Goal: Task Accomplishment & Management: Use online tool/utility

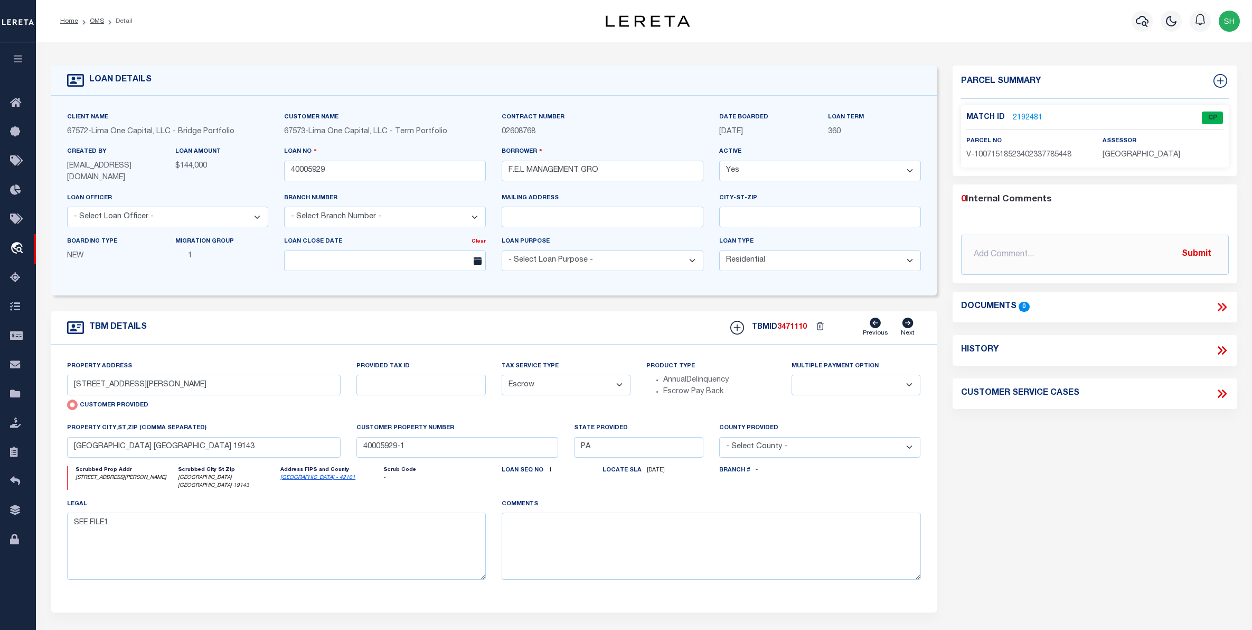
select select "10"
select select "Escrow"
click at [14, 252] on icon "travel_explore" at bounding box center [18, 249] width 17 height 14
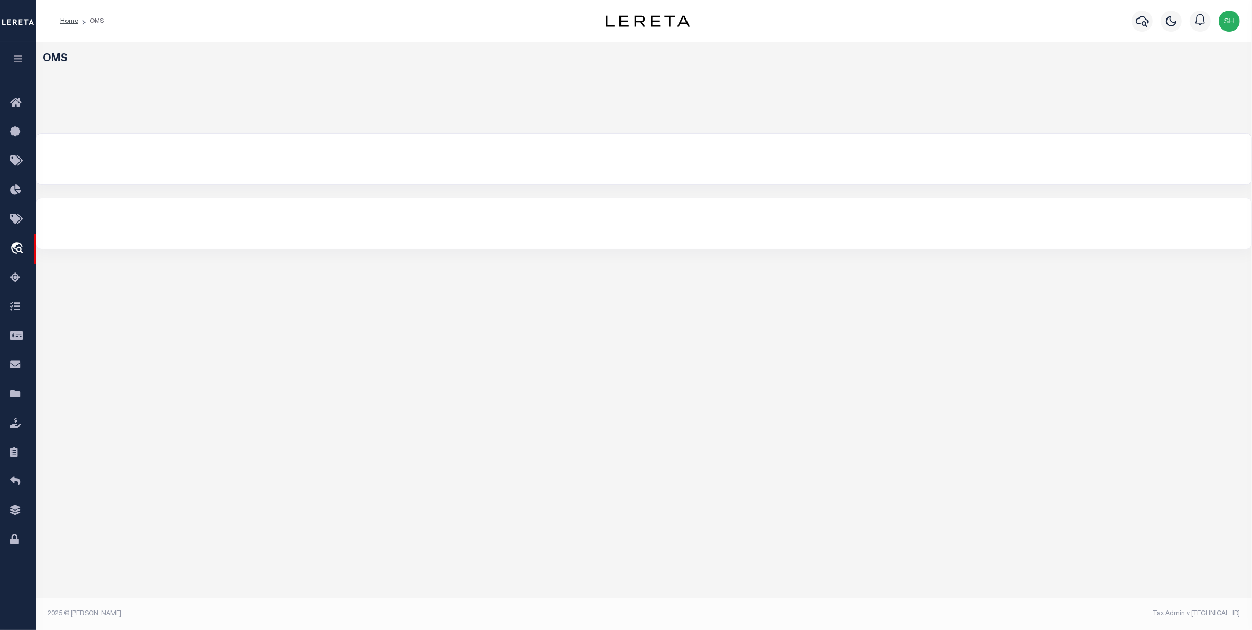
select select "200"
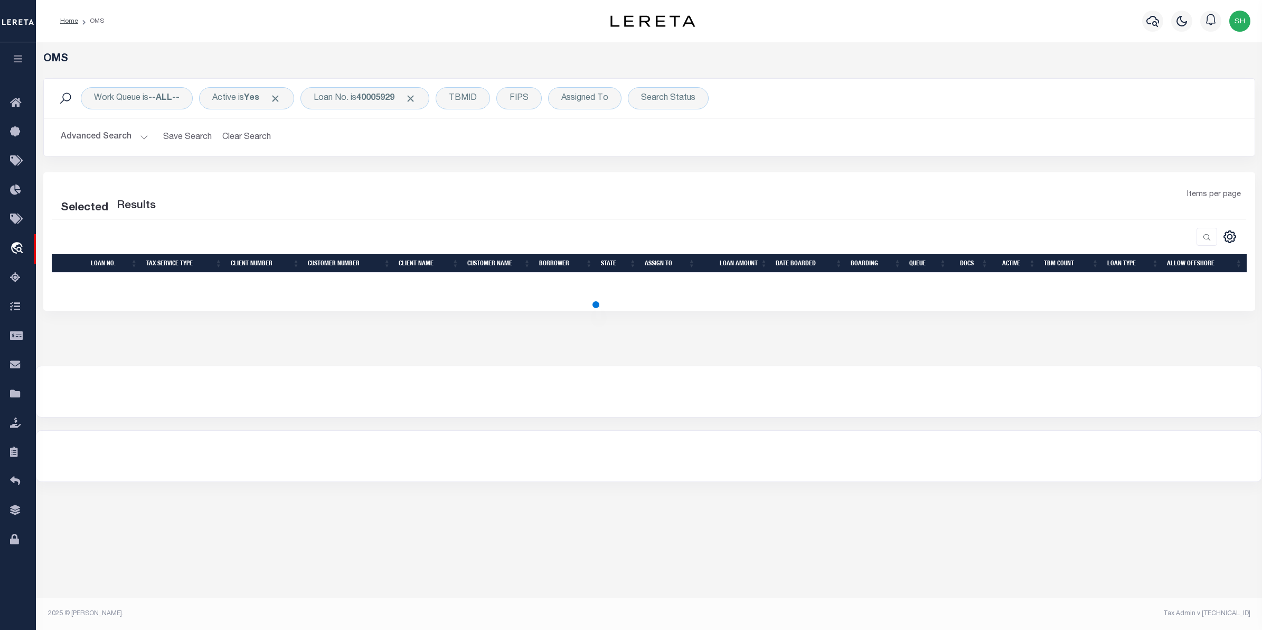
select select "200"
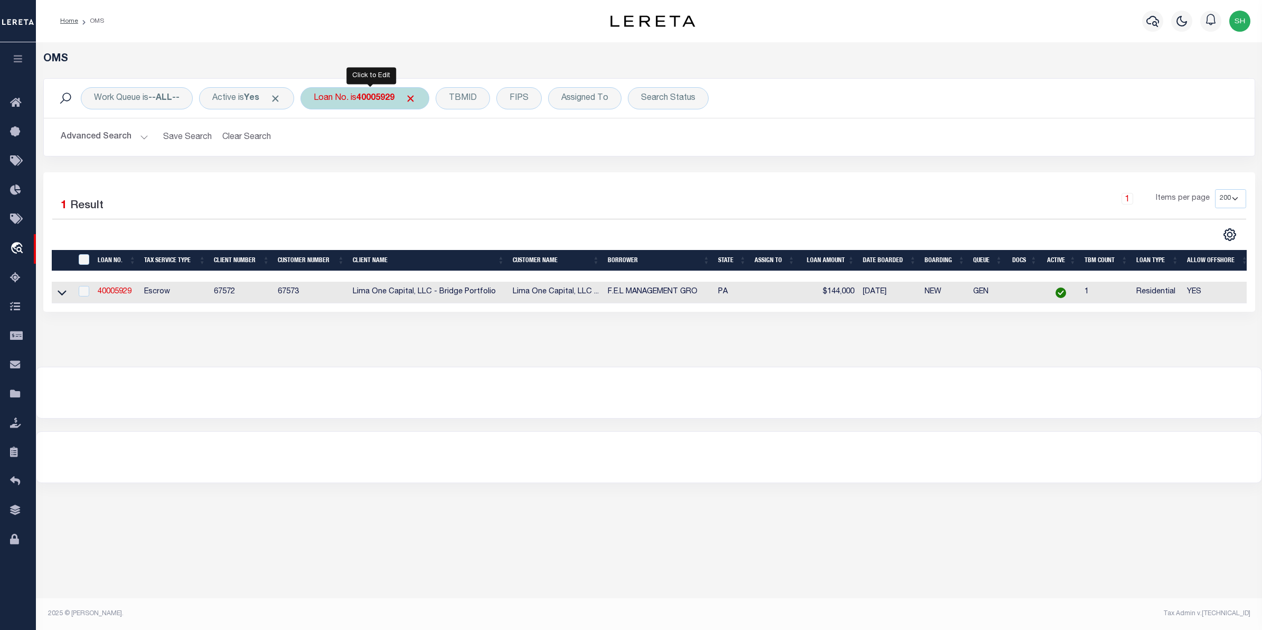
click at [392, 102] on b "40005929" at bounding box center [375, 98] width 38 height 8
type input "175001554"
click at [452, 175] on input "Apply" at bounding box center [453, 172] width 31 height 17
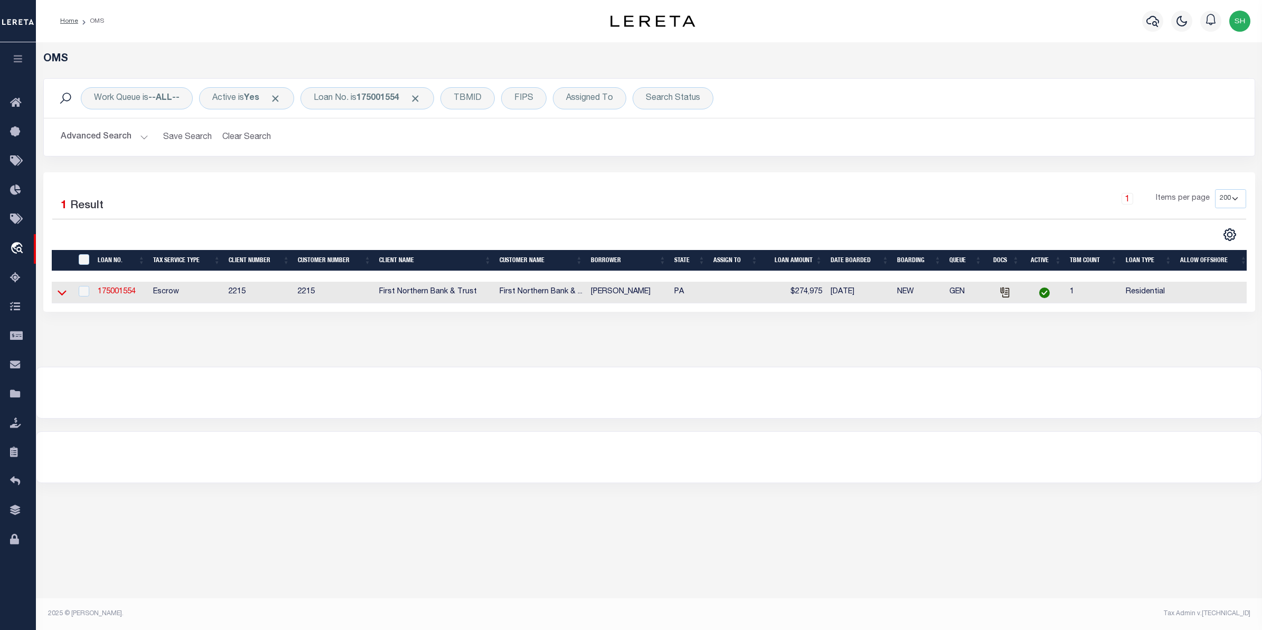
click at [62, 296] on icon at bounding box center [62, 292] width 9 height 5
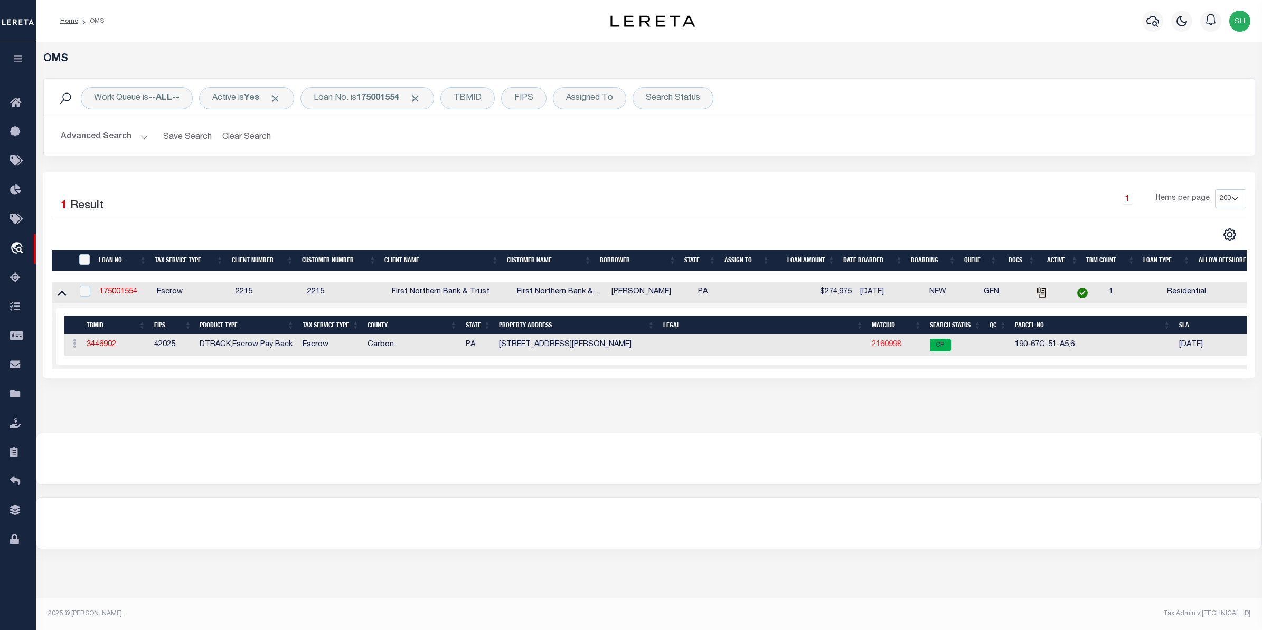
click at [895, 348] on link "2160998" at bounding box center [887, 344] width 30 height 7
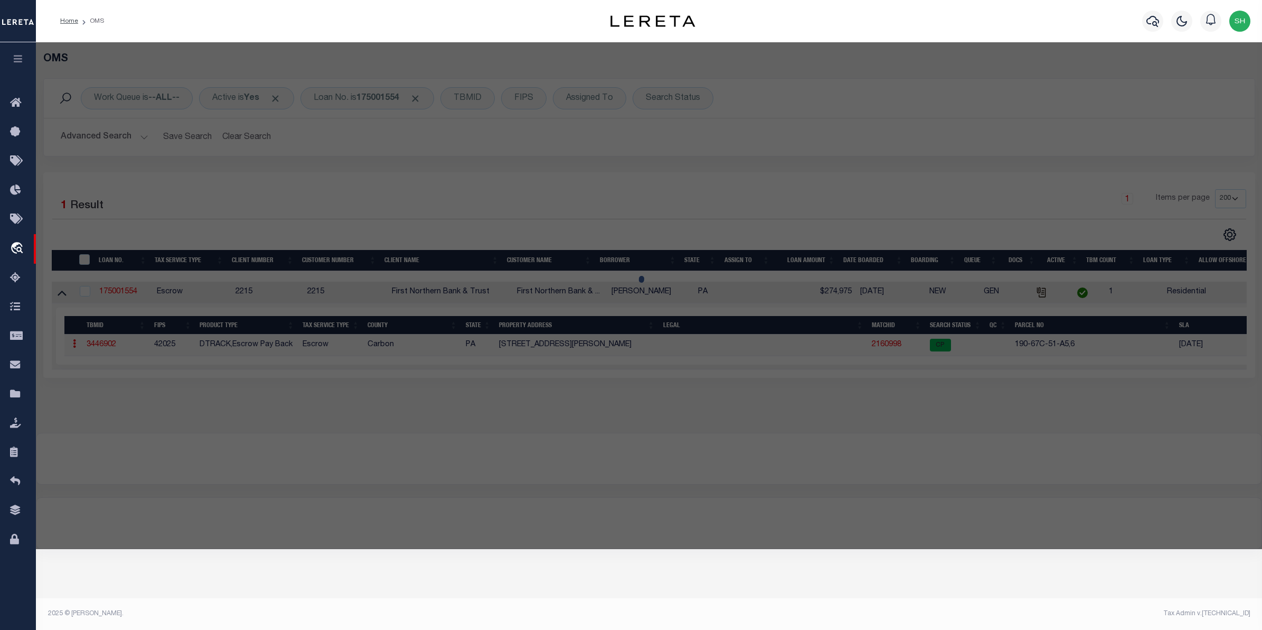
checkbox input "false"
select select "CP"
type input "STEBER,JOSEPH F"
select select "ATL"
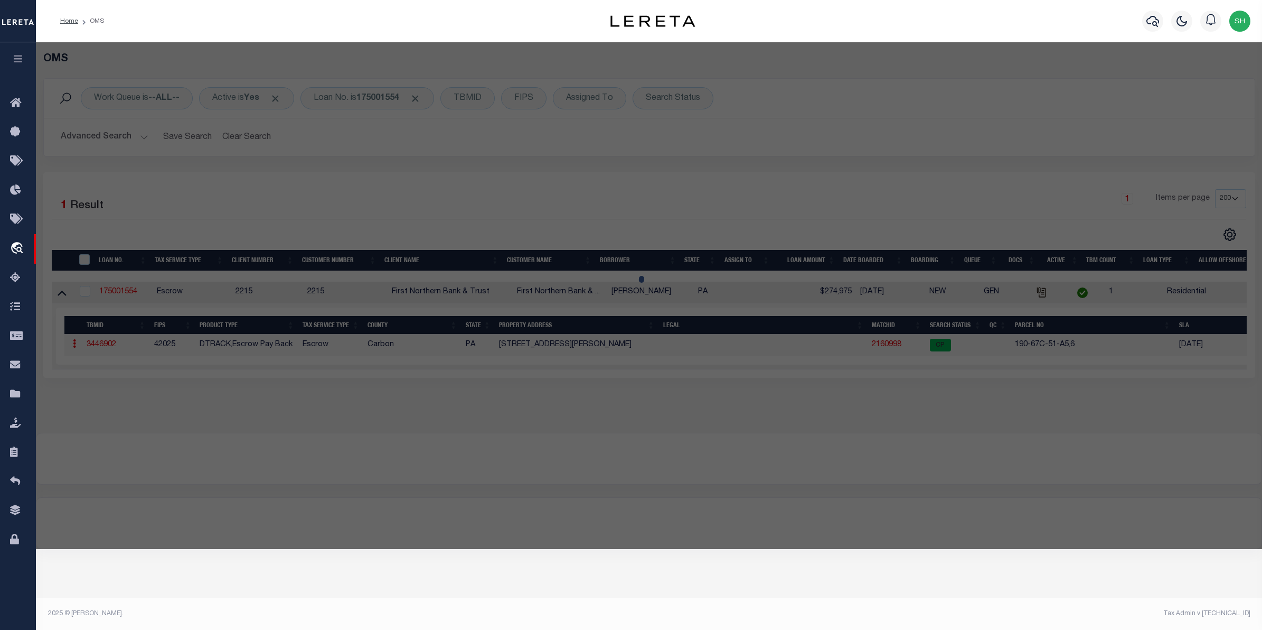
select select "ADD"
type input "65 BEHRENS RD"
checkbox input "false"
type input "JIM THORPE, PA 18229"
type textarea "DIST:19 CITY/MUNI/TWP:PENN FOREST TWP"
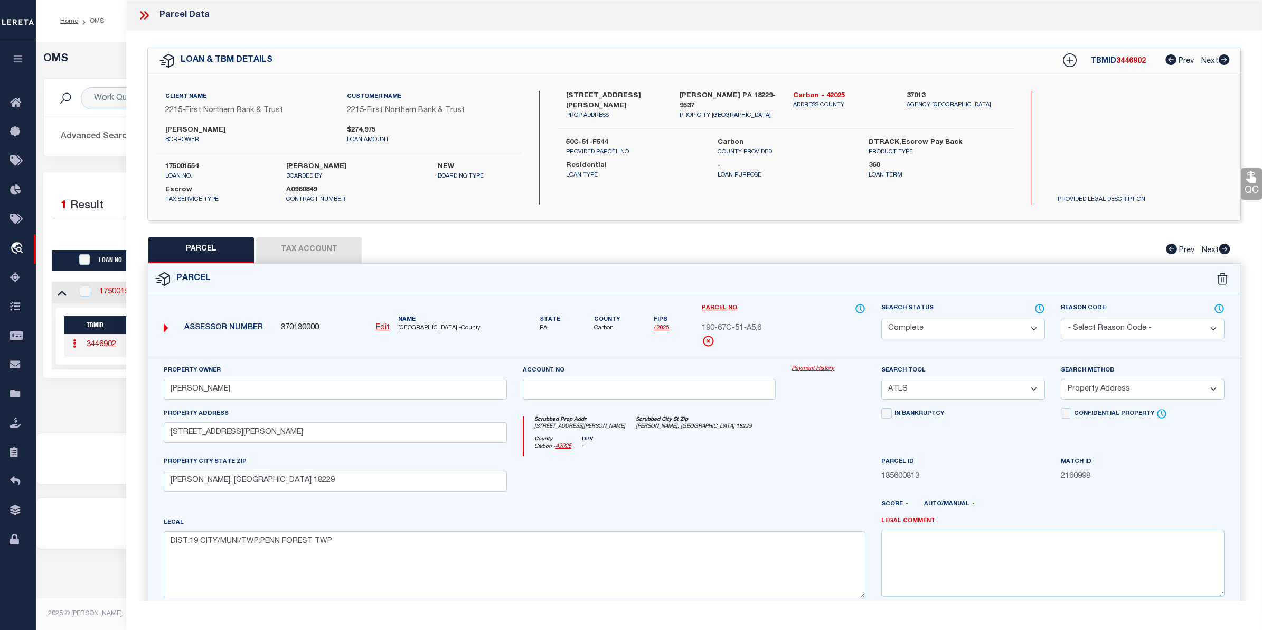
click at [799, 372] on link "Payment History" at bounding box center [829, 368] width 74 height 9
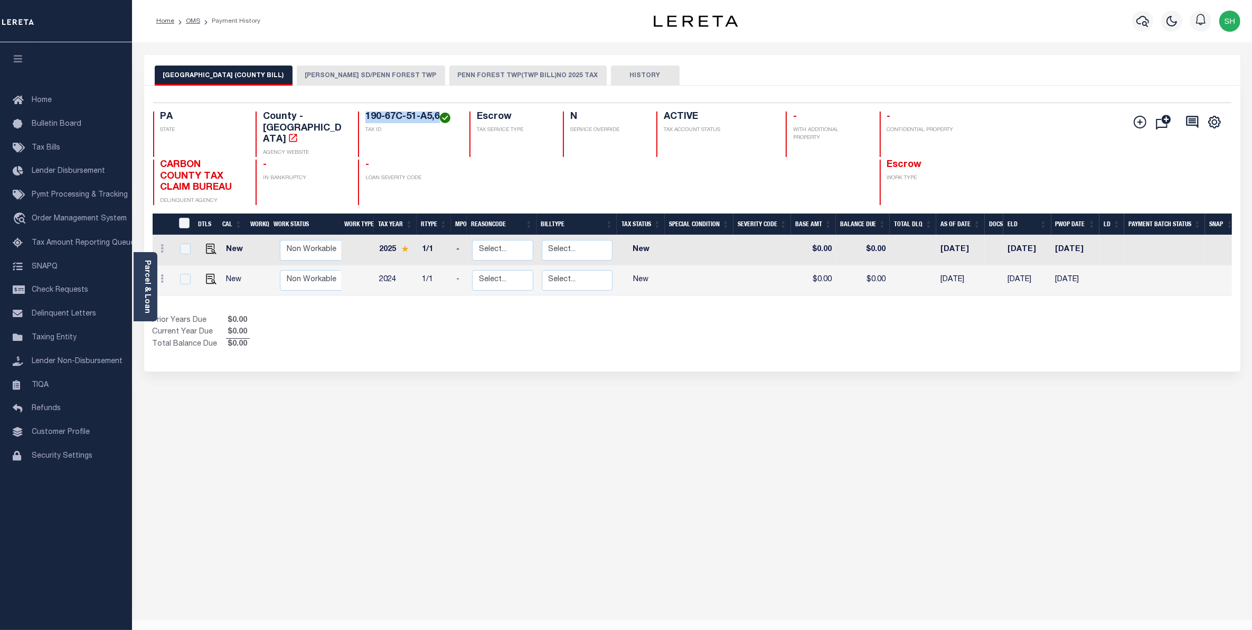
drag, startPoint x: 440, startPoint y: 112, endPoint x: 355, endPoint y: 110, distance: 85.1
click at [355, 110] on div "Selected 2 Results 1 Items per page 25 50 100 PA STATE County - PA AGENCY WEBSI…" at bounding box center [692, 153] width 1095 height 102
copy h4 "190-67C-51-A5,6"
click at [143, 295] on link "Parcel & Loan" at bounding box center [146, 286] width 7 height 53
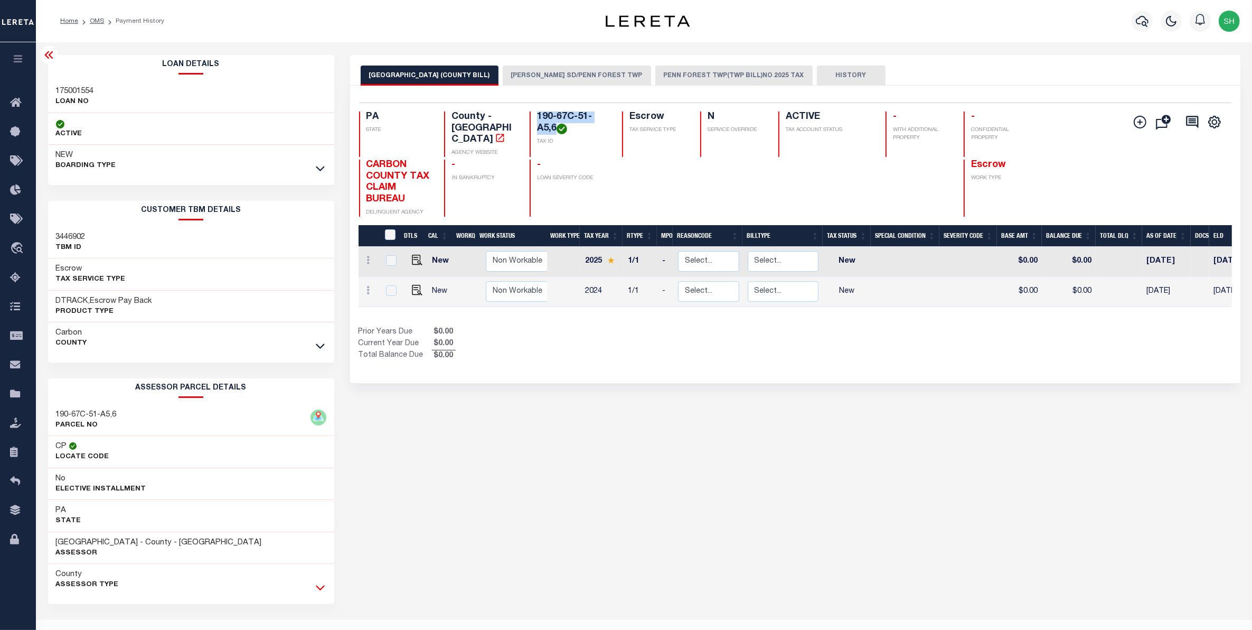
click at [318, 589] on icon at bounding box center [320, 587] width 9 height 5
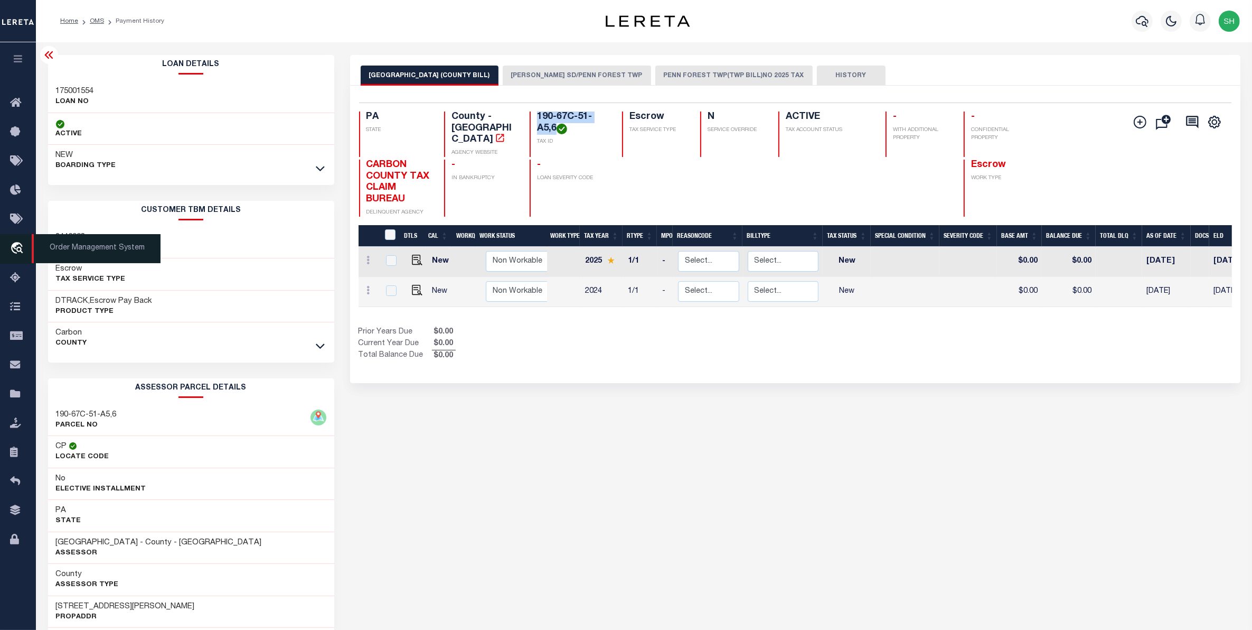
click at [14, 251] on icon "travel_explore" at bounding box center [18, 249] width 17 height 14
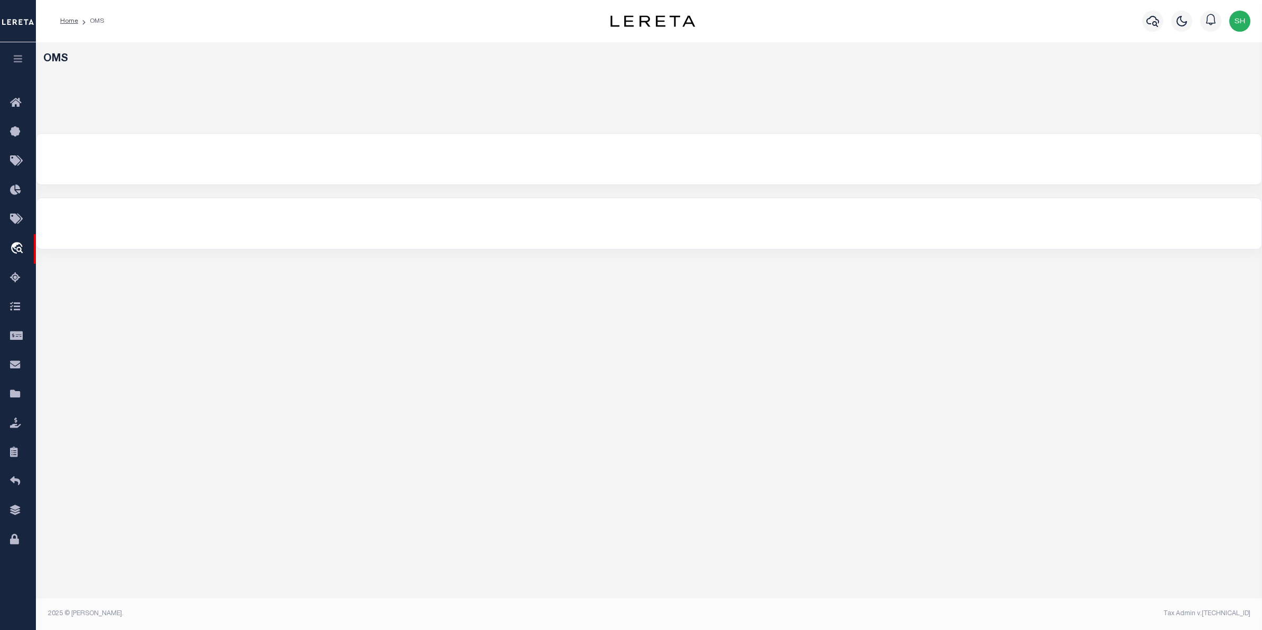
select select "200"
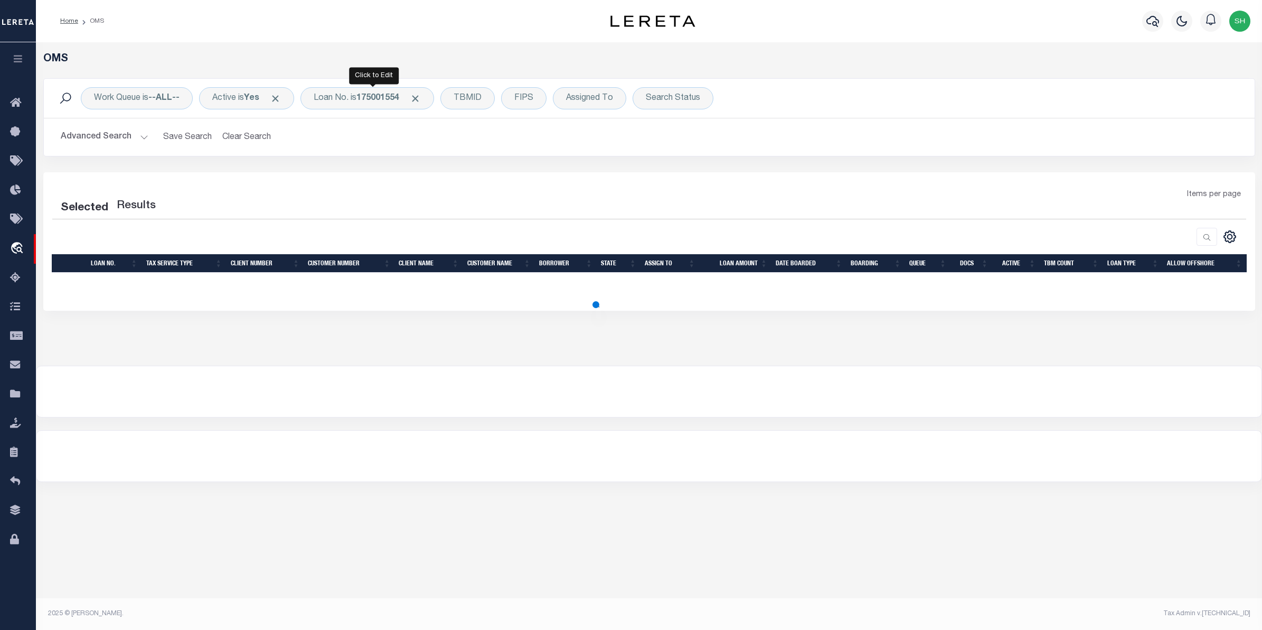
select select "200"
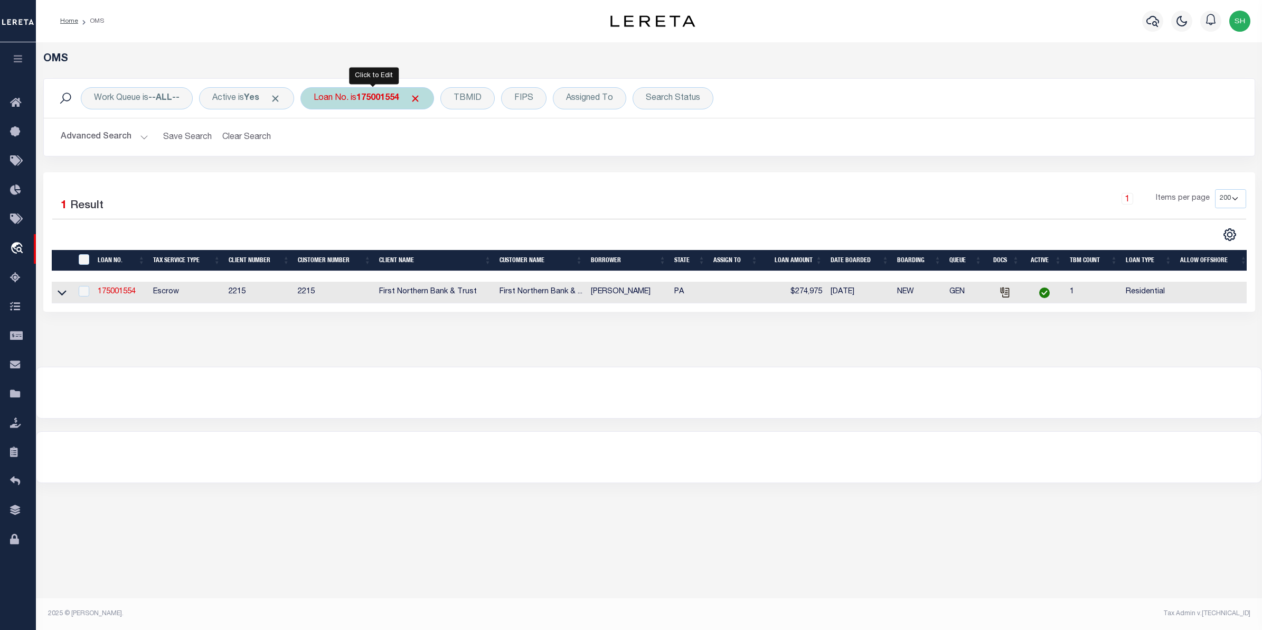
click at [350, 101] on div "Loan No. is 175001554" at bounding box center [368, 98] width 134 height 22
type input "10030292"
click at [447, 173] on input "Apply" at bounding box center [453, 172] width 31 height 17
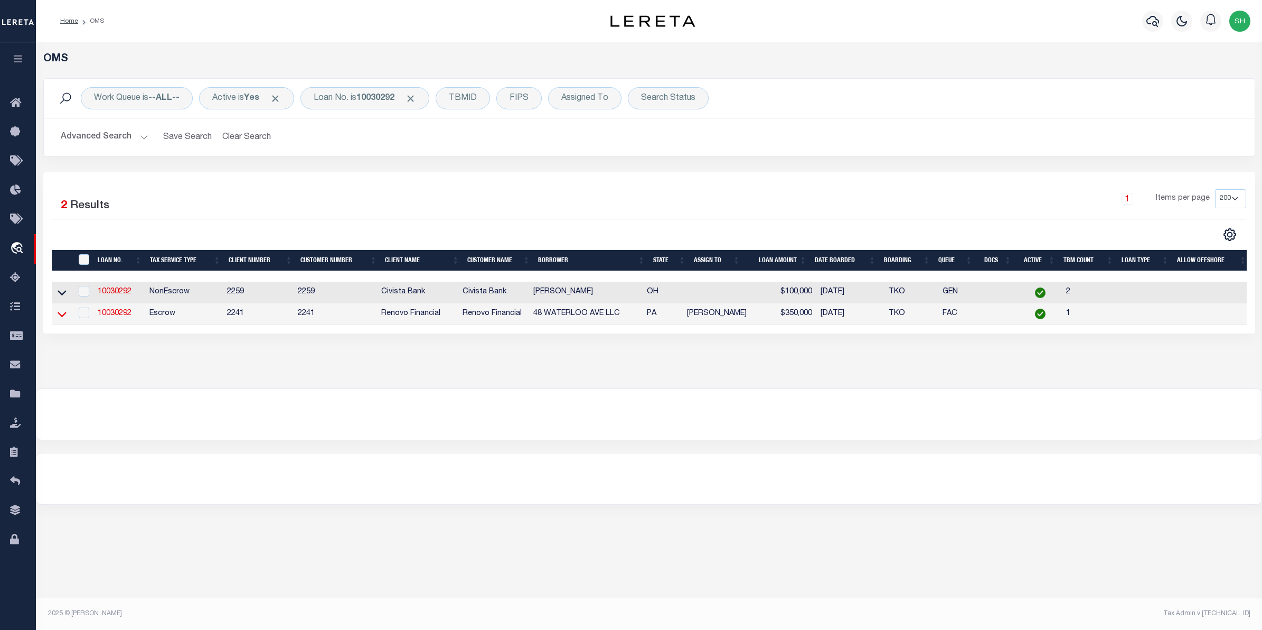
click at [60, 315] on icon at bounding box center [62, 313] width 9 height 11
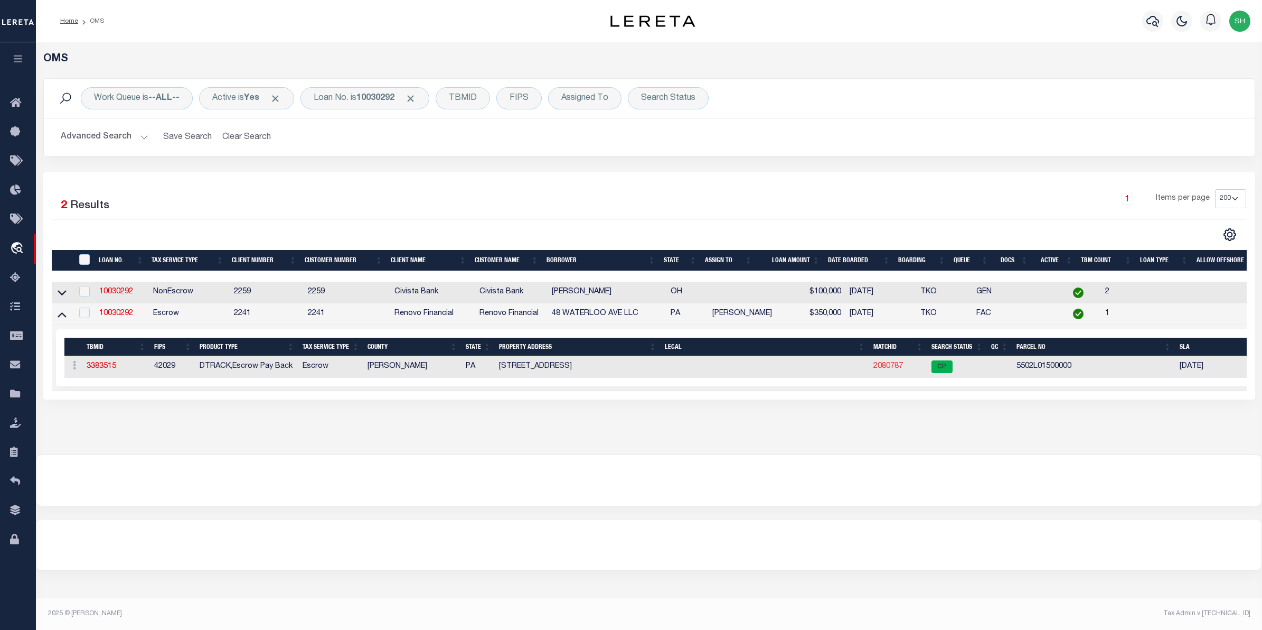
click at [880, 370] on link "2080787" at bounding box center [889, 365] width 30 height 7
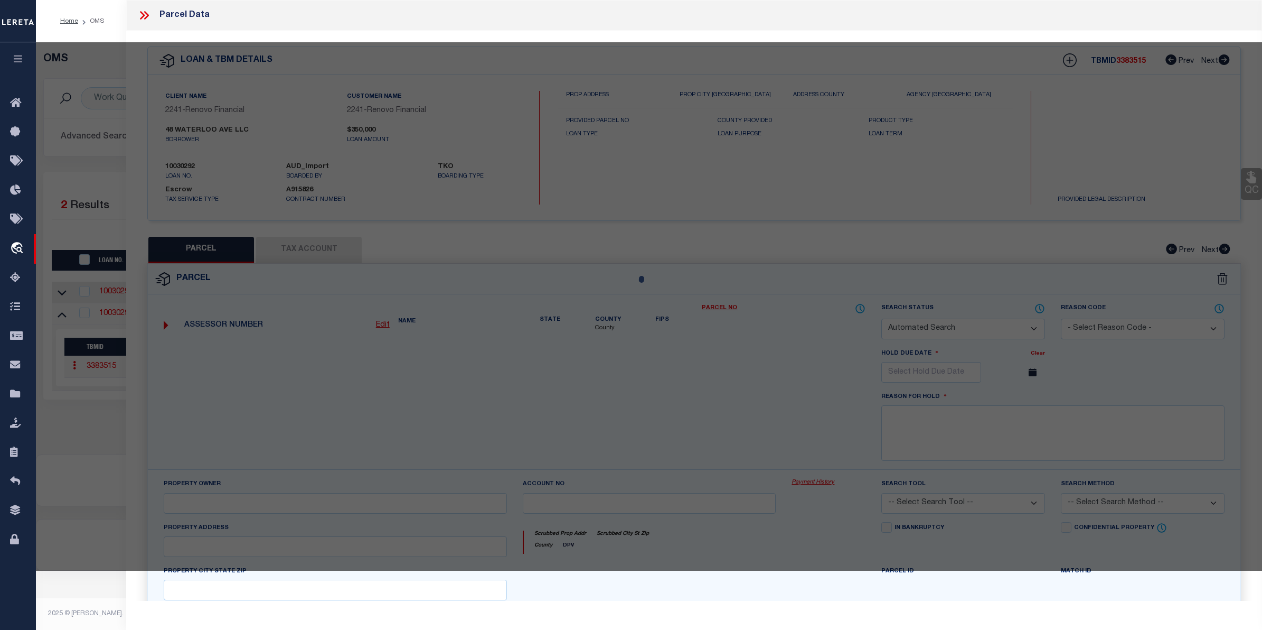
checkbox input "false"
select select "CP"
type input "48 WATERLOO AVE LLC"
select select
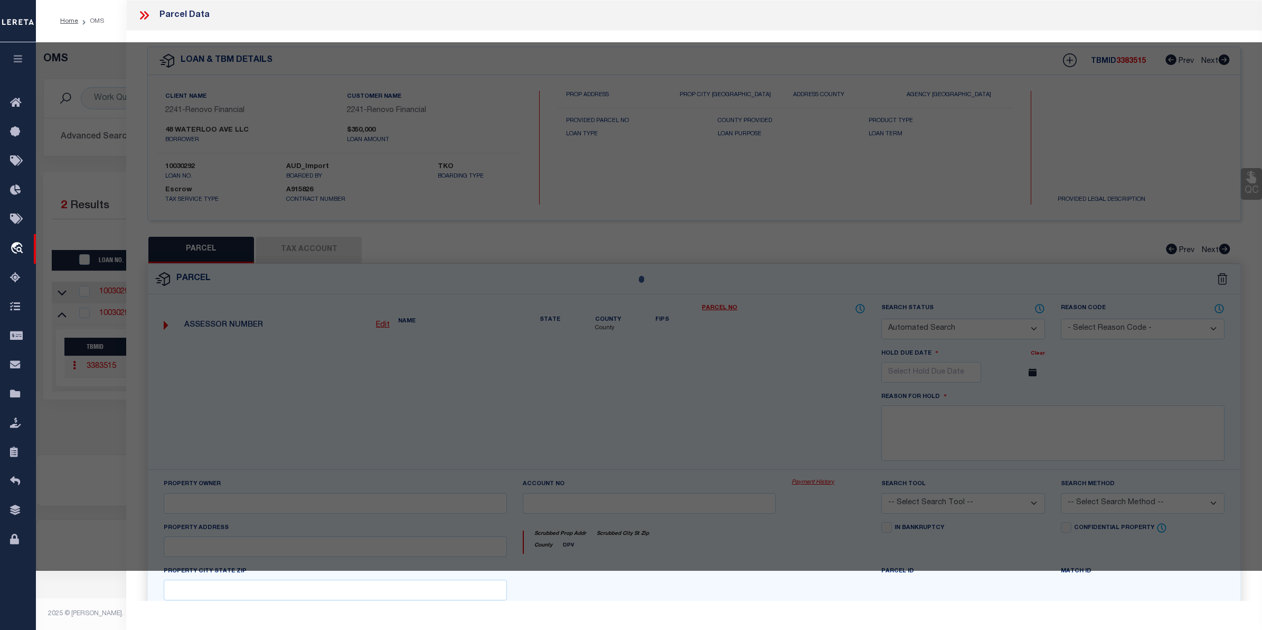
type input "48 WATERLOO AV"
type input "BERWYN PA 19312"
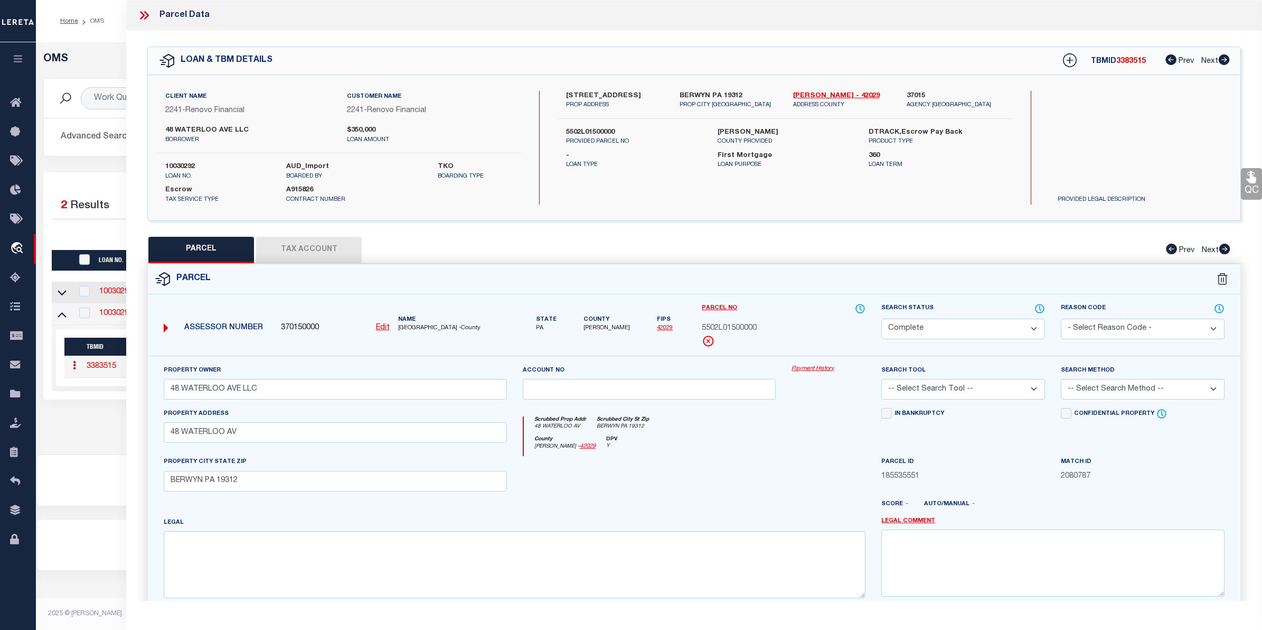
click at [829, 371] on link "Payment History" at bounding box center [829, 368] width 74 height 9
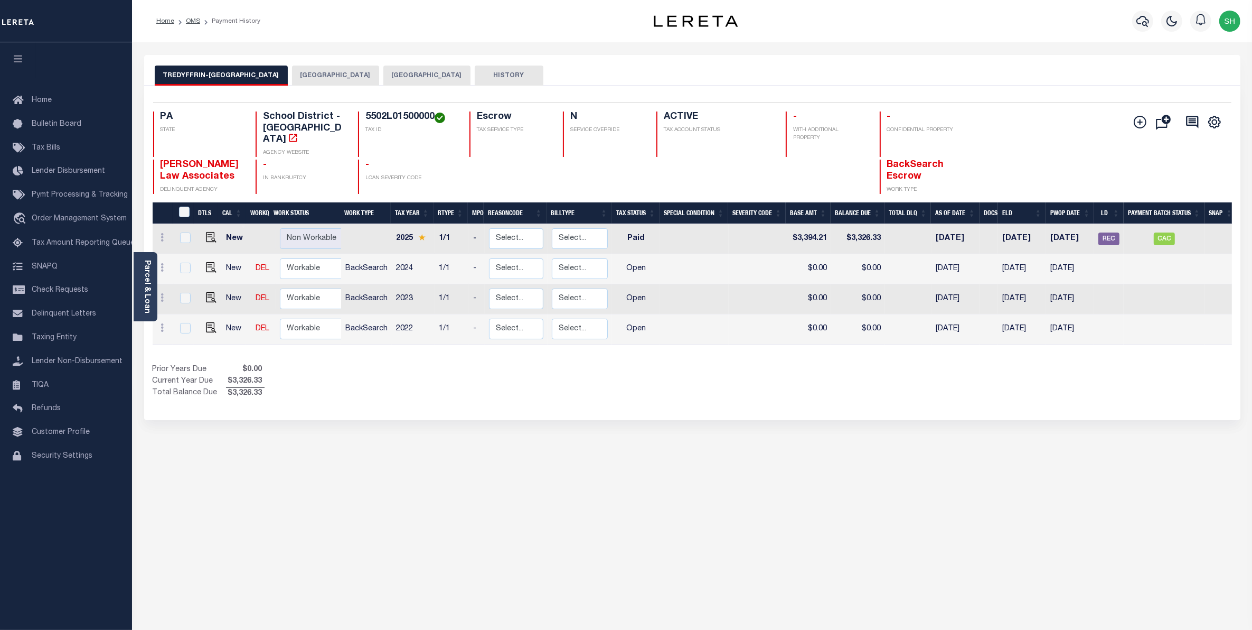
click at [360, 71] on button "[GEOGRAPHIC_DATA]" at bounding box center [335, 75] width 87 height 20
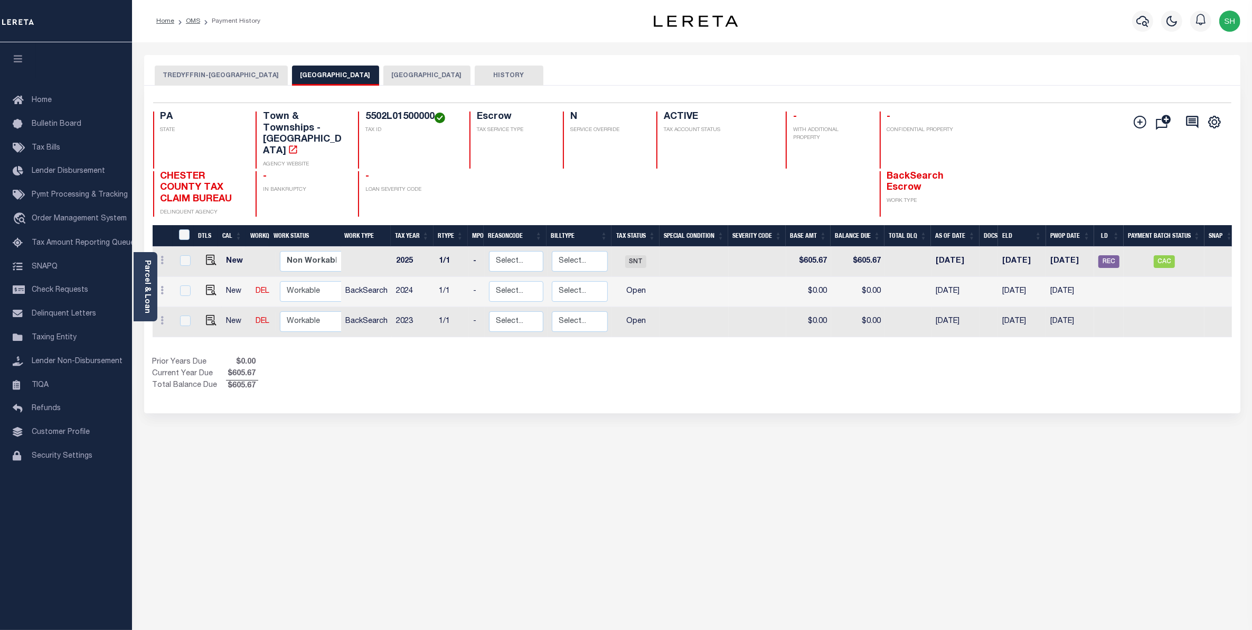
click at [428, 81] on button "[GEOGRAPHIC_DATA]" at bounding box center [426, 75] width 87 height 20
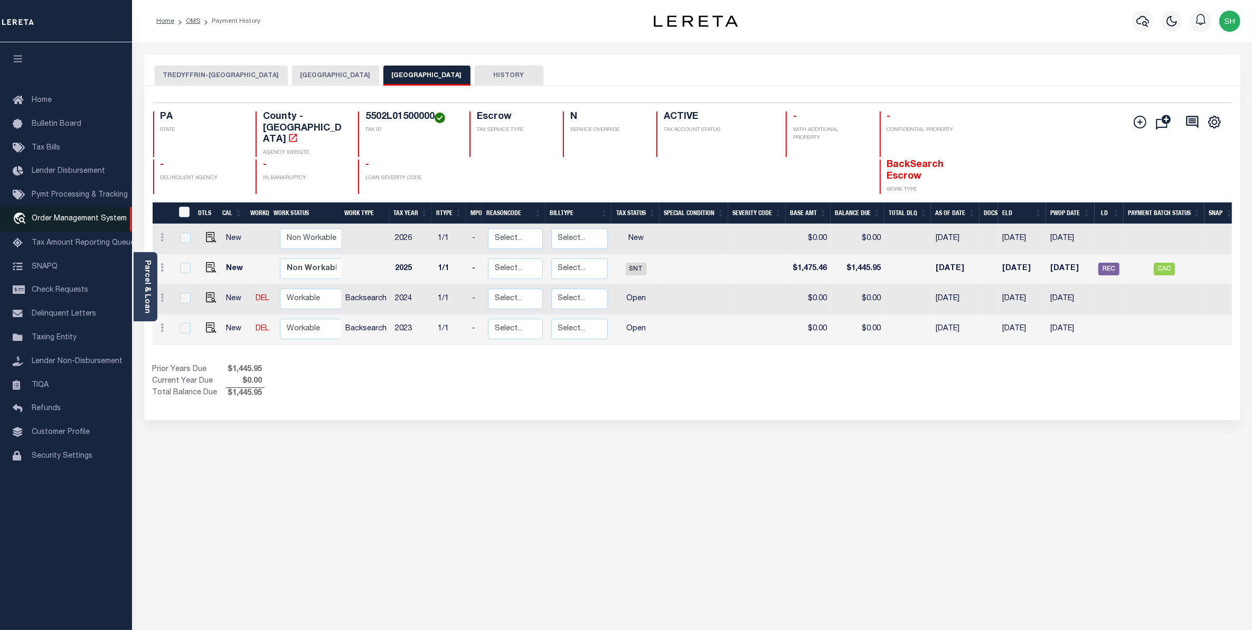
click at [62, 220] on span "Order Management System" at bounding box center [79, 218] width 95 height 7
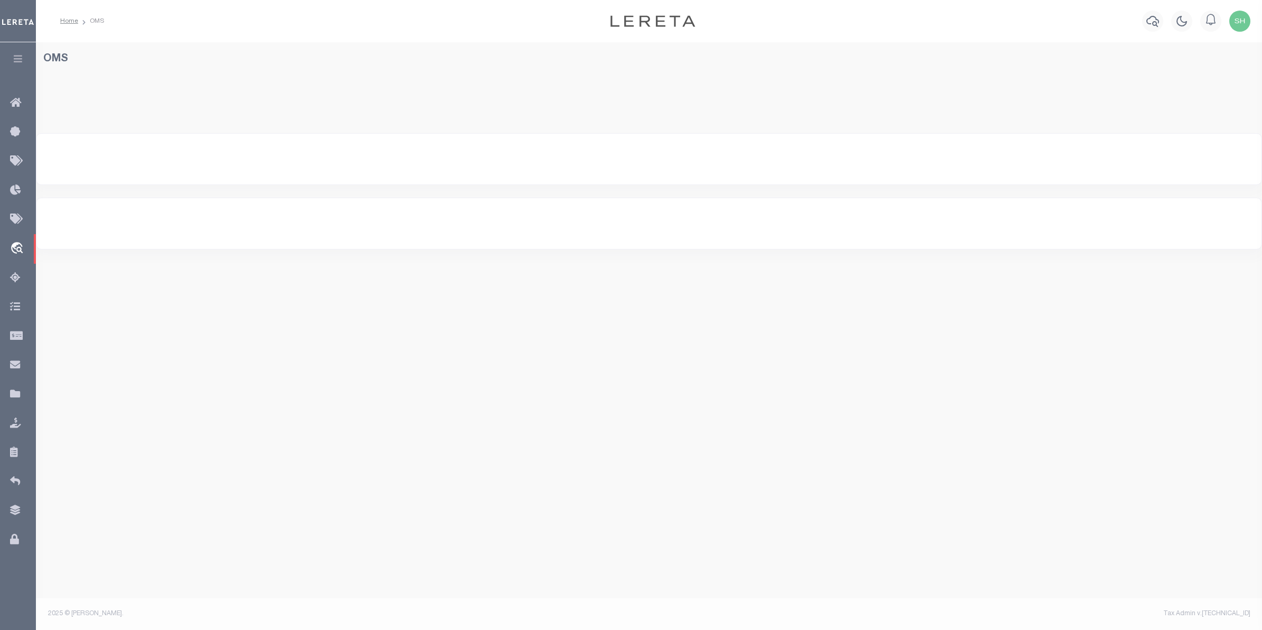
select select "200"
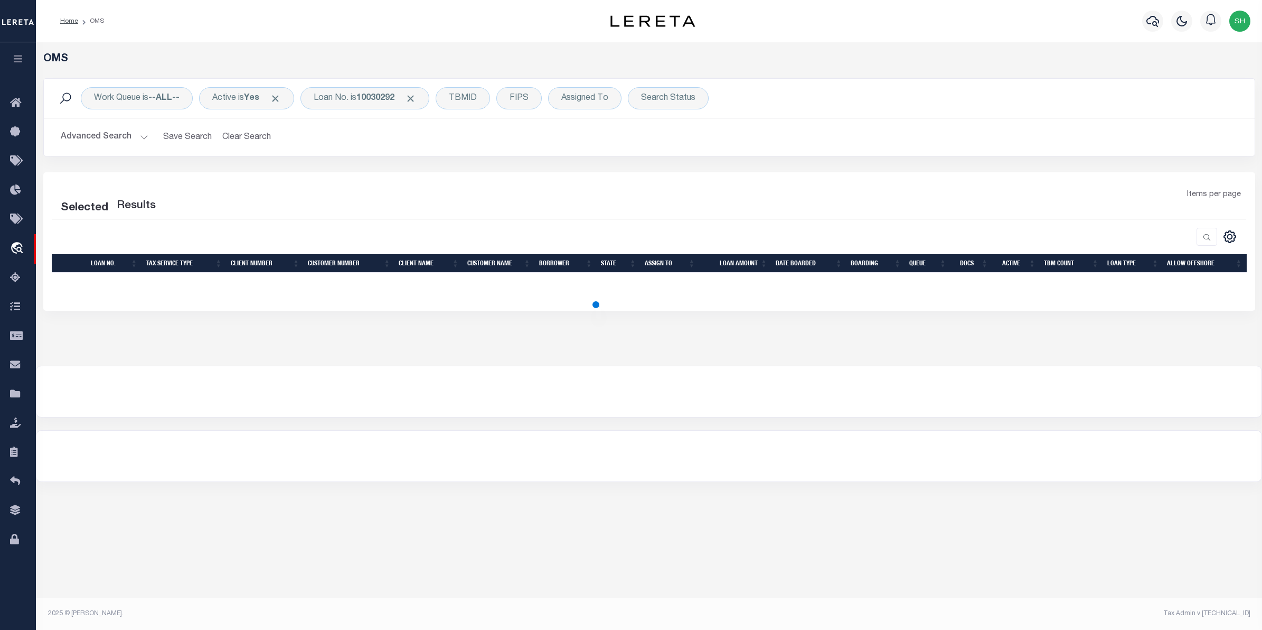
select select "200"
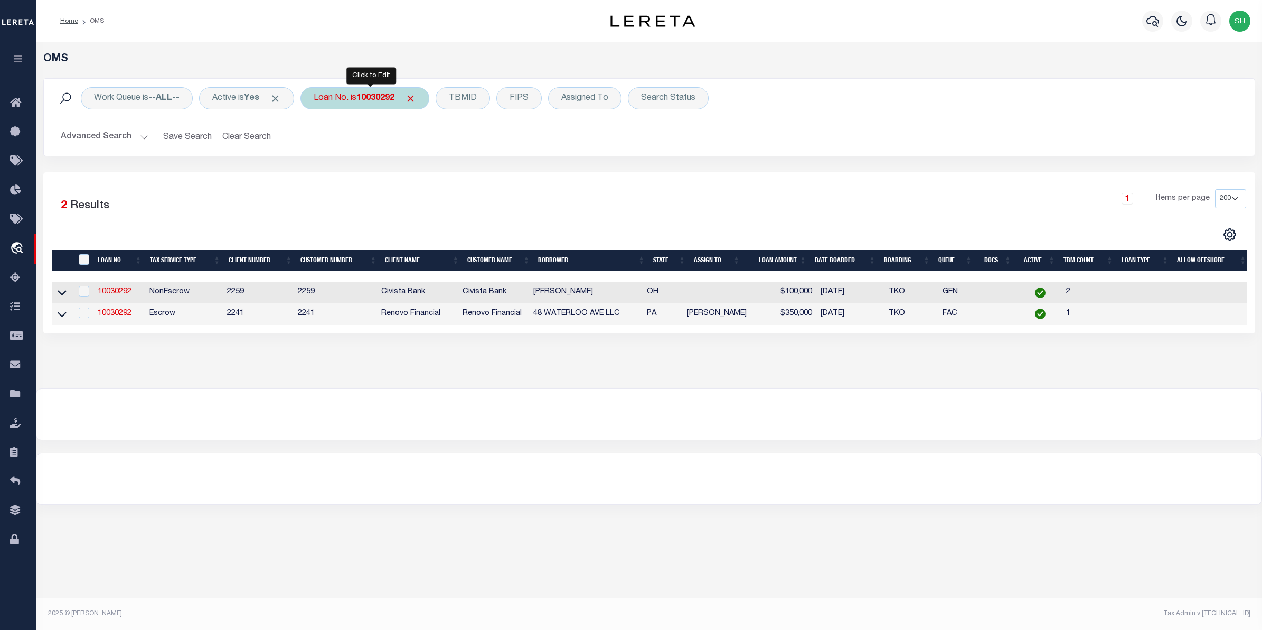
click at [390, 102] on b "10030292" at bounding box center [375, 98] width 38 height 8
type input "175001570"
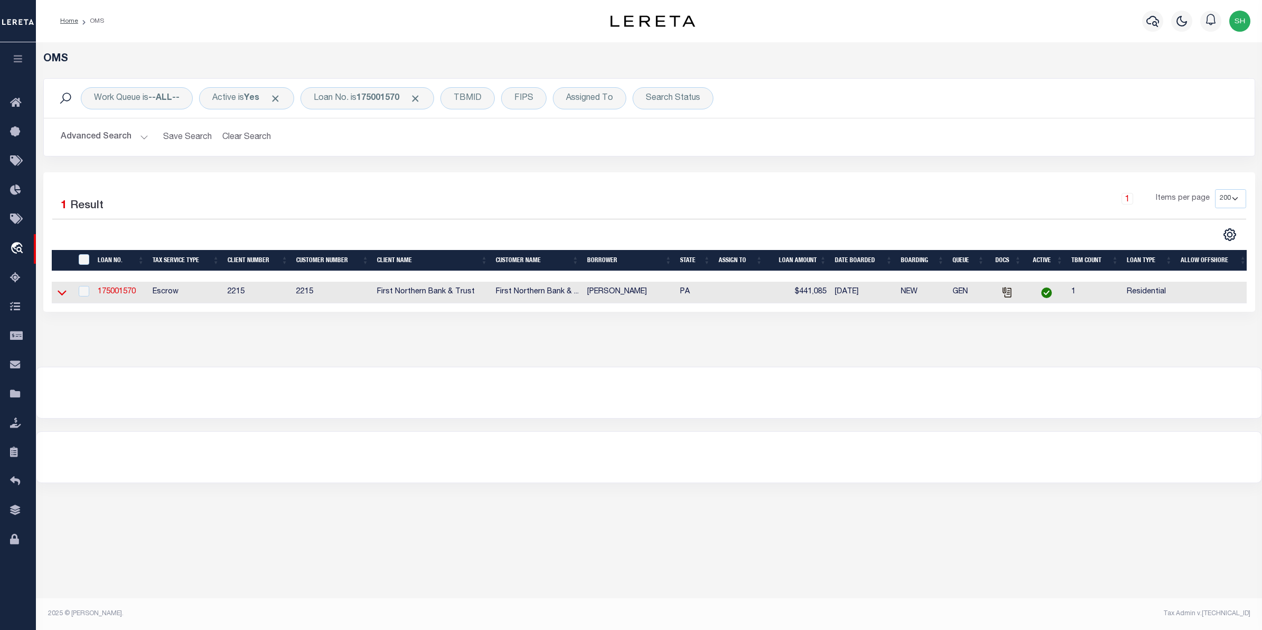
click at [64, 296] on icon at bounding box center [62, 292] width 9 height 11
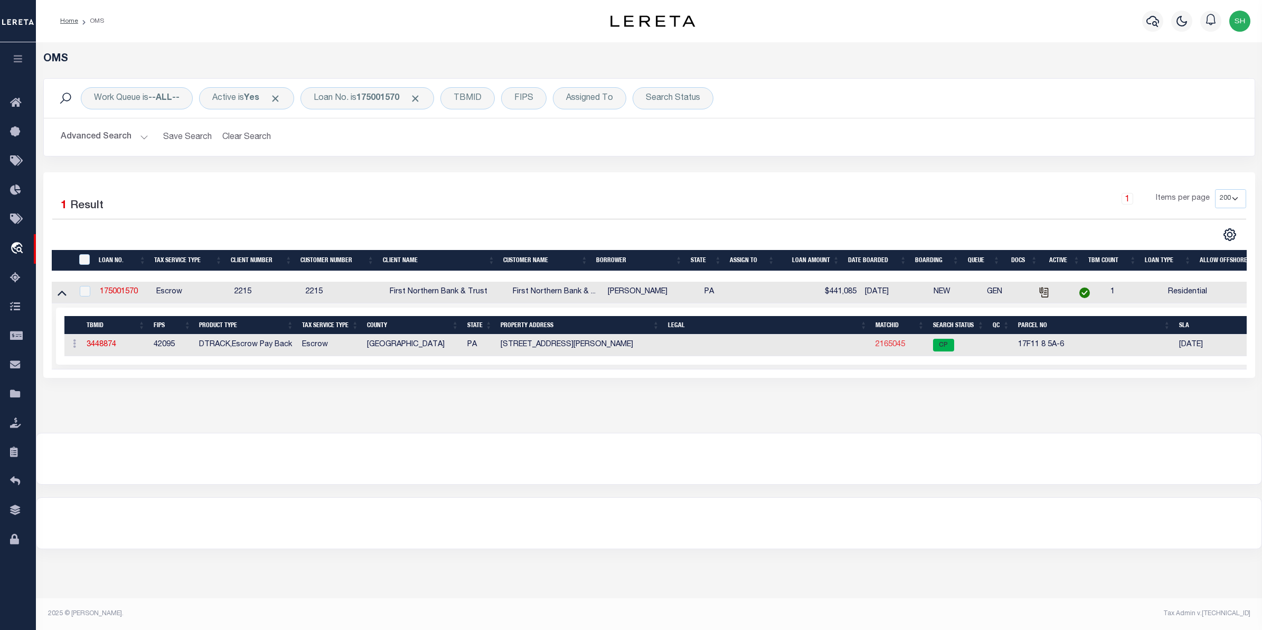
click at [880, 348] on link "2165045" at bounding box center [891, 344] width 30 height 7
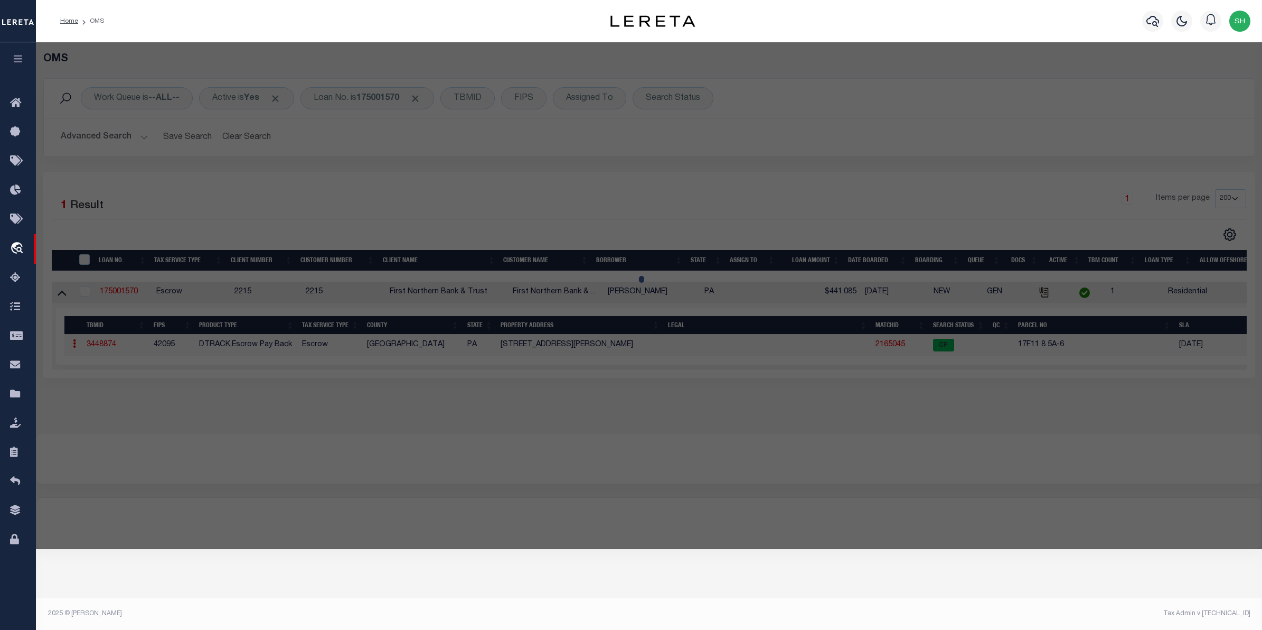
checkbox input "false"
select select "CP"
type input "MACHCZYNSKI,ARMAND L"
select select "ATL"
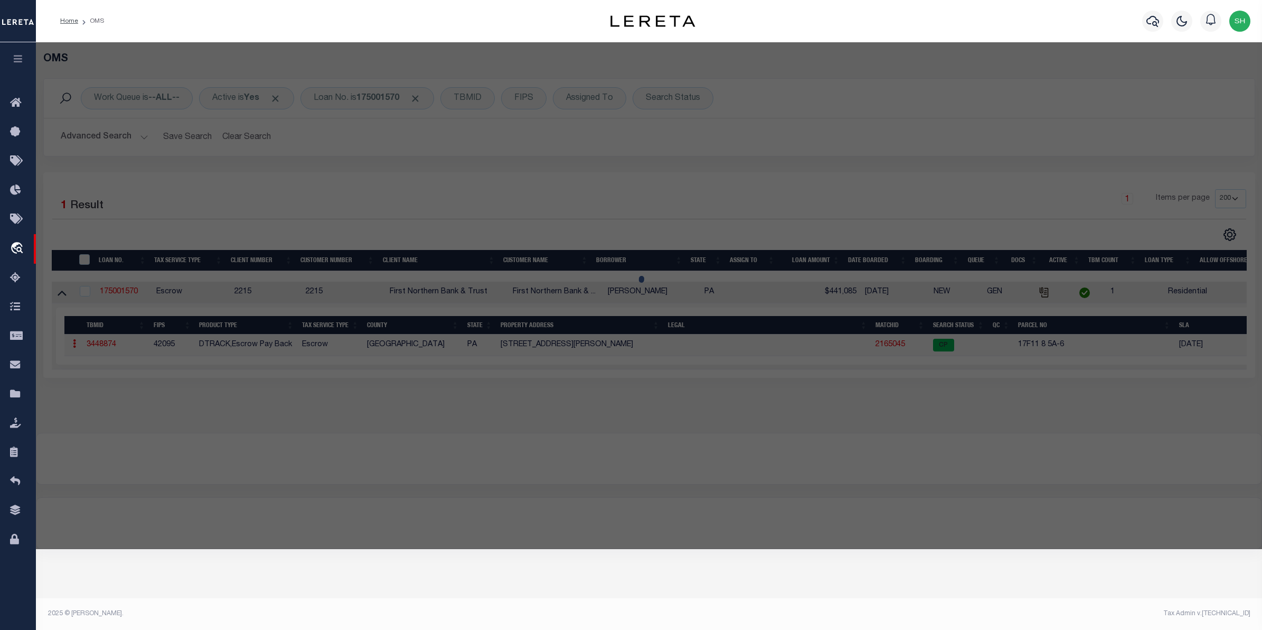
select select "ADD"
type input "10296 GRAVEL HILL RD"
checkbox input "false"
type input "BANGOR, PA 18013"
type textarea "DIST:17 CITY/MUNI/TWP:LOWER MOUNT BETHEL TOWNSHIP"
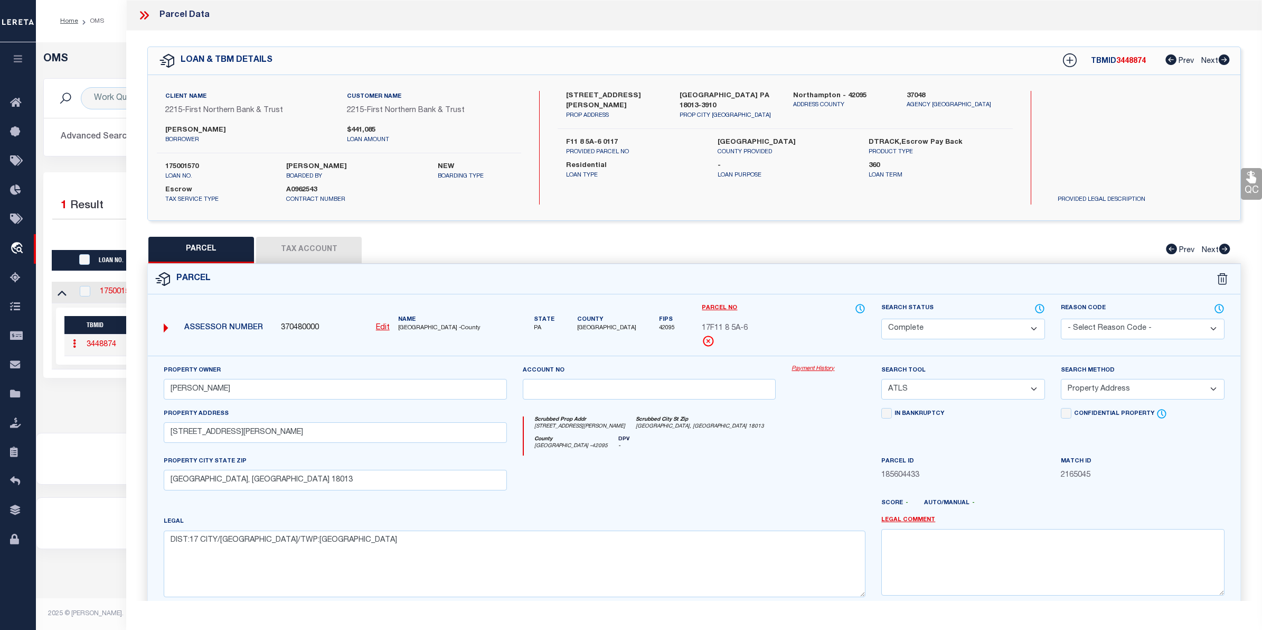
click at [801, 367] on link "Payment History" at bounding box center [829, 368] width 74 height 9
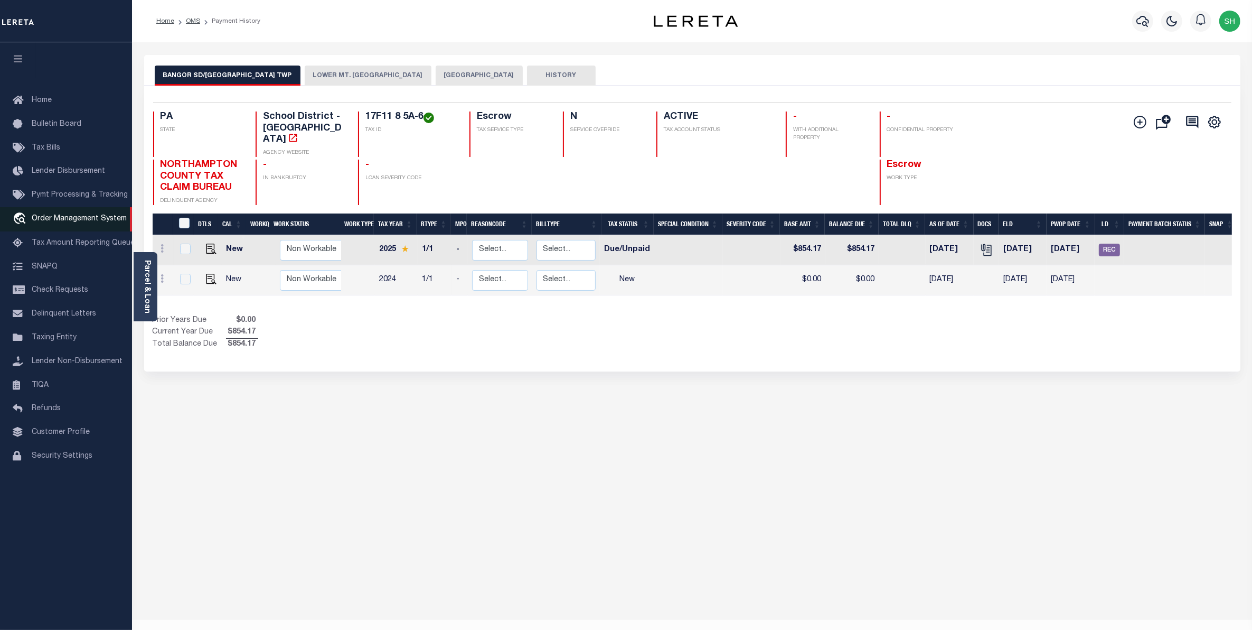
click at [72, 222] on span "Order Management System" at bounding box center [79, 218] width 95 height 7
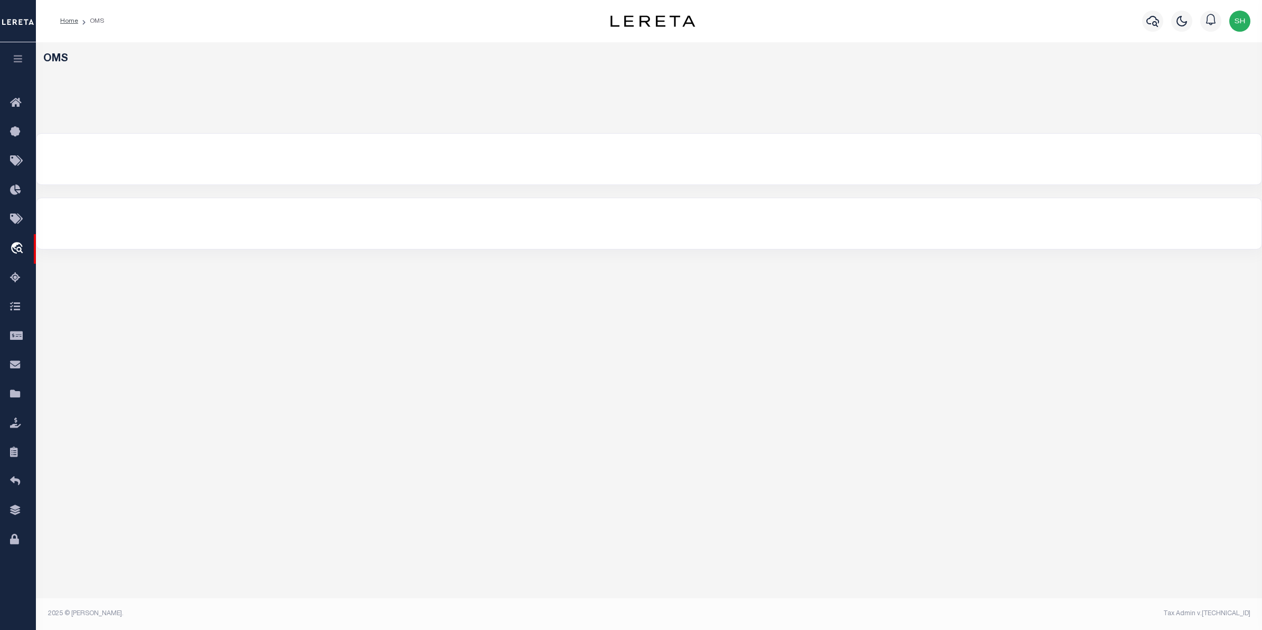
select select "200"
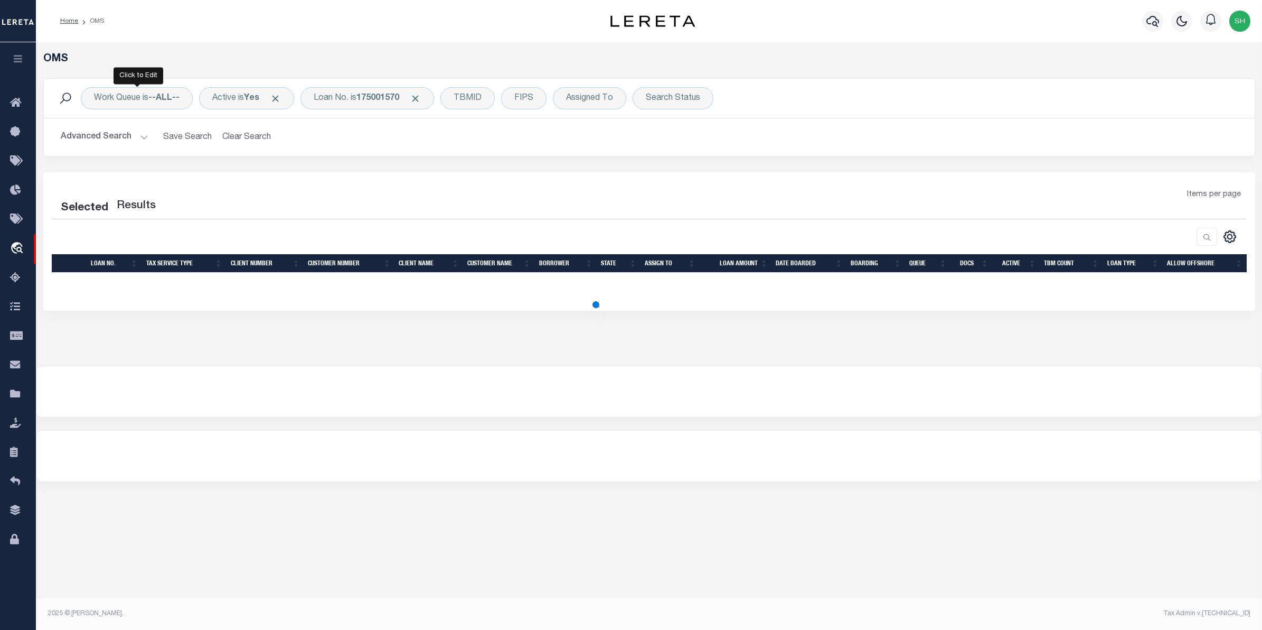
select select "200"
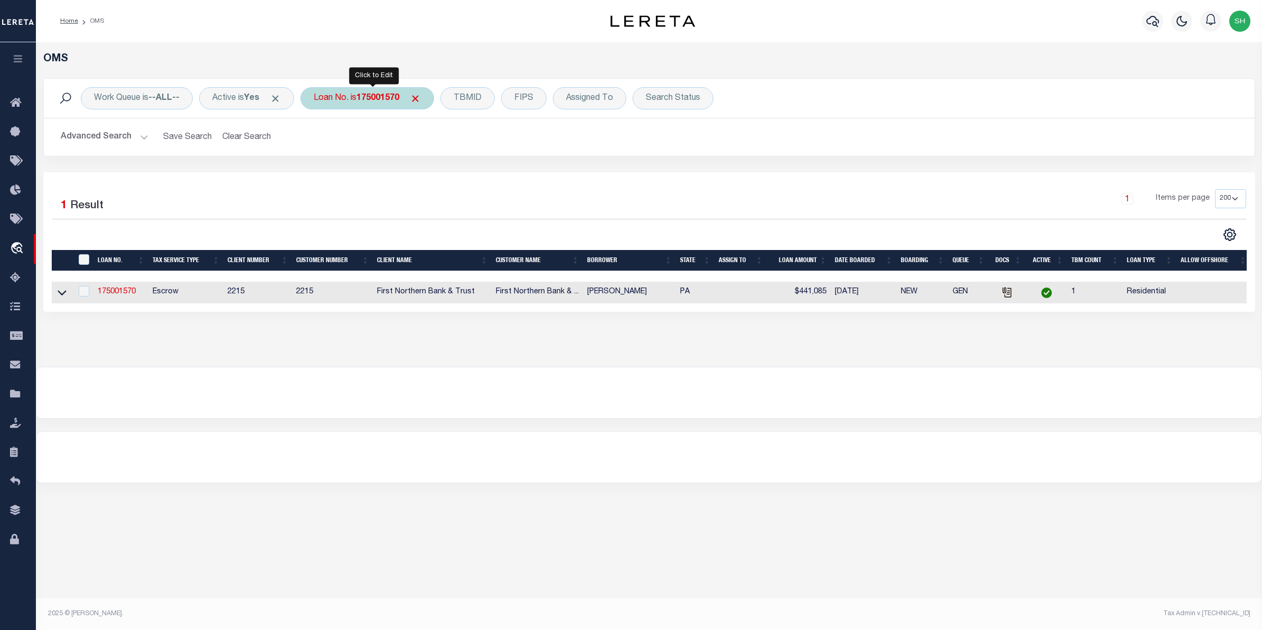
click at [396, 101] on b "175001570" at bounding box center [377, 98] width 43 height 8
type input "10011592"
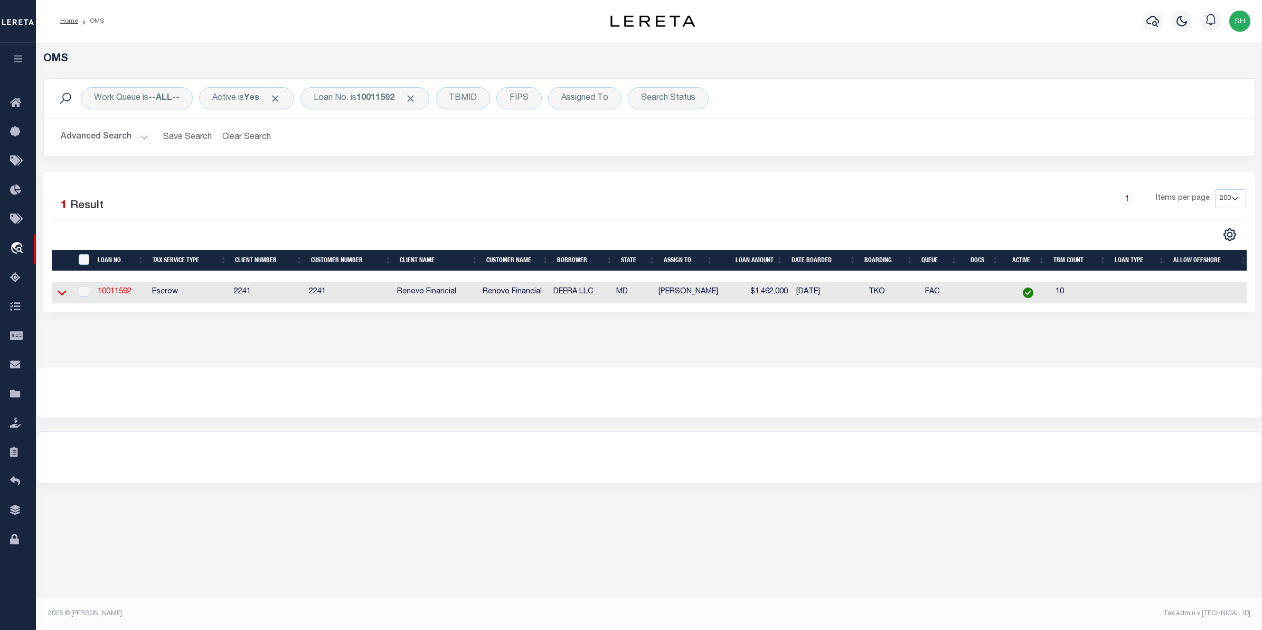
click at [64, 294] on icon at bounding box center [62, 292] width 9 height 5
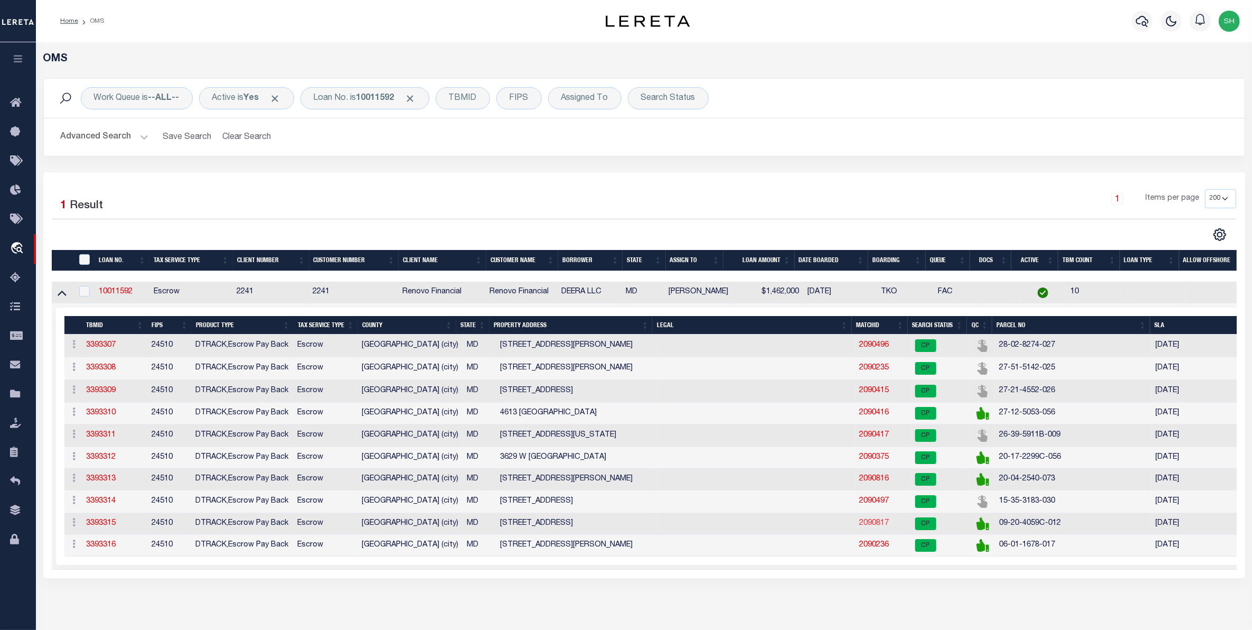
click at [871, 527] on link "2090817" at bounding box center [874, 522] width 30 height 7
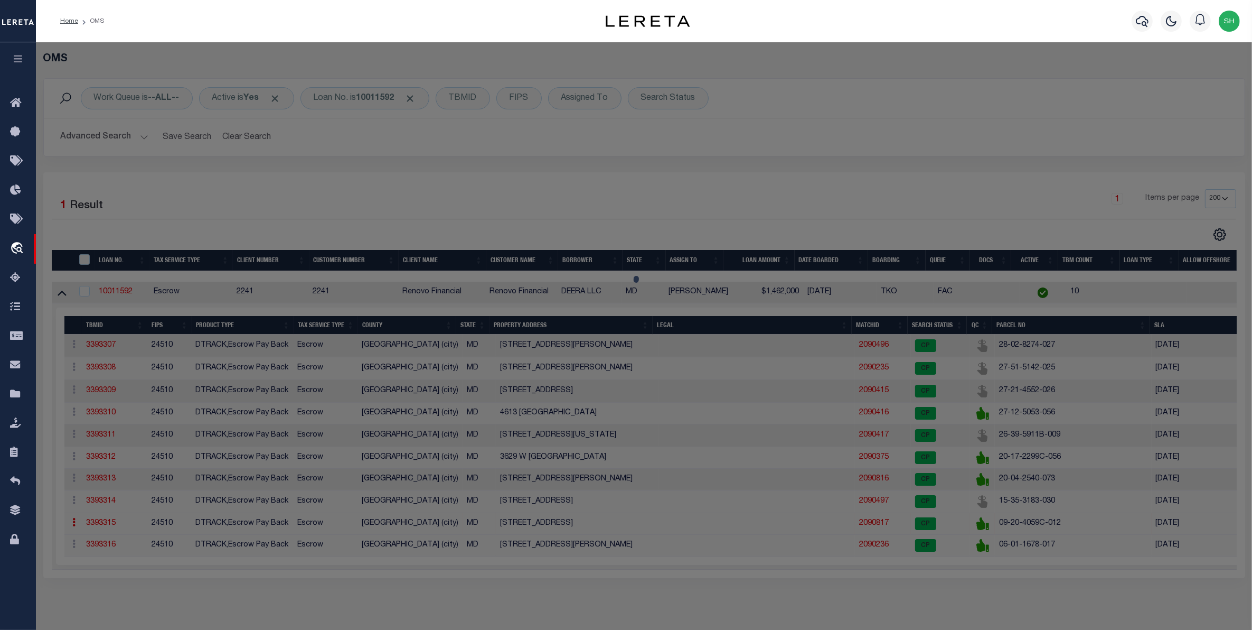
checkbox input "false"
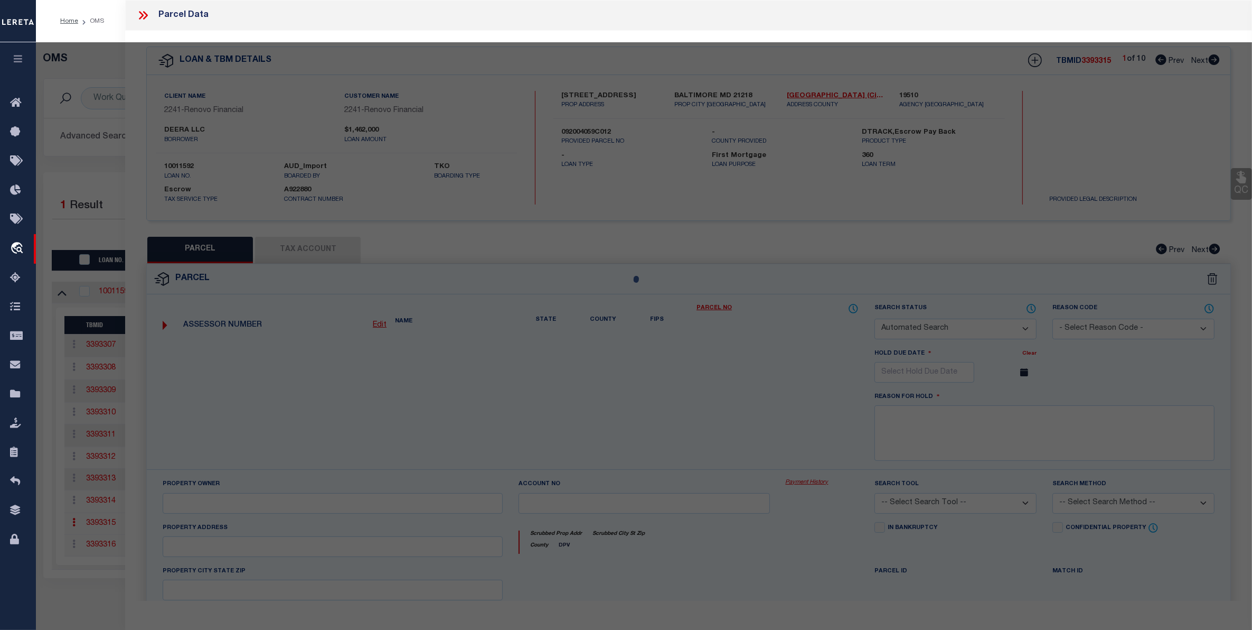
select select "CP"
type input "DEERA LLC"
select select "AGW"
select select "ADD"
type input "[STREET_ADDRESS]"
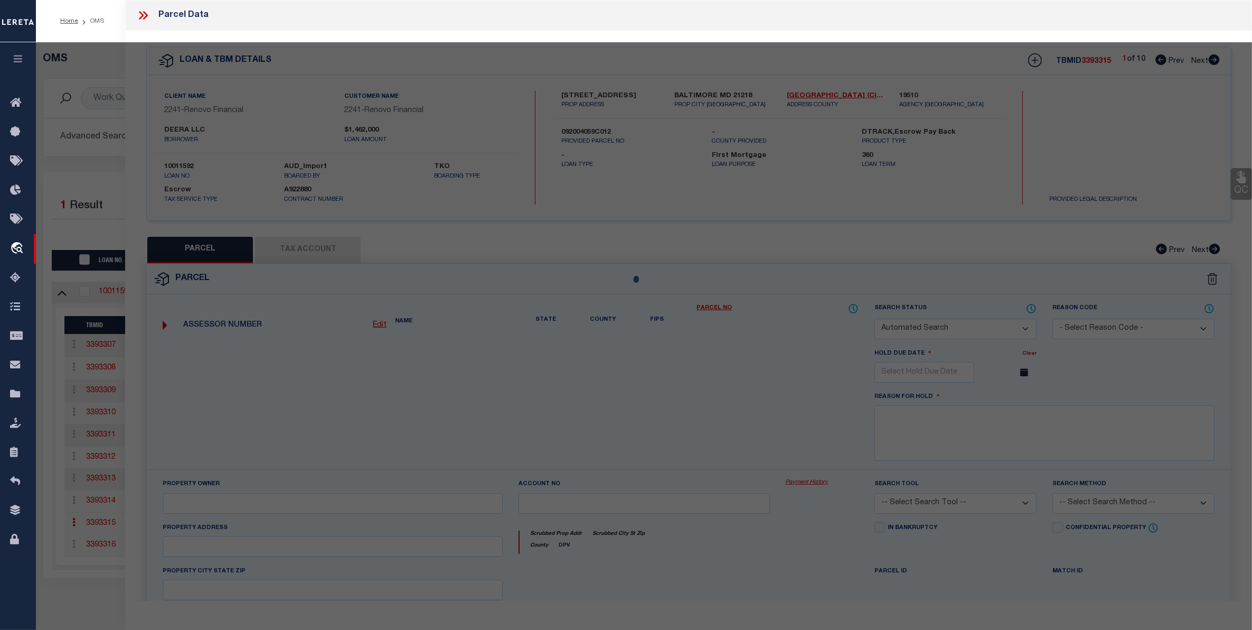
type input "BALTIMORE MD 21218"
type textarea "Information Only - Installment Tax Years Based on Agency Review"
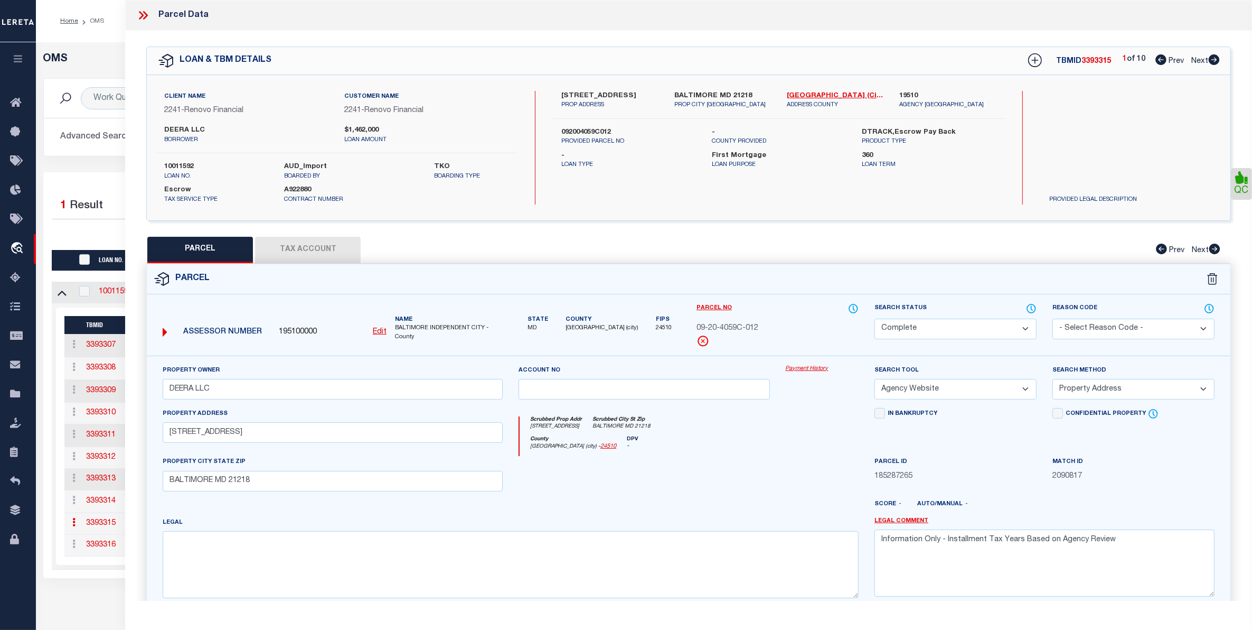
click at [814, 365] on link "Payment History" at bounding box center [822, 368] width 73 height 9
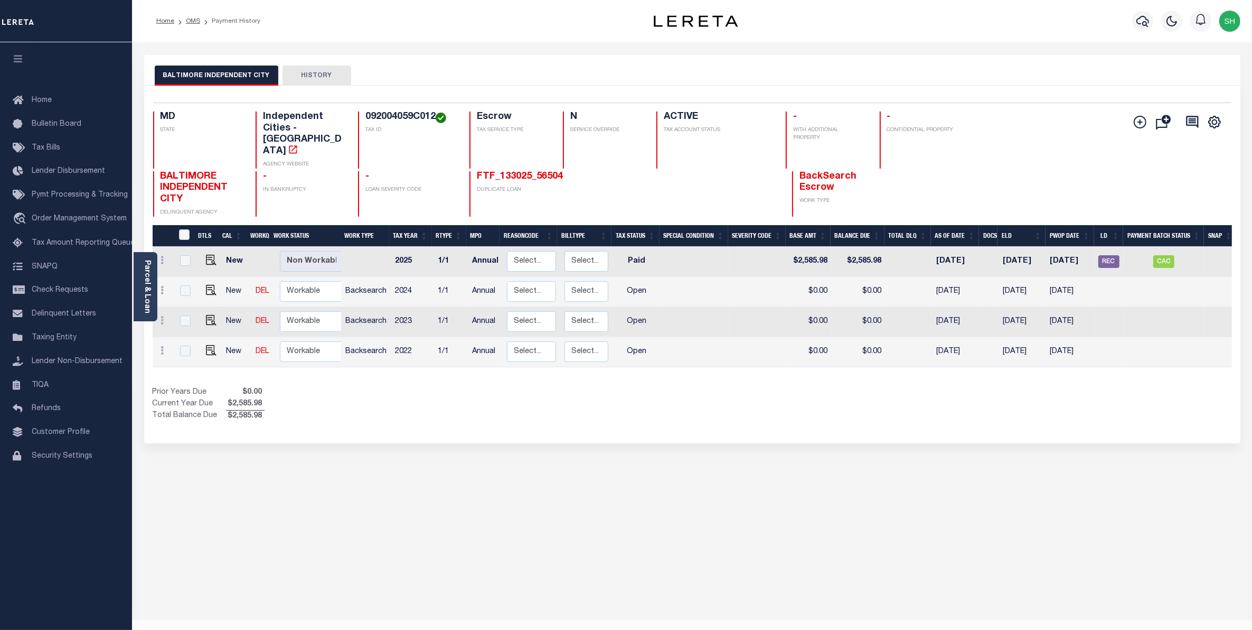
click at [704, 536] on div "BALTIMORE INDEPENDENT CITY HISTORY Selected 4 Results" at bounding box center [692, 353] width 1112 height 596
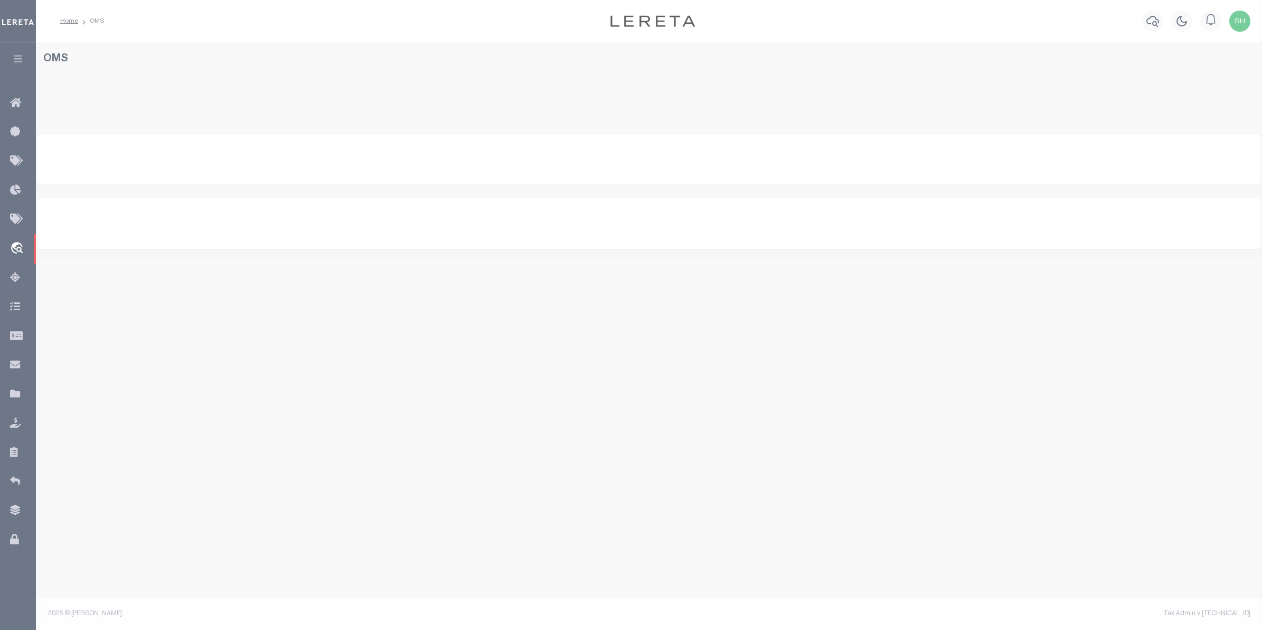
select select "200"
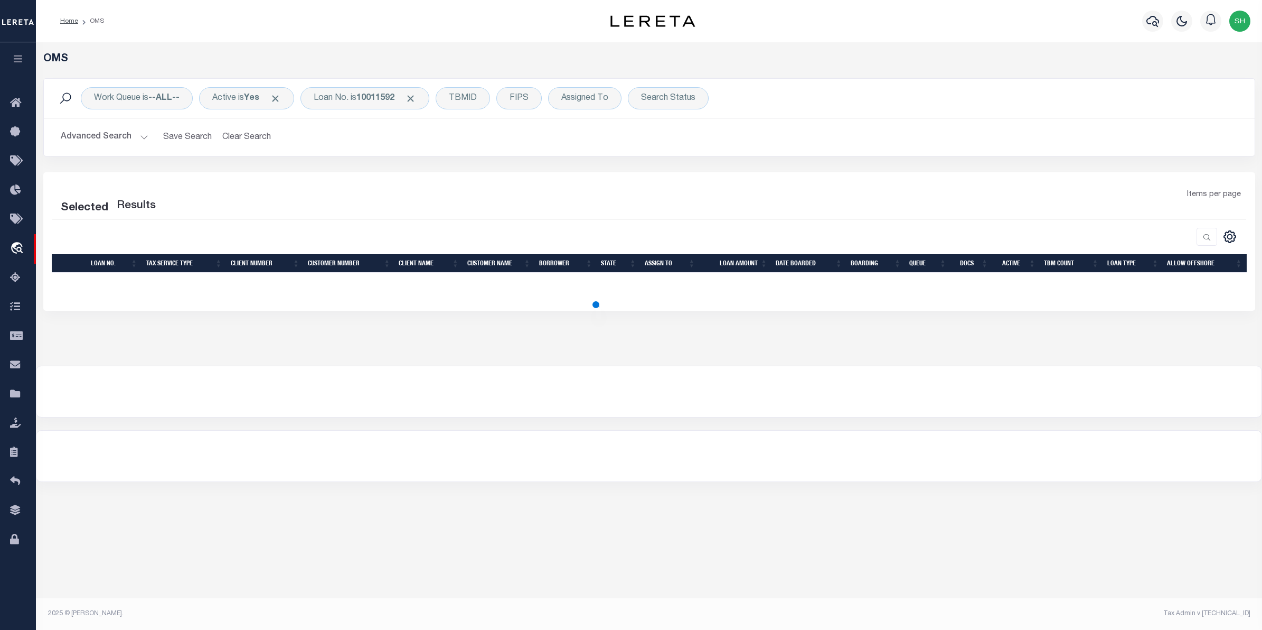
select select "200"
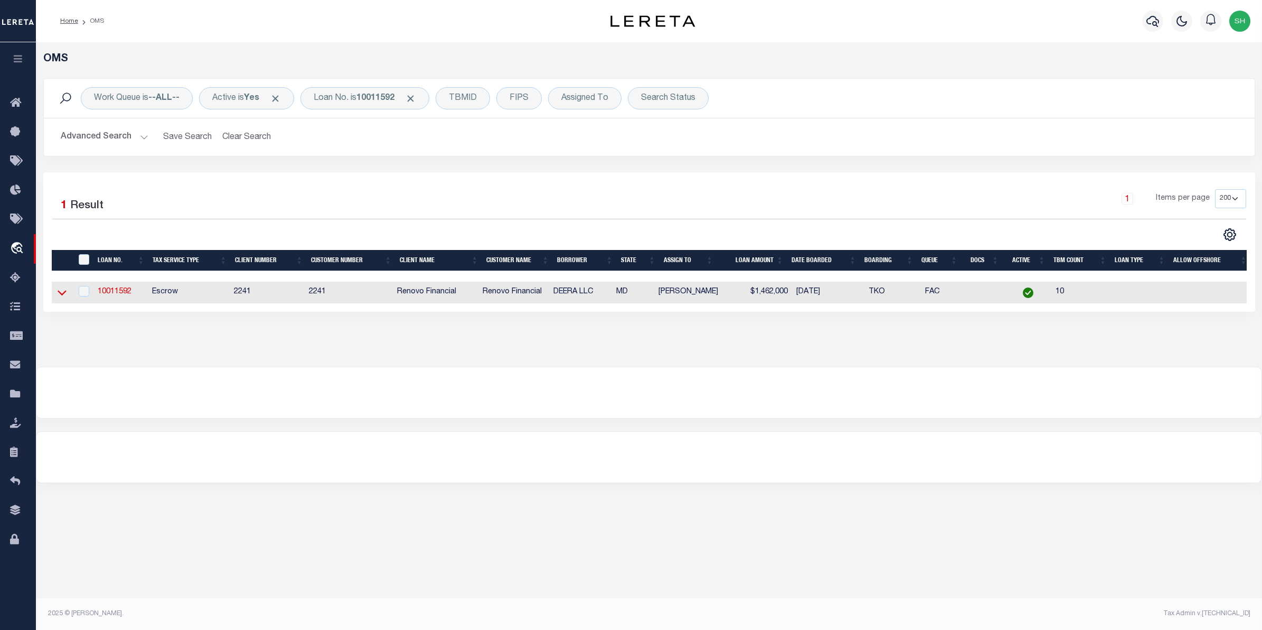
click at [66, 292] on icon at bounding box center [62, 292] width 9 height 11
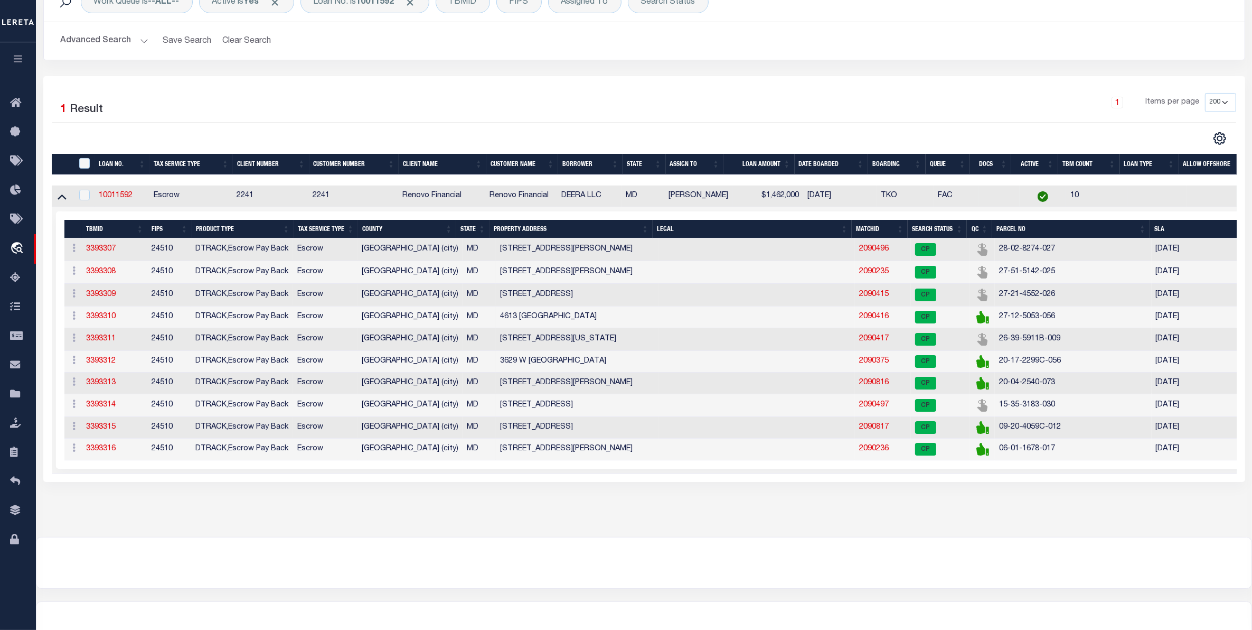
scroll to position [86, 0]
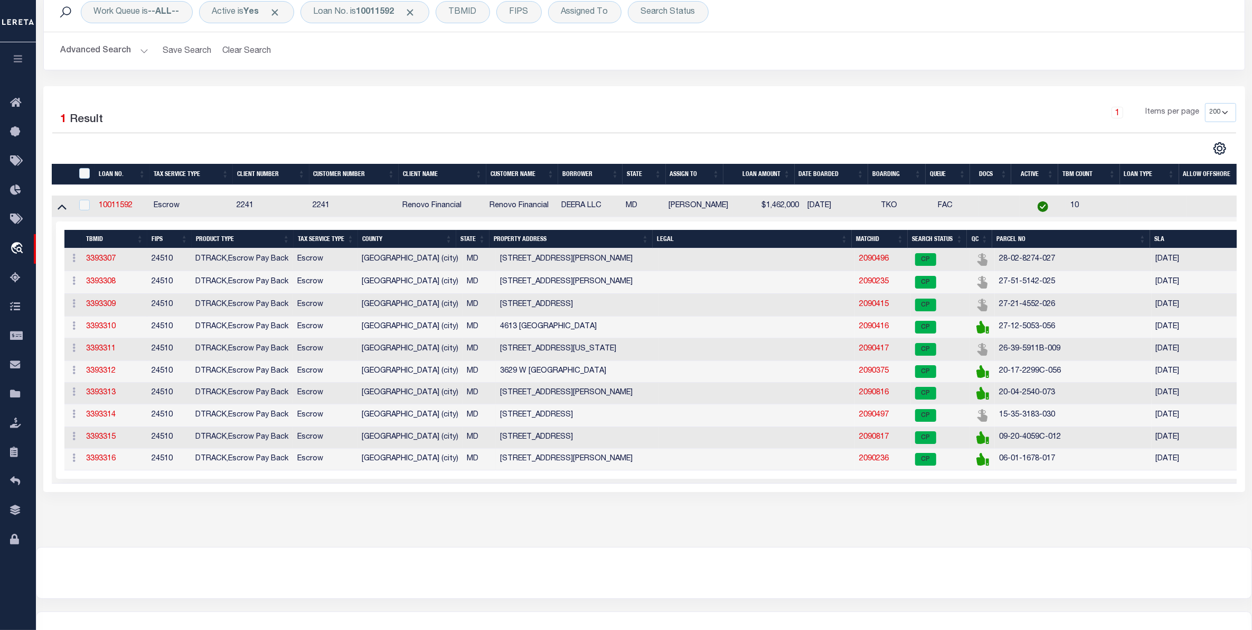
click at [509, 547] on div "OMS Work Queue is --ALL-- Active is Yes Loan No. is 10011592 TBMID FIPS Assigne…" at bounding box center [644, 251] width 1216 height 590
click at [100, 574] on div at bounding box center [643, 572] width 1215 height 51
drag, startPoint x: 579, startPoint y: 469, endPoint x: 495, endPoint y: 468, distance: 84.0
click at [496, 468] on td "403 N ROBINSON ST" at bounding box center [577, 459] width 163 height 22
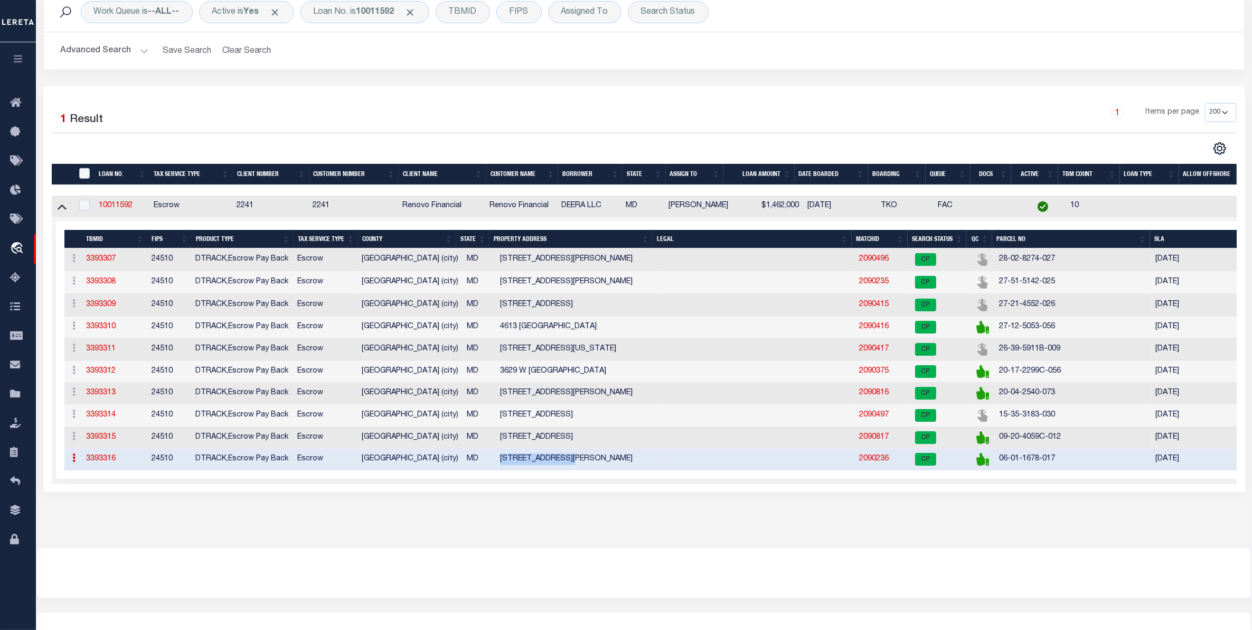
copy td "403 N ROBINSON ST"
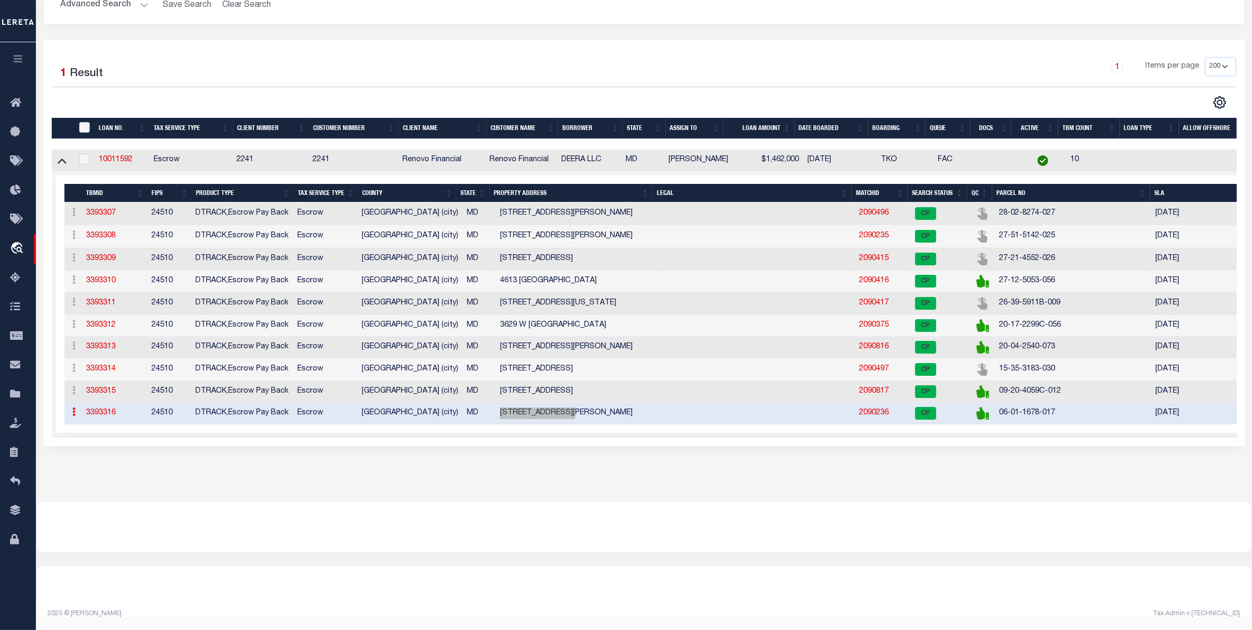
scroll to position [152, 0]
click at [609, 57] on div "1 Items per page 10 25 50 100 200" at bounding box center [794, 70] width 884 height 27
drag, startPoint x: 576, startPoint y: 196, endPoint x: 491, endPoint y: 192, distance: 85.1
click at [496, 202] on td "3709 N ROGERS AVE" at bounding box center [577, 213] width 163 height 23
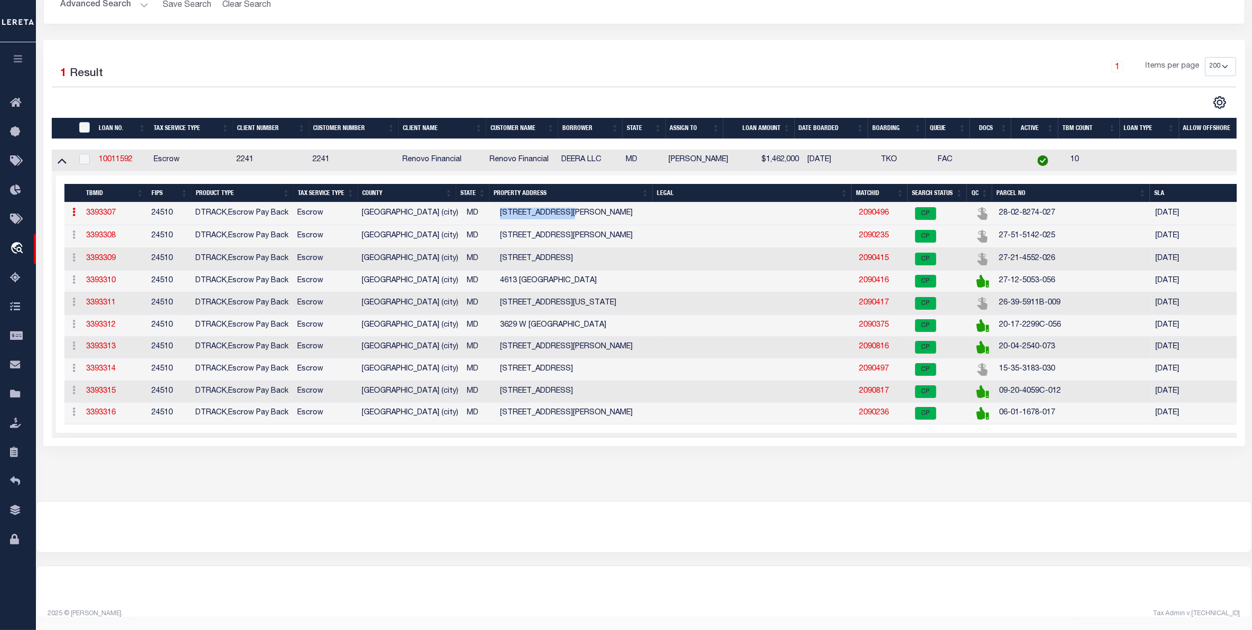
copy td "3709 N ROGERS AVE"
drag, startPoint x: 584, startPoint y: 213, endPoint x: 495, endPoint y: 215, distance: 89.3
click at [496, 225] on td "1049 CAMERON RD" at bounding box center [577, 236] width 163 height 23
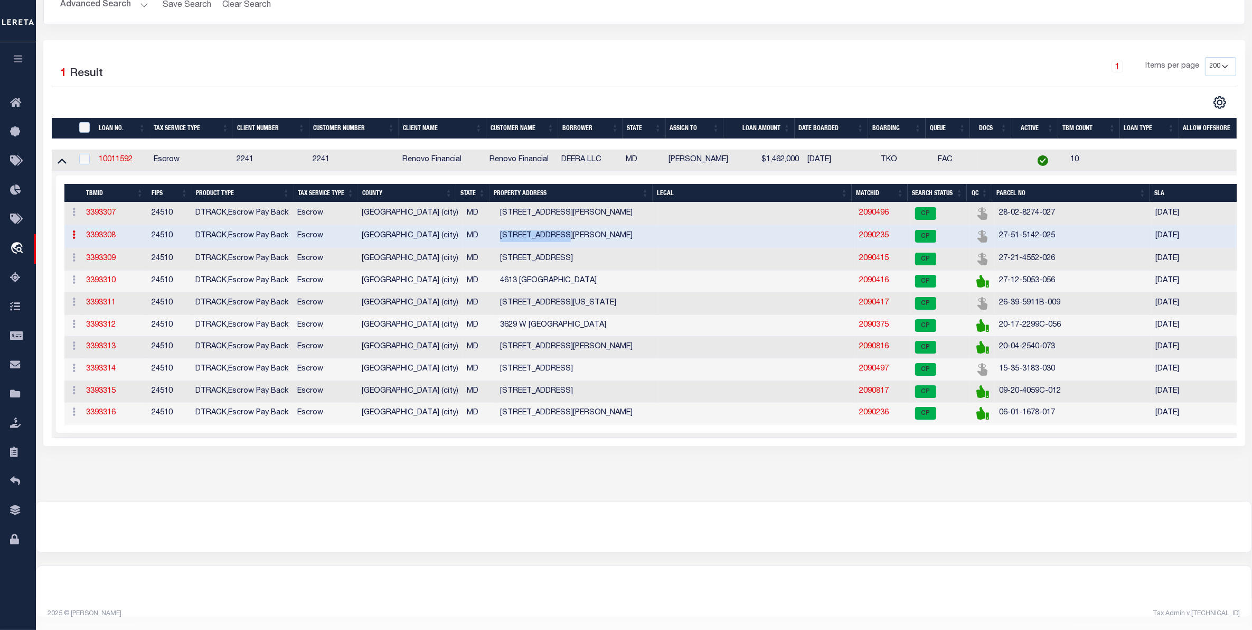
copy td "1049 CAMERON RD"
drag, startPoint x: 584, startPoint y: 241, endPoint x: 493, endPoint y: 241, distance: 91.4
click at [496, 248] on td "3330 W BELVEDERE AVE" at bounding box center [577, 259] width 163 height 23
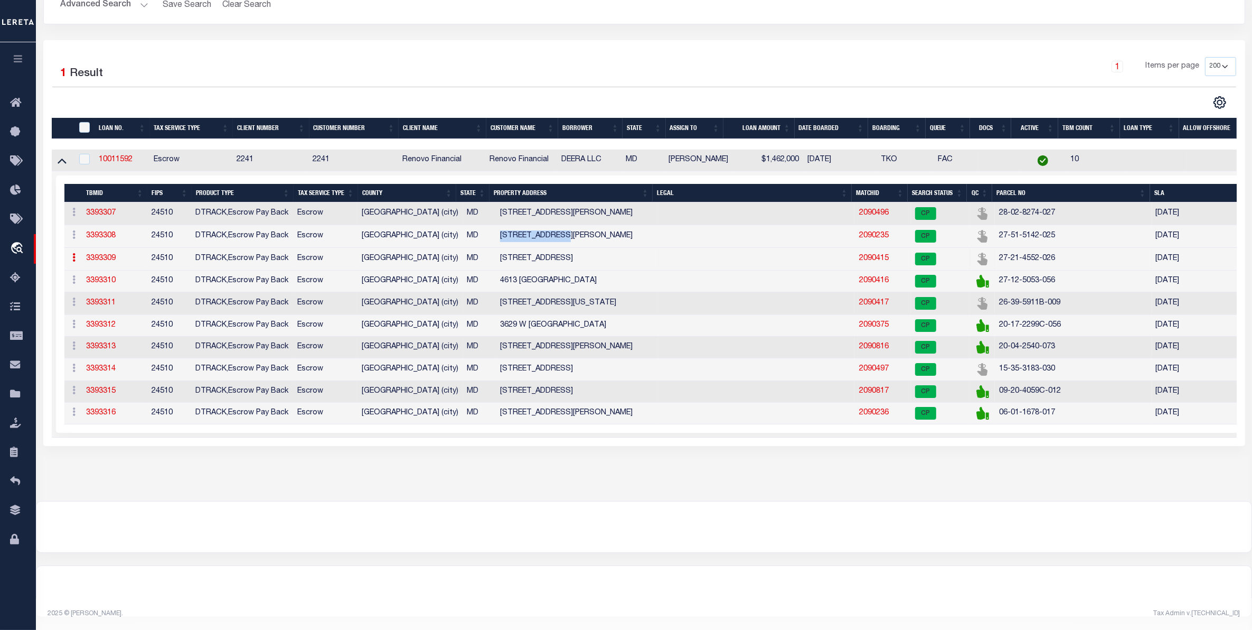
copy td "3330 W BELVEDERE AVE"
drag, startPoint x: 580, startPoint y: 267, endPoint x: 489, endPoint y: 265, distance: 90.9
click at [496, 270] on td "4613 KERNWOOD" at bounding box center [577, 281] width 163 height 22
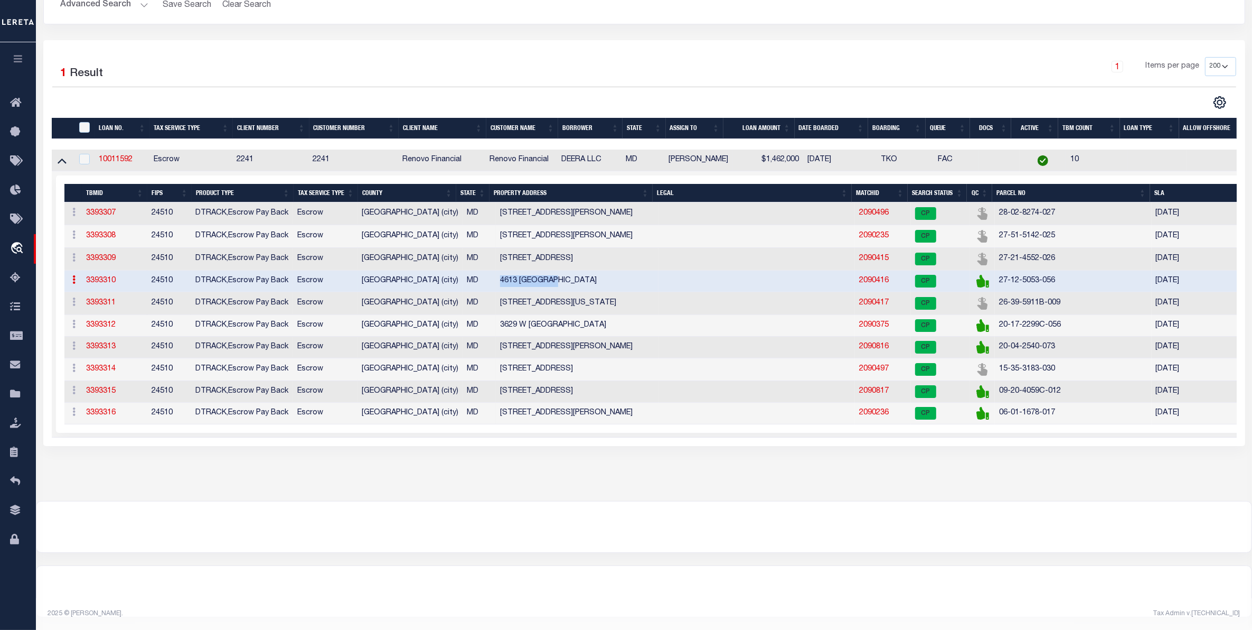
copy td "4613 KERNWOOD"
drag, startPoint x: 573, startPoint y: 290, endPoint x: 495, endPoint y: 288, distance: 78.2
click at [496, 292] on td "3217 KENTUCKY AVE" at bounding box center [577, 303] width 163 height 23
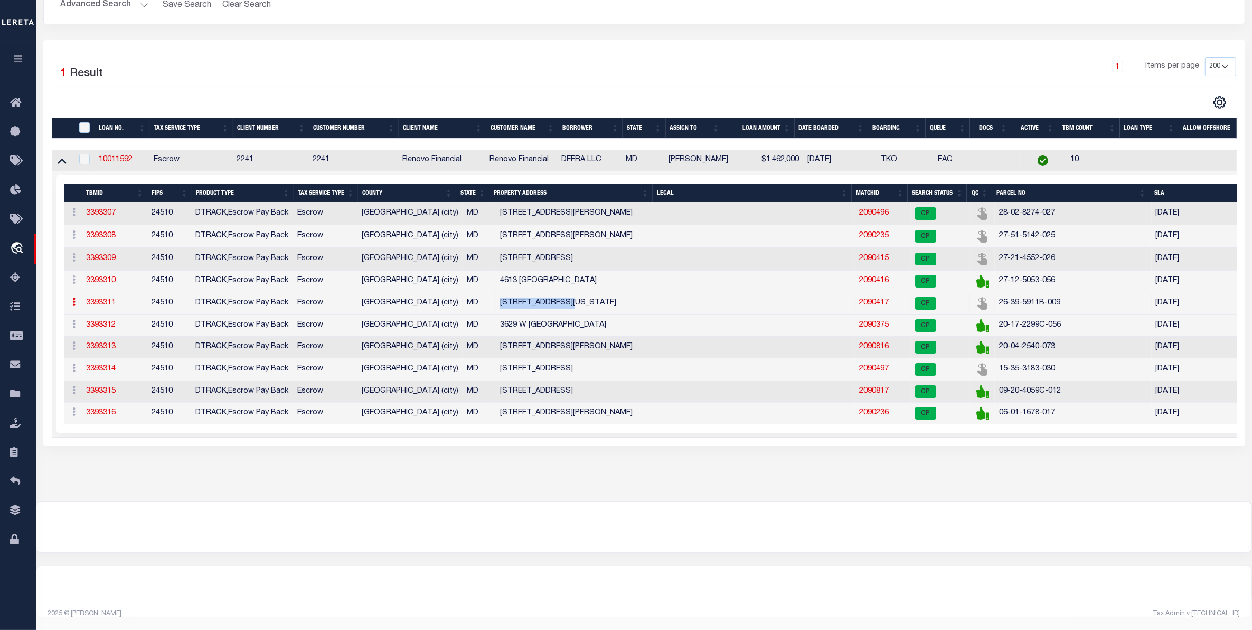
copy td "3217 KENTUCKY AVE"
drag, startPoint x: 573, startPoint y: 312, endPoint x: 495, endPoint y: 309, distance: 77.7
click at [496, 315] on td "3629 W LEXINGTON" at bounding box center [577, 326] width 163 height 22
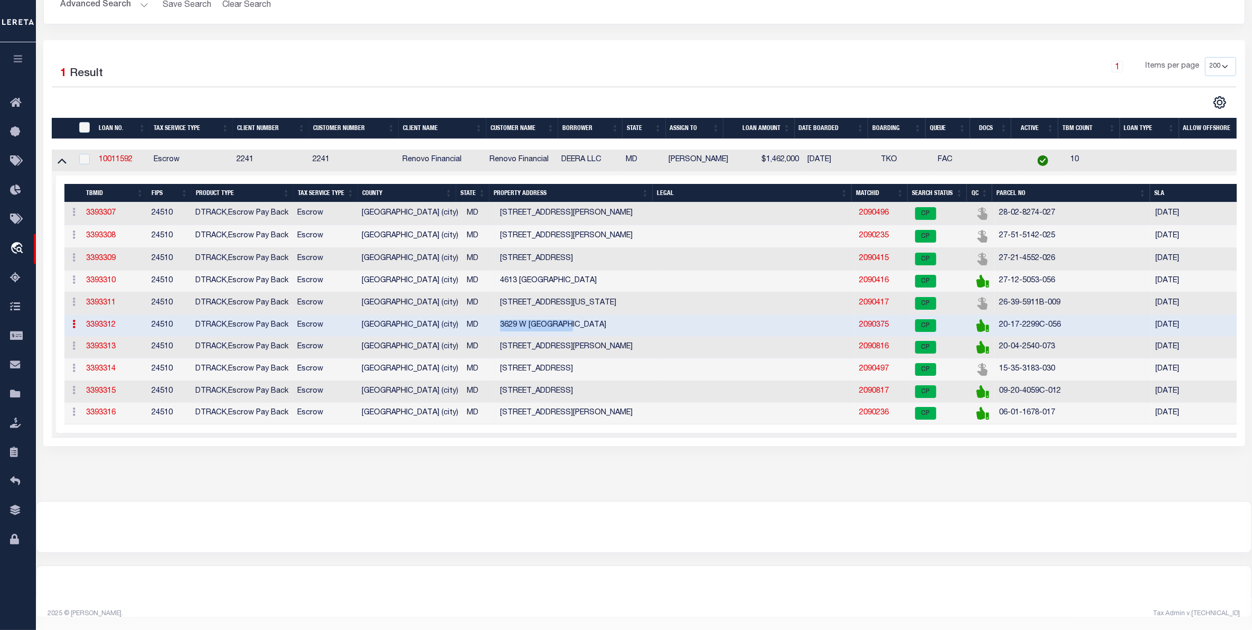
copy td "3629 W LEXINGTON"
drag, startPoint x: 557, startPoint y: 335, endPoint x: 495, endPoint y: 332, distance: 61.9
click at [496, 336] on td "111 COLLINS AVE" at bounding box center [577, 347] width 163 height 22
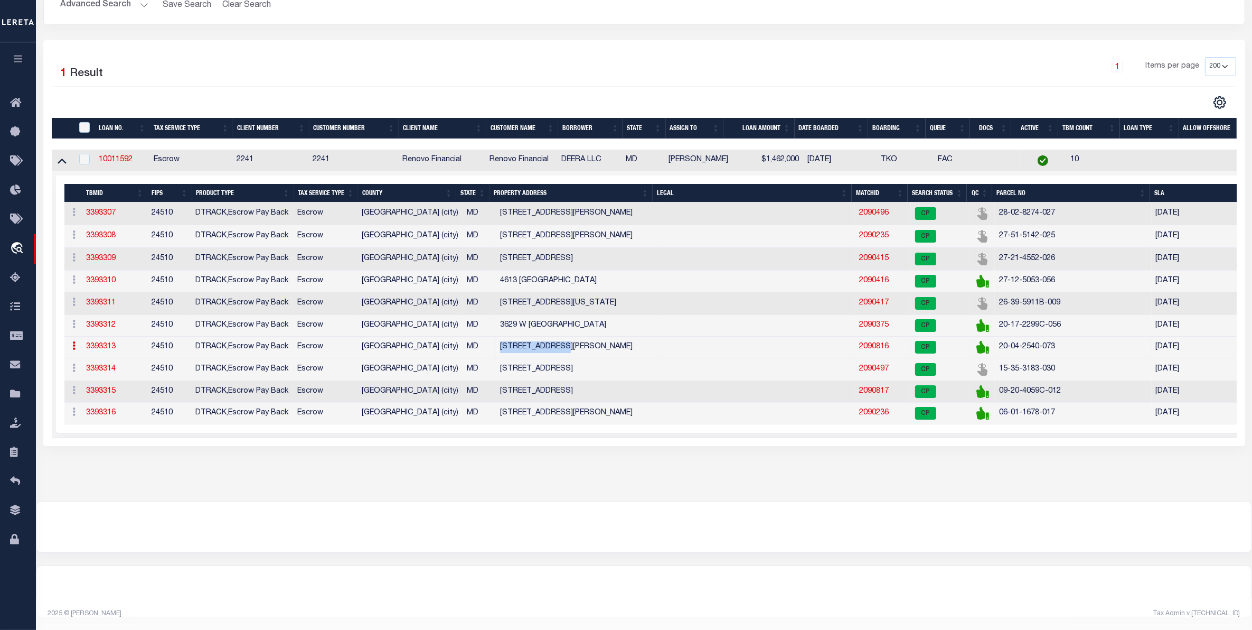
copy td "111 COLLINS AVE"
drag, startPoint x: 572, startPoint y: 358, endPoint x: 491, endPoint y: 350, distance: 81.1
click at [496, 358] on td "2814 SANTA FE AVE" at bounding box center [577, 369] width 163 height 23
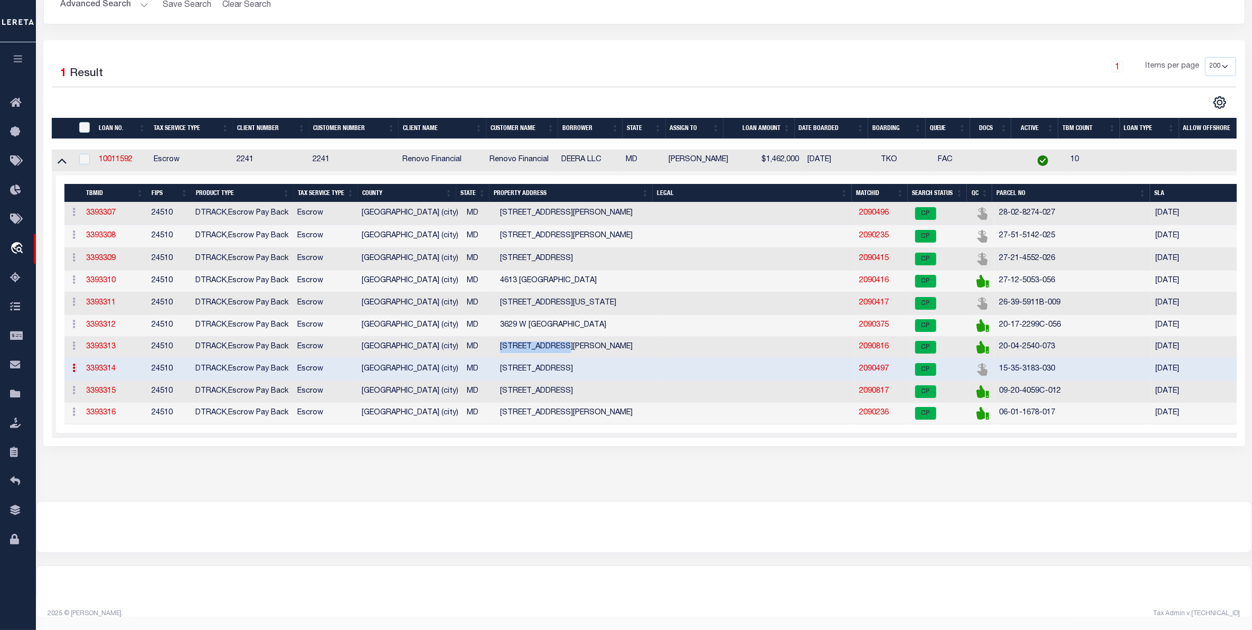
copy td "2814 SANTA FE AVE"
drag, startPoint x: 571, startPoint y: 404, endPoint x: 490, endPoint y: 405, distance: 81.3
click at [496, 405] on td "403 N ROBINSON ST" at bounding box center [577, 413] width 163 height 22
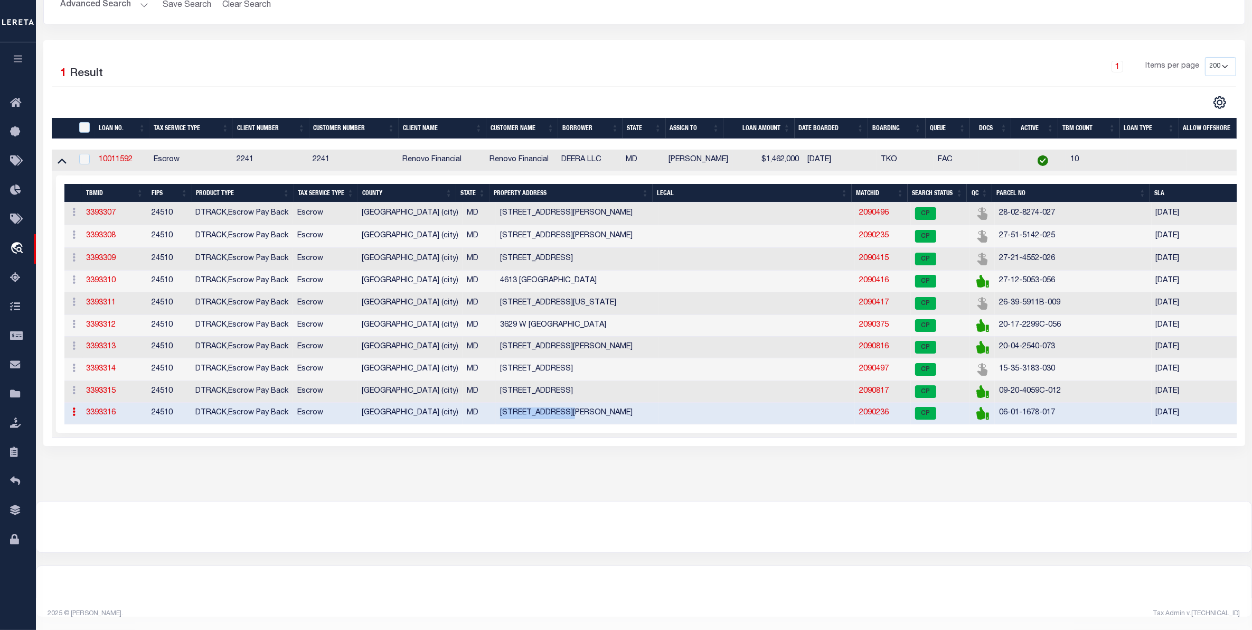
copy td "403 N ROBINSON ST"
click at [23, 246] on icon "travel_explore" at bounding box center [18, 249] width 17 height 14
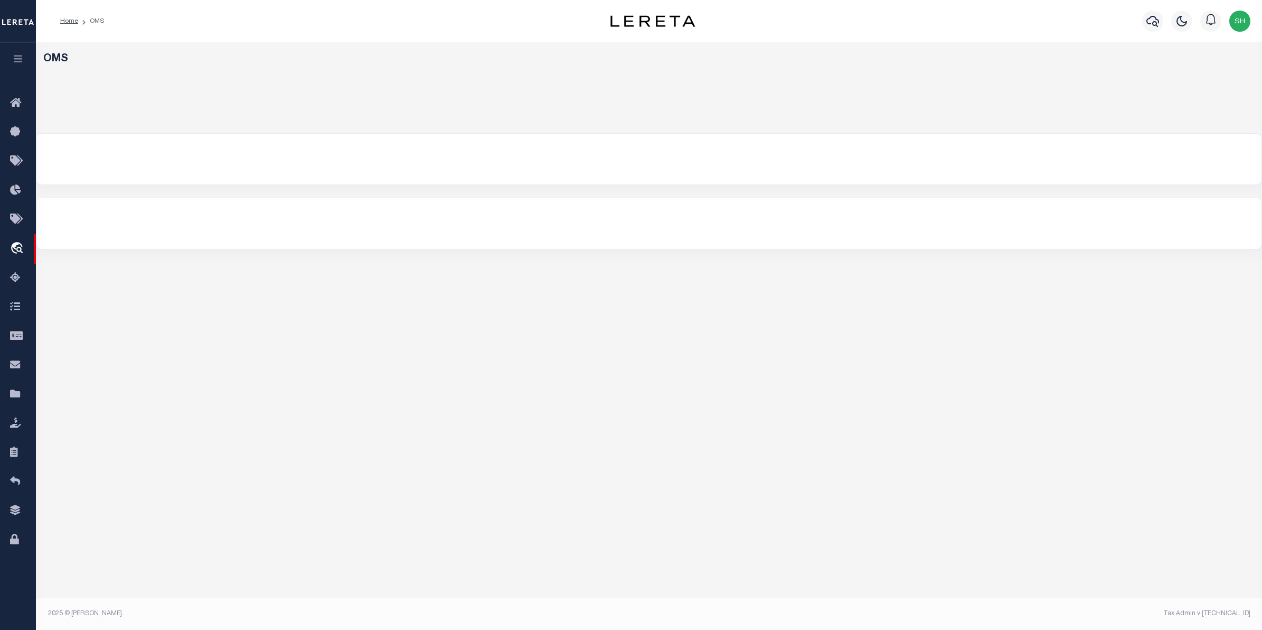
select select "200"
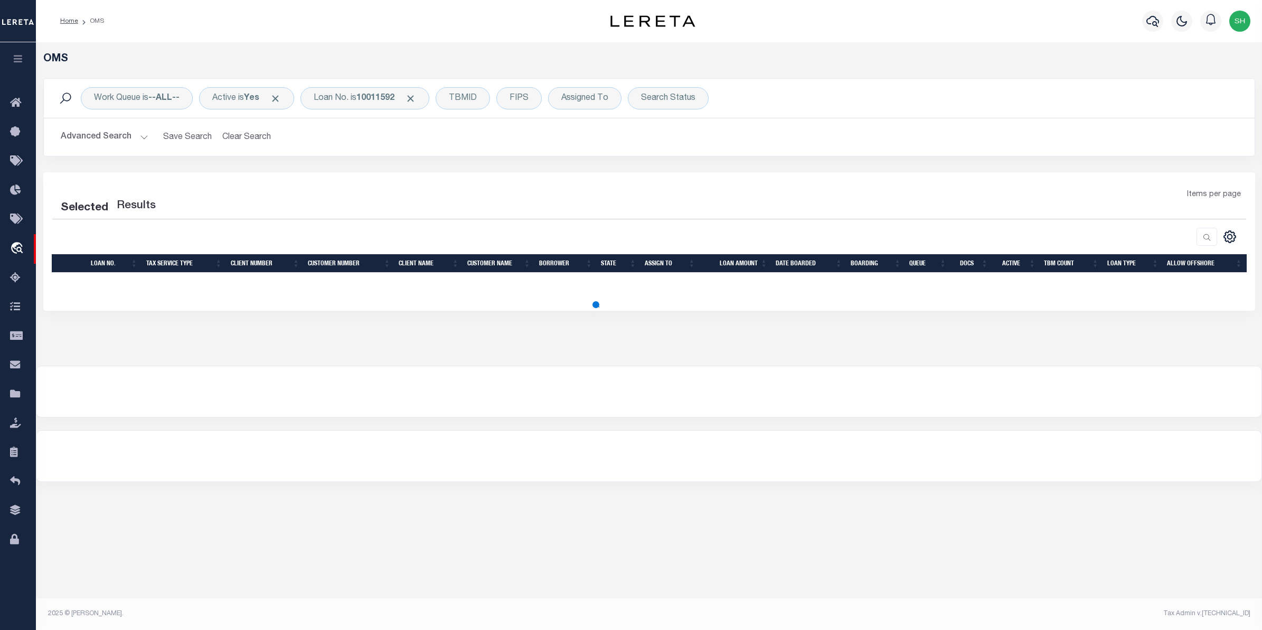
select select "200"
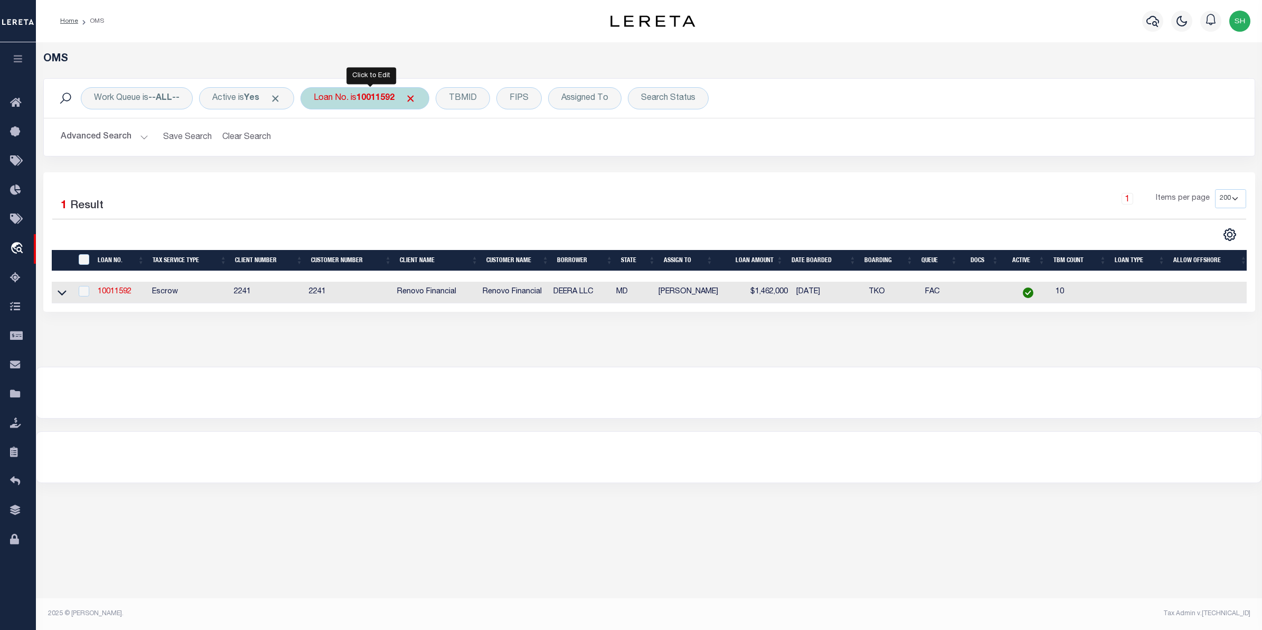
click at [324, 91] on div "Loan No. is 10011592" at bounding box center [365, 98] width 129 height 22
type input "40005929"
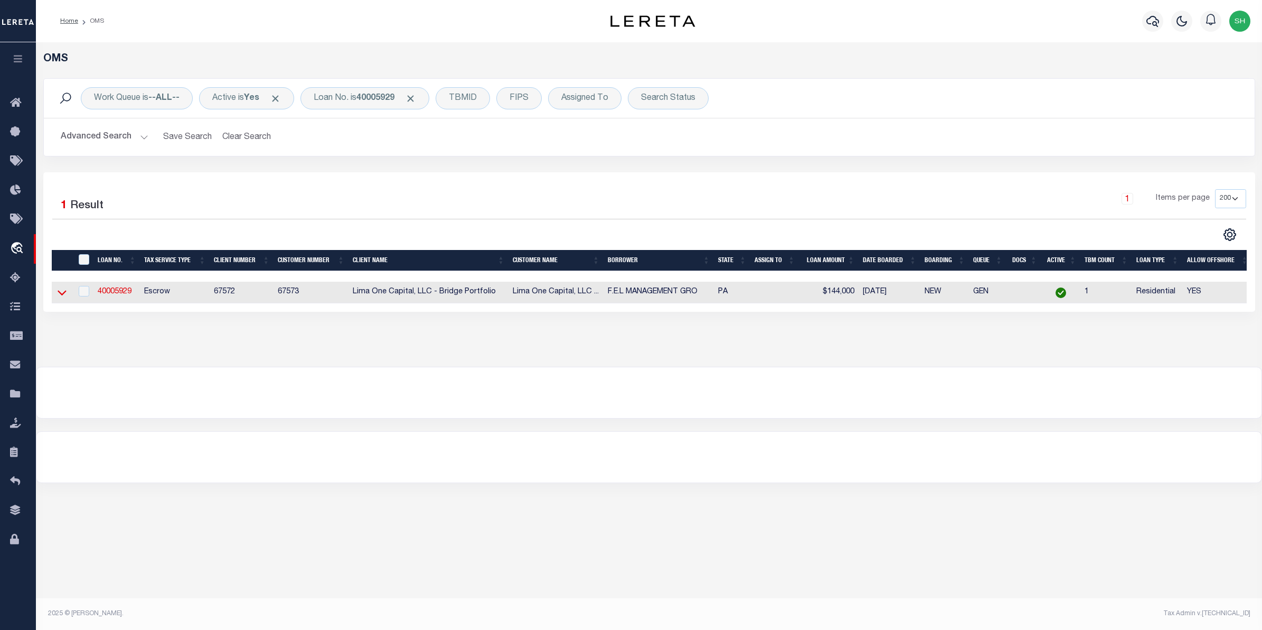
click at [64, 294] on icon at bounding box center [62, 292] width 9 height 11
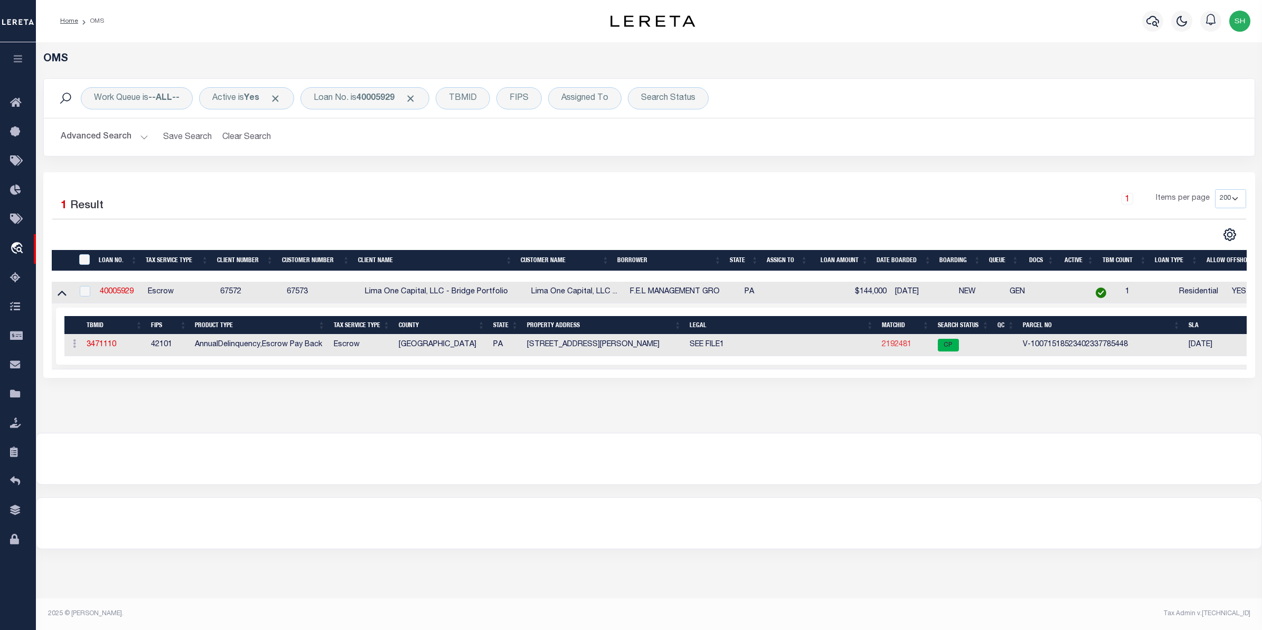
click at [897, 347] on link "2192481" at bounding box center [897, 344] width 30 height 7
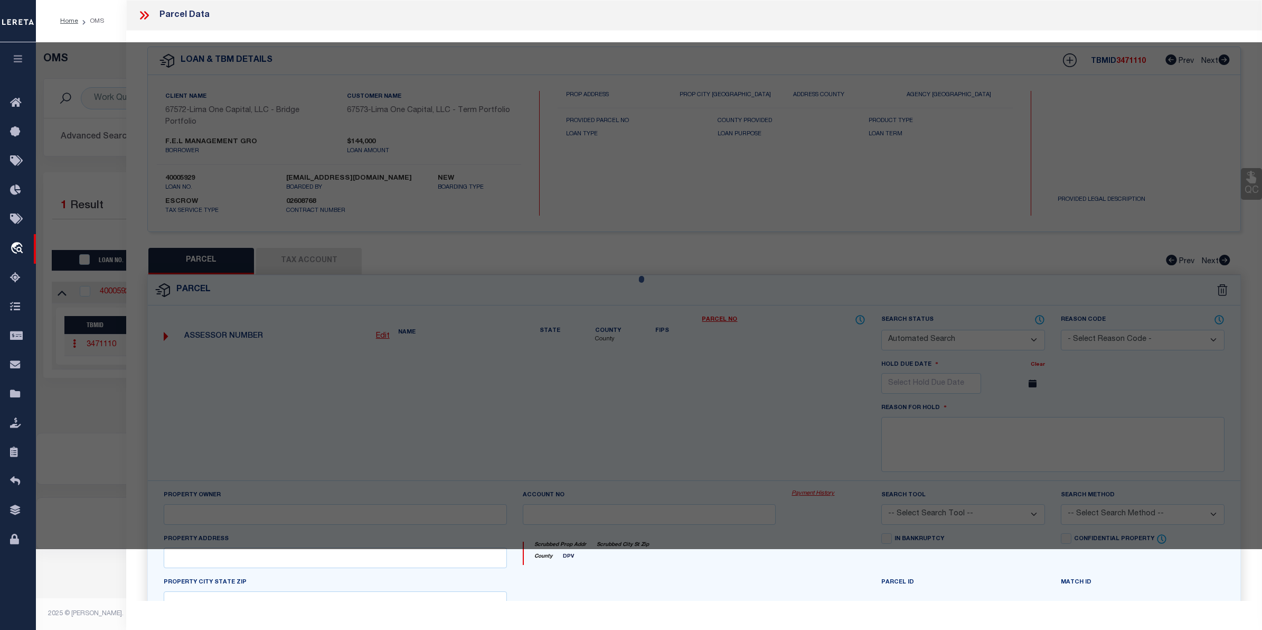
checkbox input "false"
select select "CP"
select select "AGW"
select select "ADD"
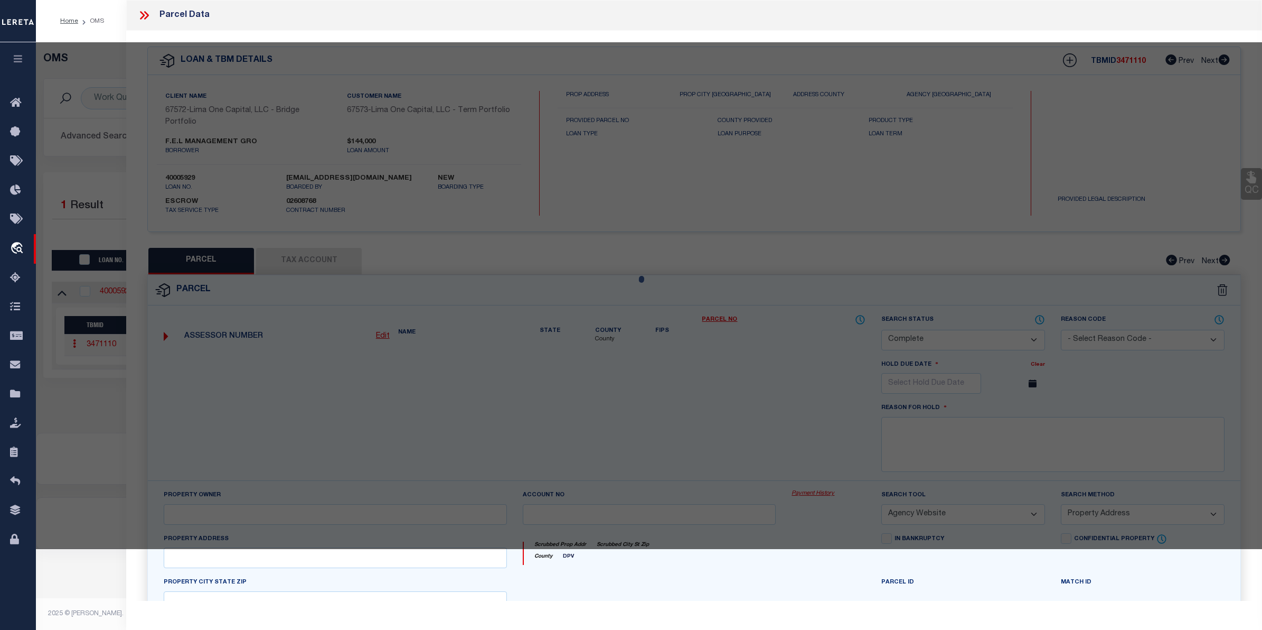
type input "914 SOUTH CECIL STREET"
checkbox input "false"
type input "PHILADELPHIA PA 19143"
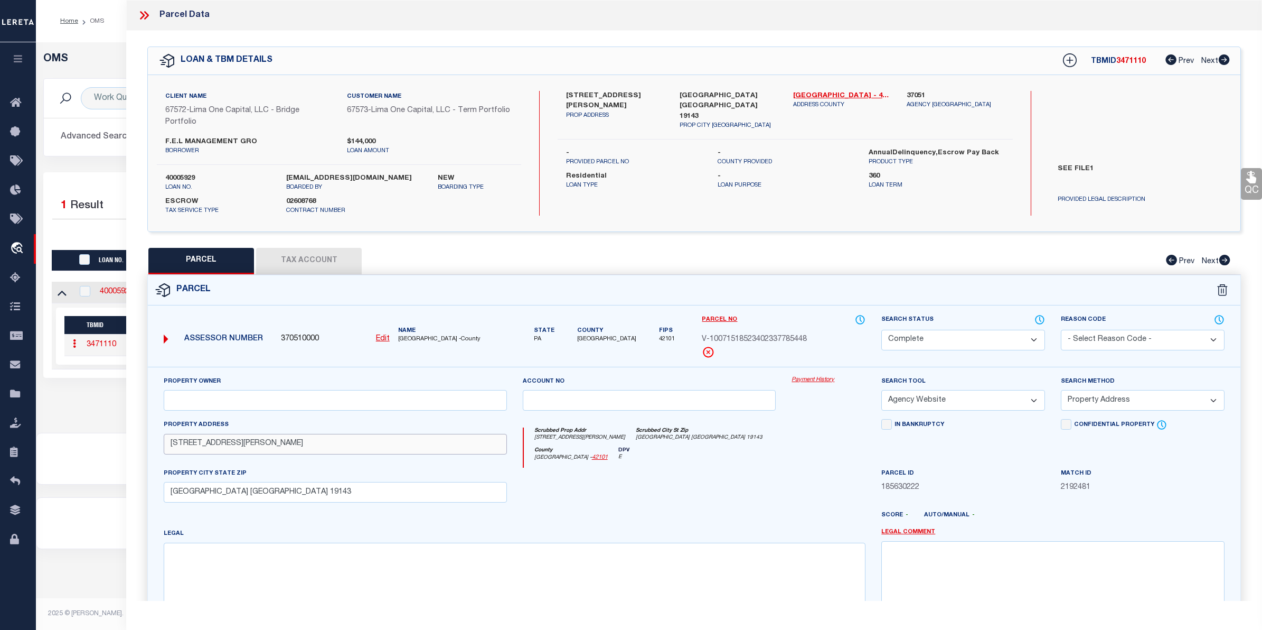
drag, startPoint x: 270, startPoint y: 443, endPoint x: 171, endPoint y: 434, distance: 100.2
click at [171, 434] on div "Property Address 914 SOUTH CECIL STREET" at bounding box center [335, 436] width 343 height 35
click at [16, 245] on icon "travel_explore" at bounding box center [18, 249] width 17 height 14
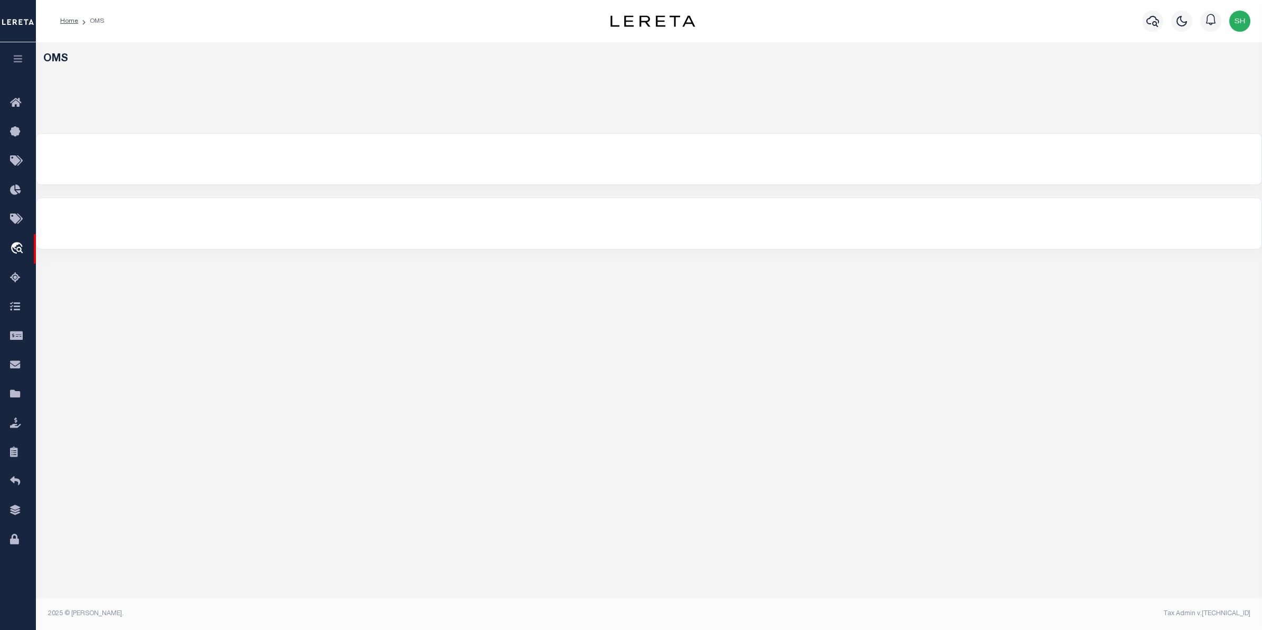
select select "200"
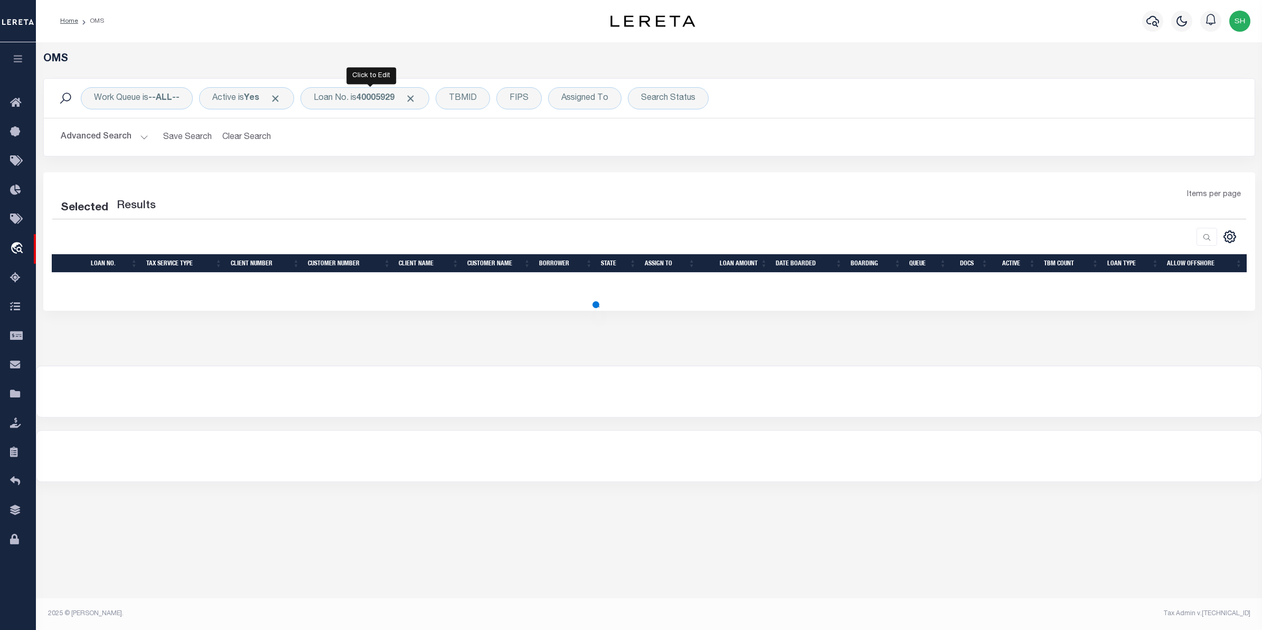
select select "200"
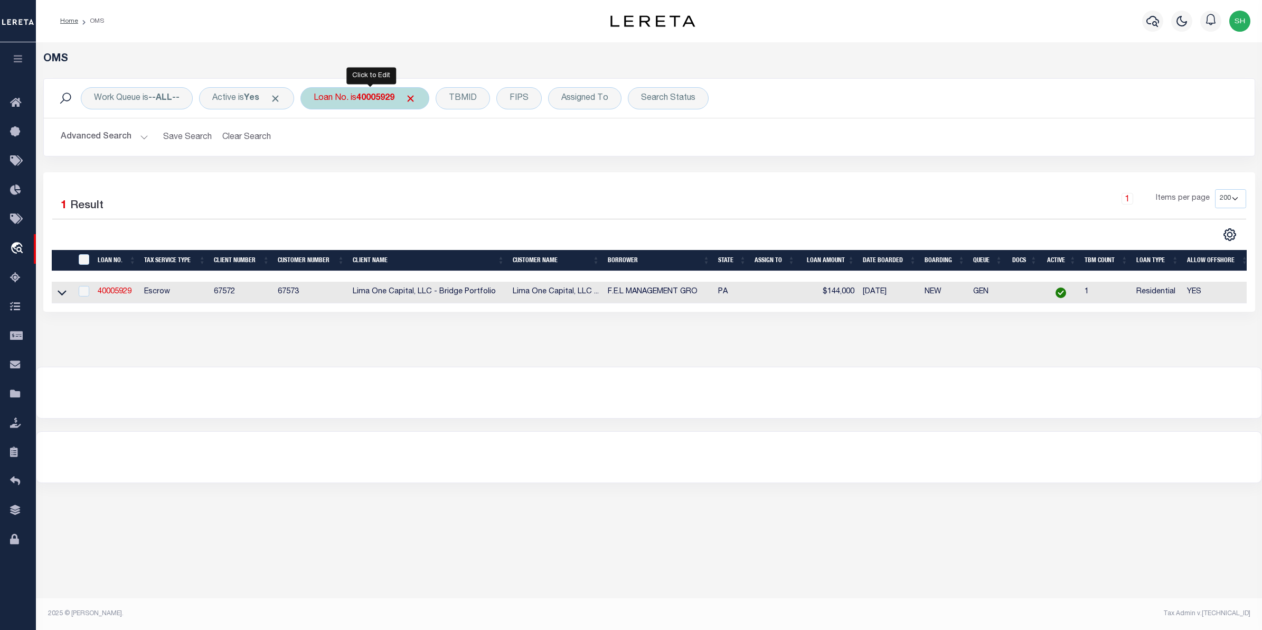
click at [379, 98] on b "40005929" at bounding box center [375, 98] width 38 height 8
type input "10021945"
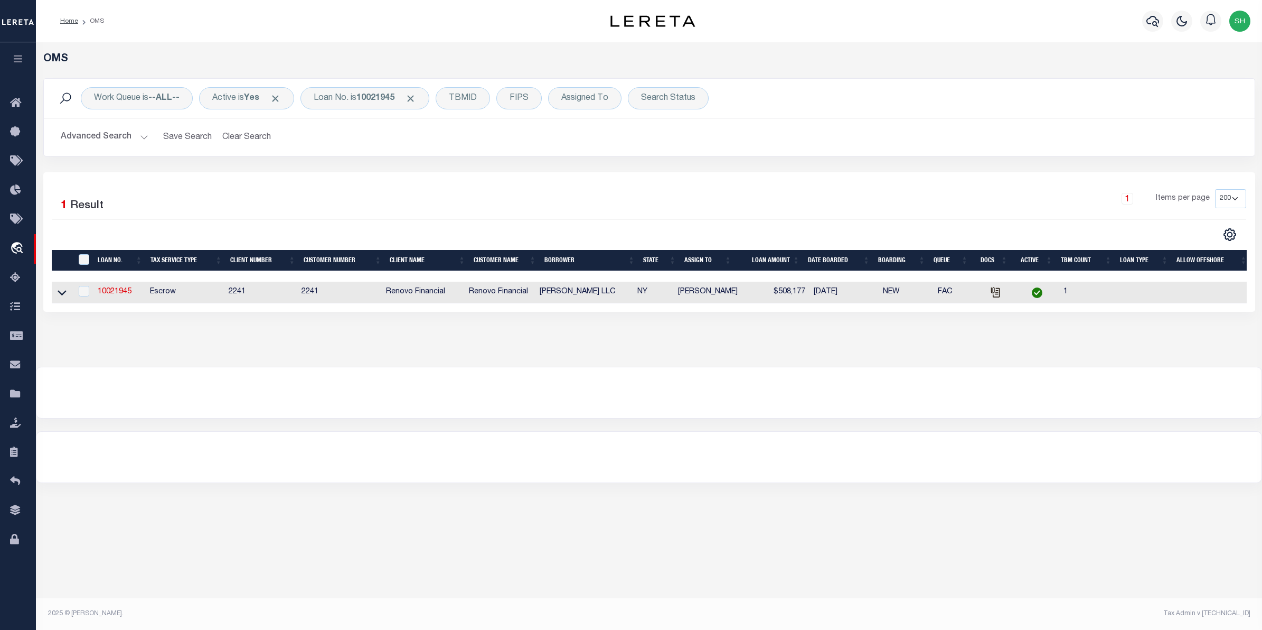
click at [317, 28] on div "Home OMS" at bounding box center [302, 21] width 501 height 22
click at [60, 296] on icon at bounding box center [62, 292] width 9 height 5
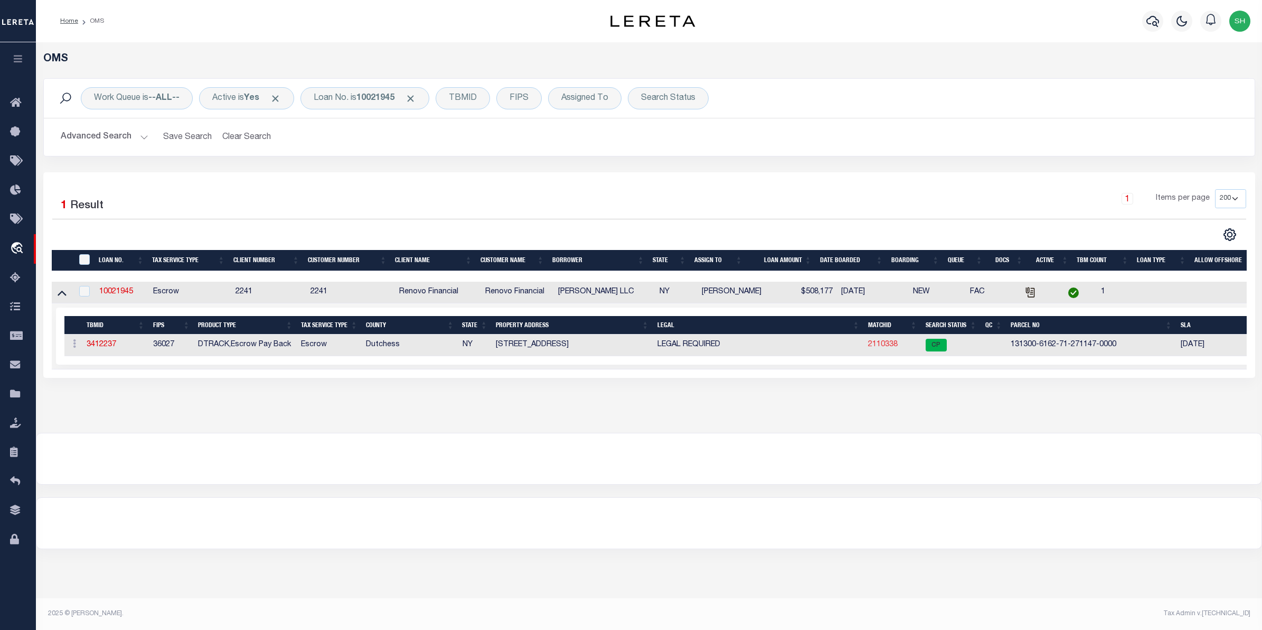
click at [889, 346] on link "2110338" at bounding box center [883, 344] width 30 height 7
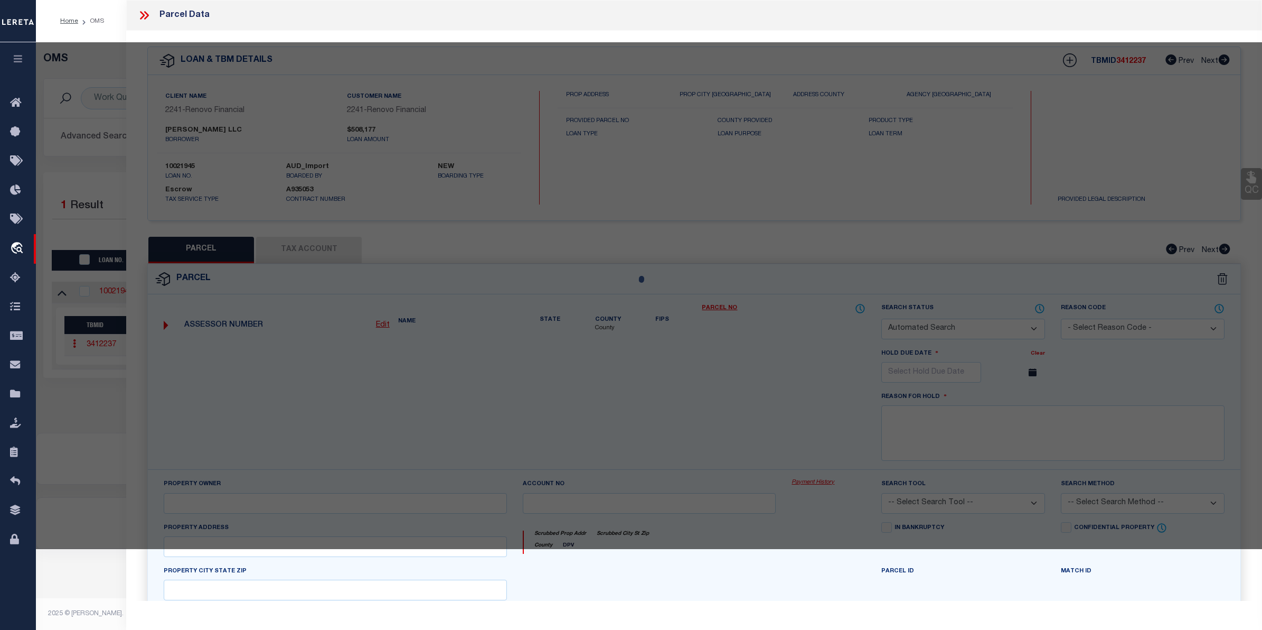
checkbox input "false"
select select "CP"
type input "Double R Capital Inc"
select select
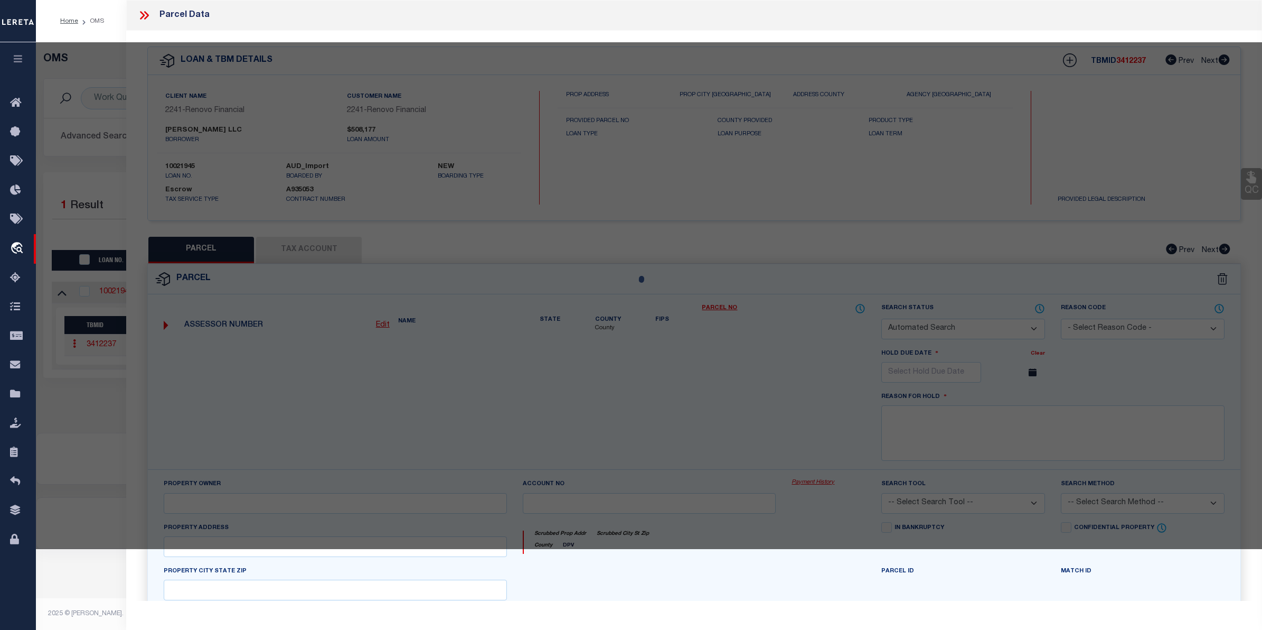
type input "[STREET_ADDRESS]"
type input "[GEOGRAPHIC_DATA]"
type textarea "Lot Size 0.09 Ac (c)"
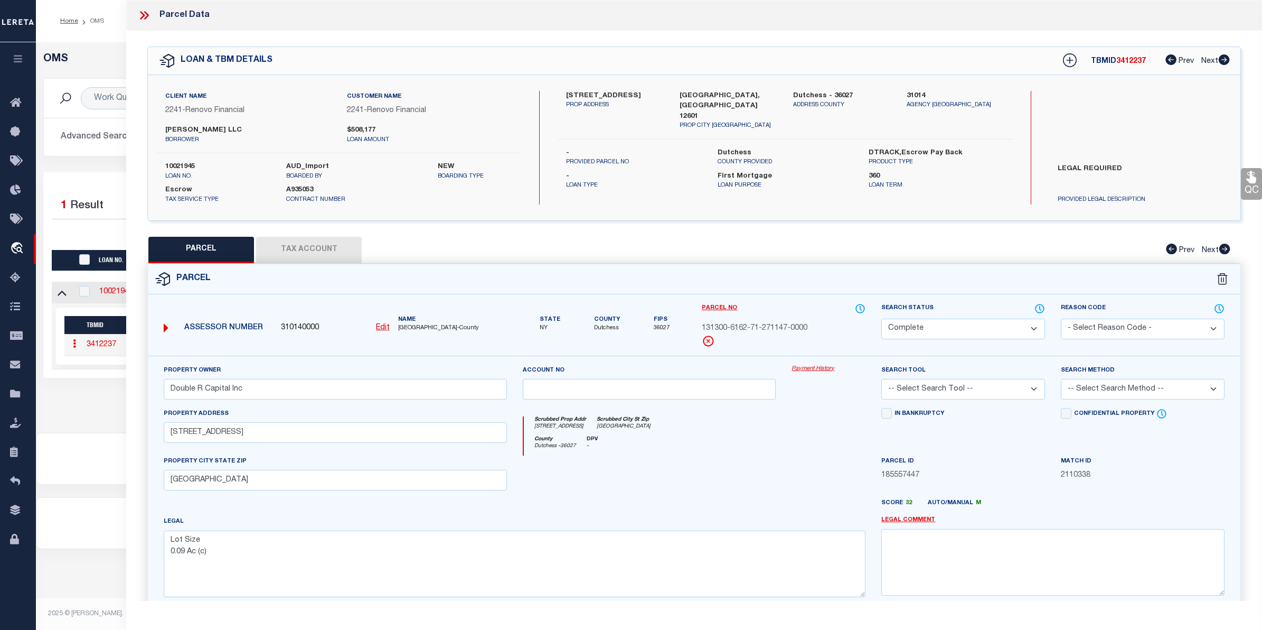
click at [818, 371] on link "Payment History" at bounding box center [829, 368] width 74 height 9
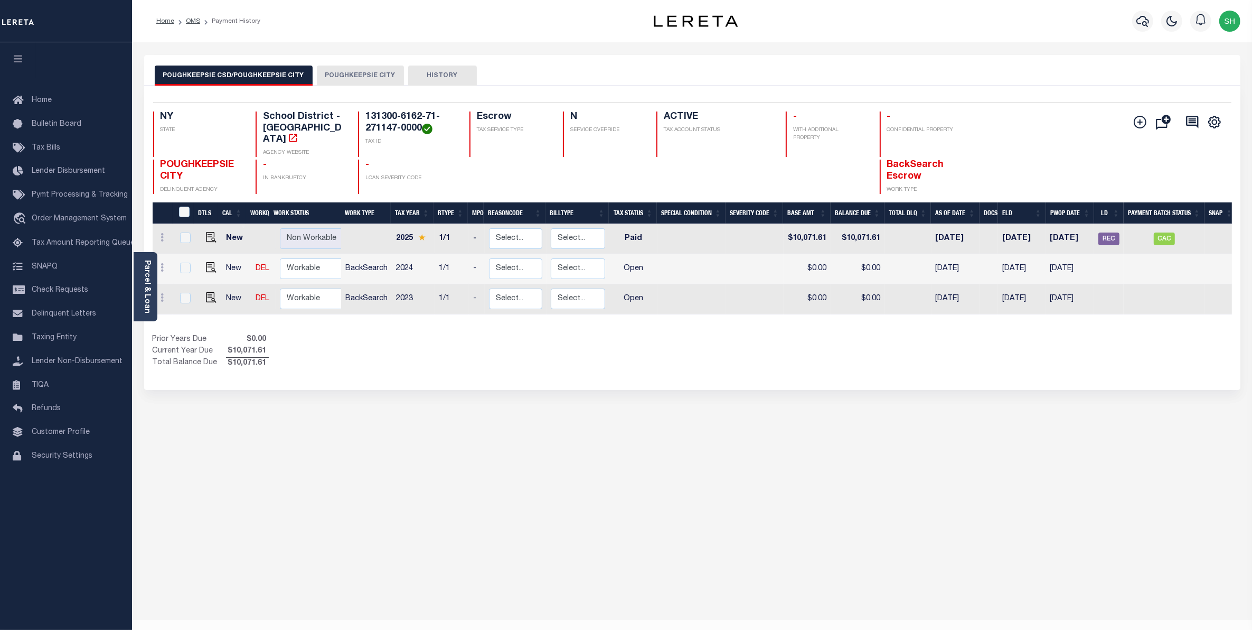
click at [349, 70] on button "POUGHKEEPSIE CITY" at bounding box center [360, 75] width 87 height 20
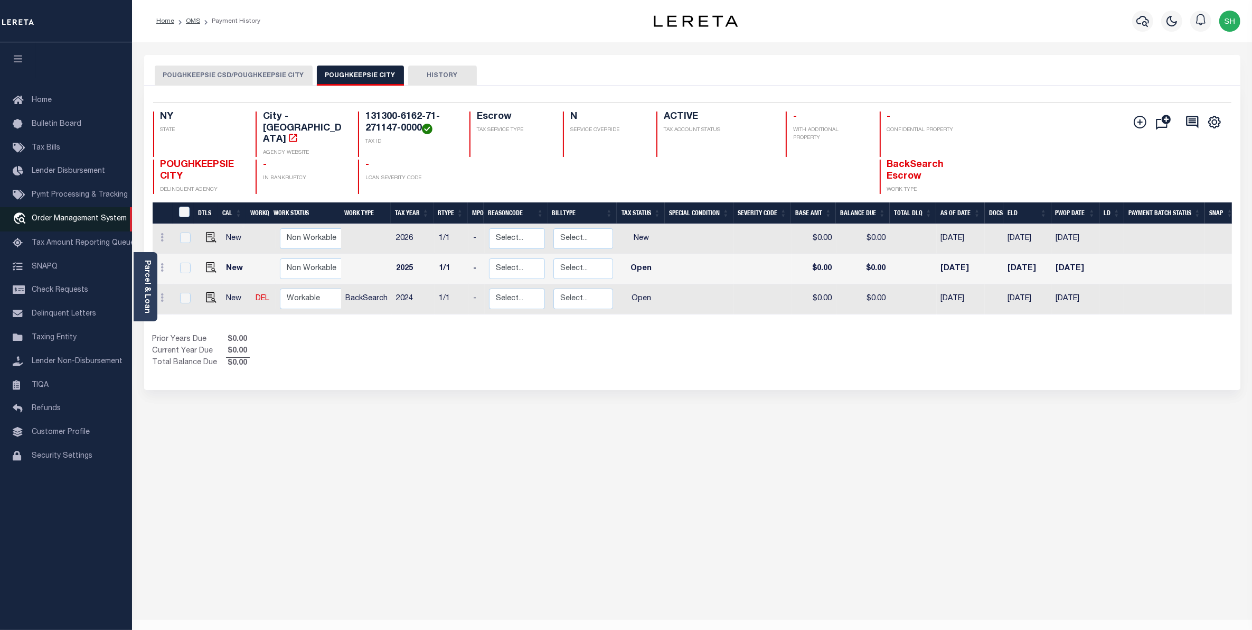
click at [53, 217] on span "Order Management System" at bounding box center [79, 218] width 95 height 7
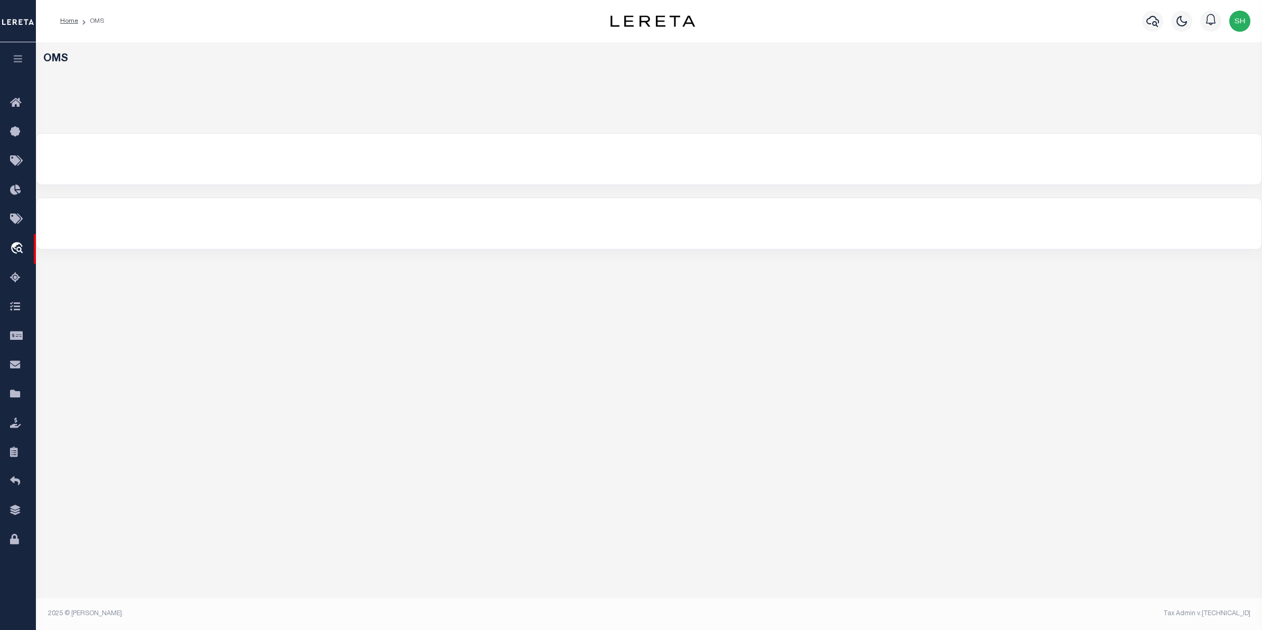
select select "200"
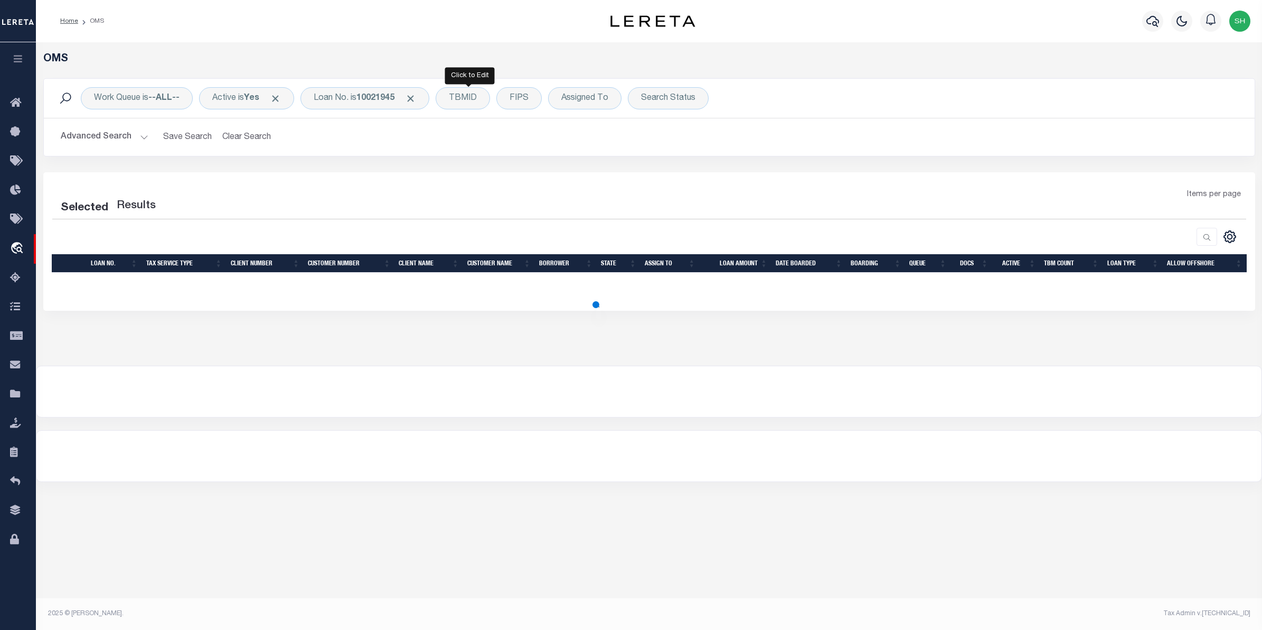
select select "200"
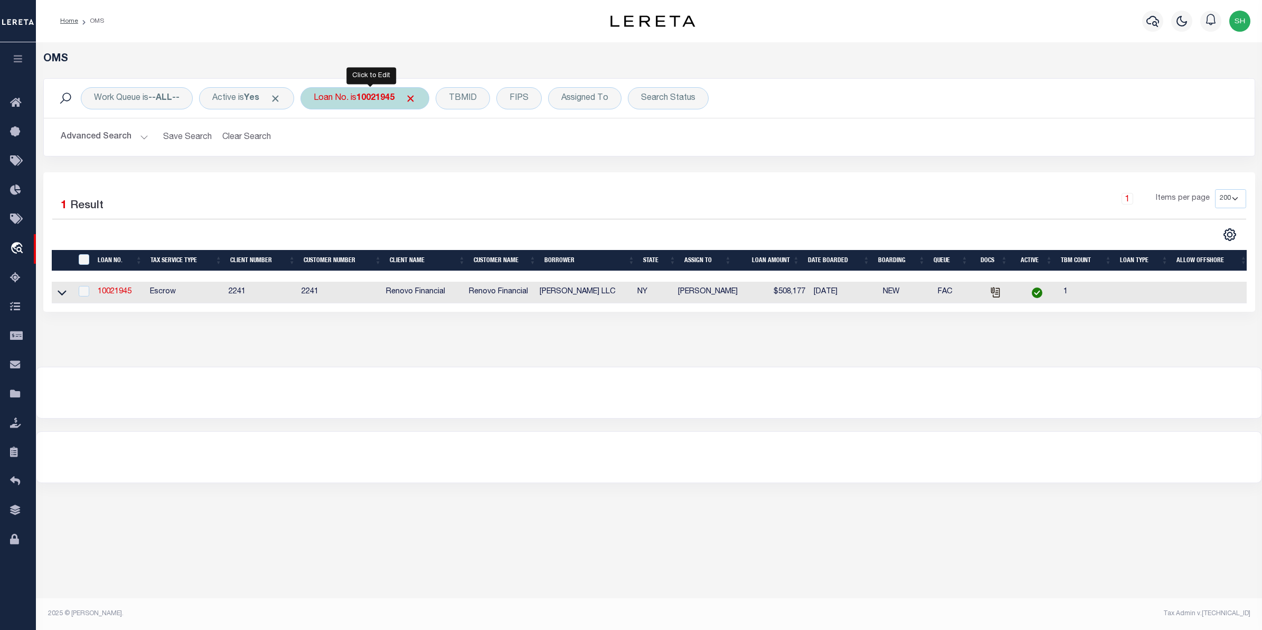
click at [372, 102] on b "10021945" at bounding box center [375, 98] width 38 height 8
type input "10011592"
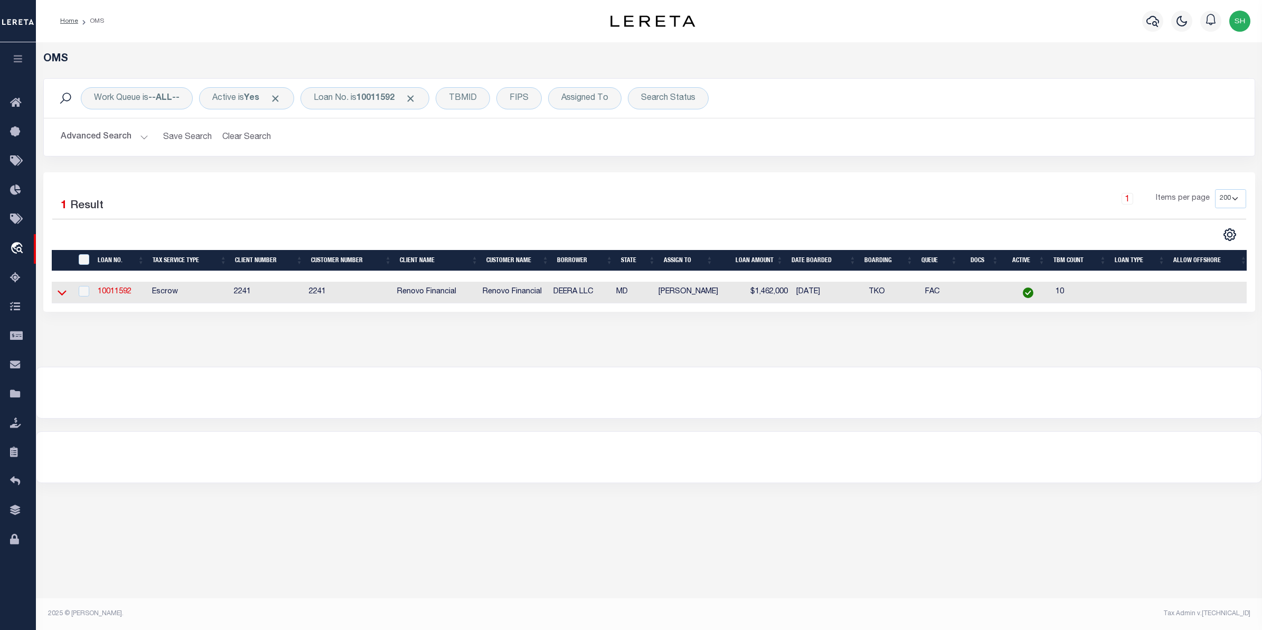
click at [63, 295] on icon at bounding box center [62, 292] width 9 height 5
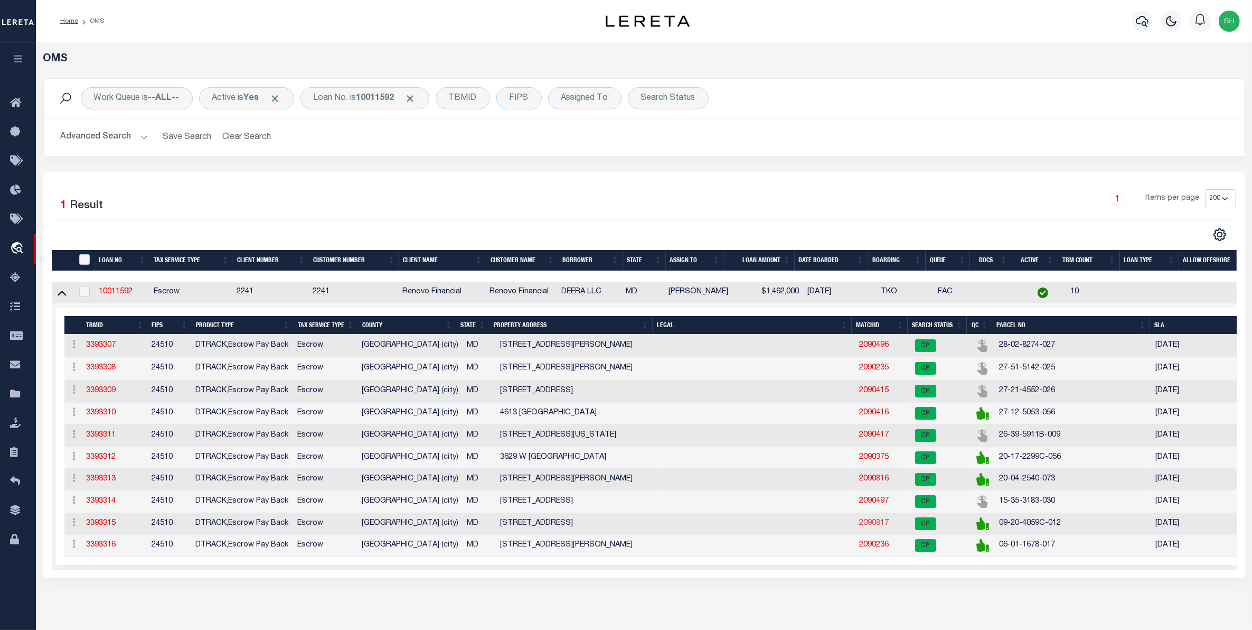
click at [878, 527] on link "2090817" at bounding box center [874, 522] width 30 height 7
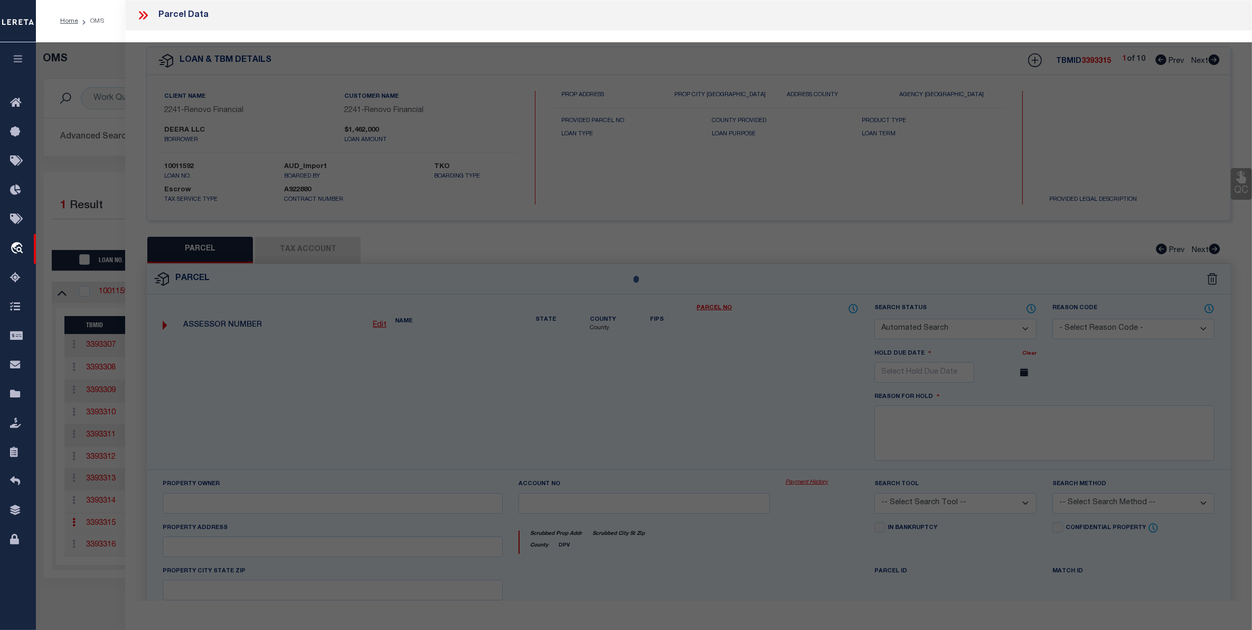
checkbox input "false"
select select "CP"
type input "DEERA LLC"
select select "AGW"
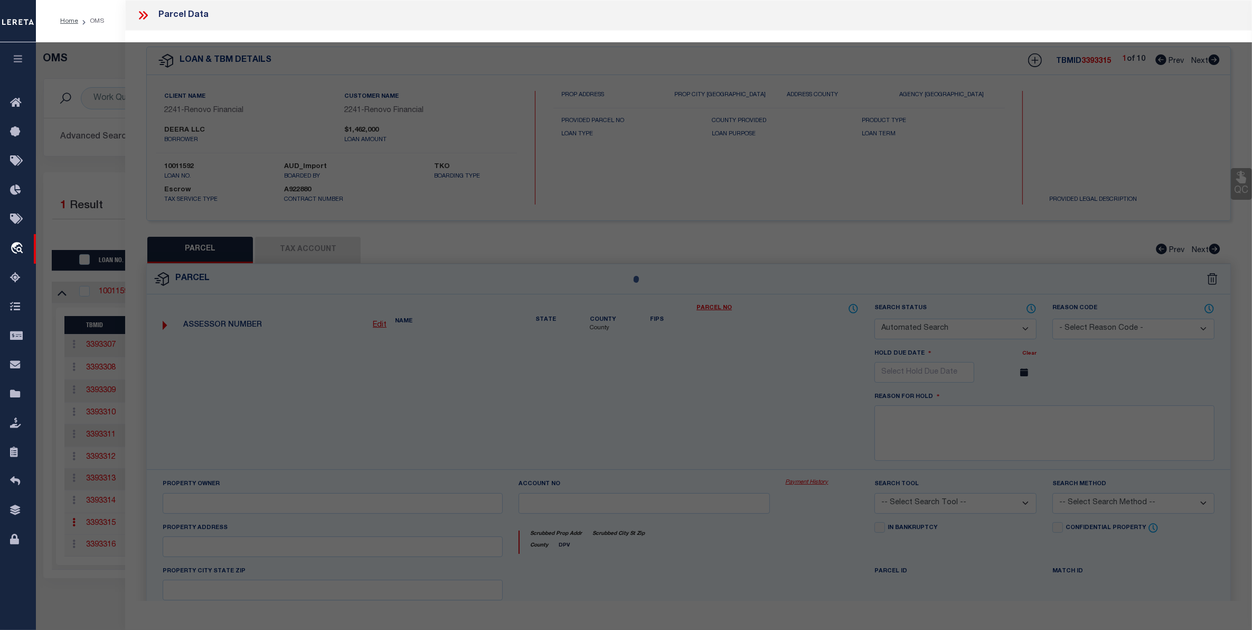
select select "ADD"
type input "722 E 37TH ST"
type input "BALTIMORE MD 21218"
type textarea "Information Only - Installment Tax Years Based on Agency Review"
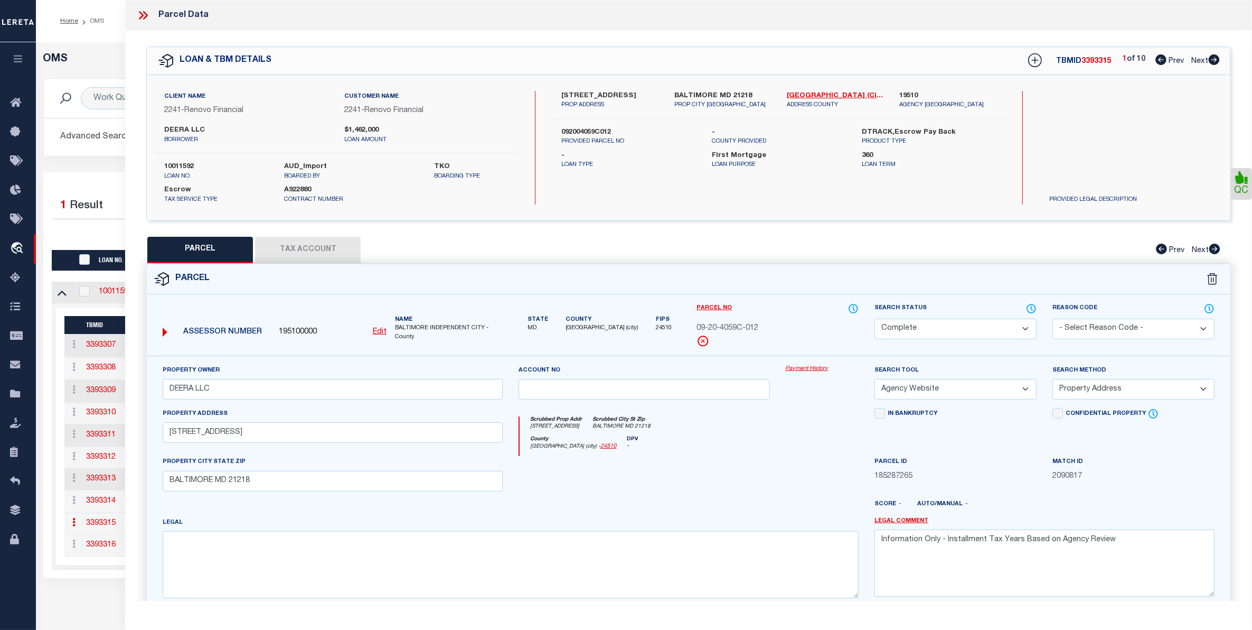
click at [793, 366] on link "Payment History" at bounding box center [822, 368] width 73 height 9
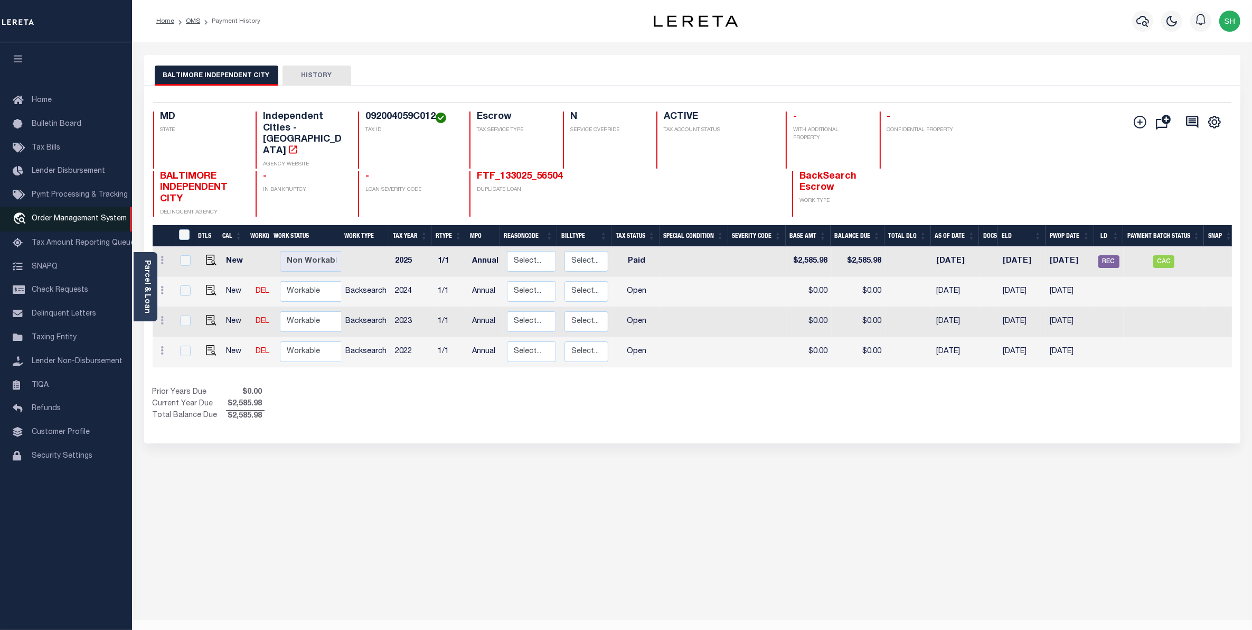
click at [60, 219] on span "Order Management System" at bounding box center [79, 218] width 95 height 7
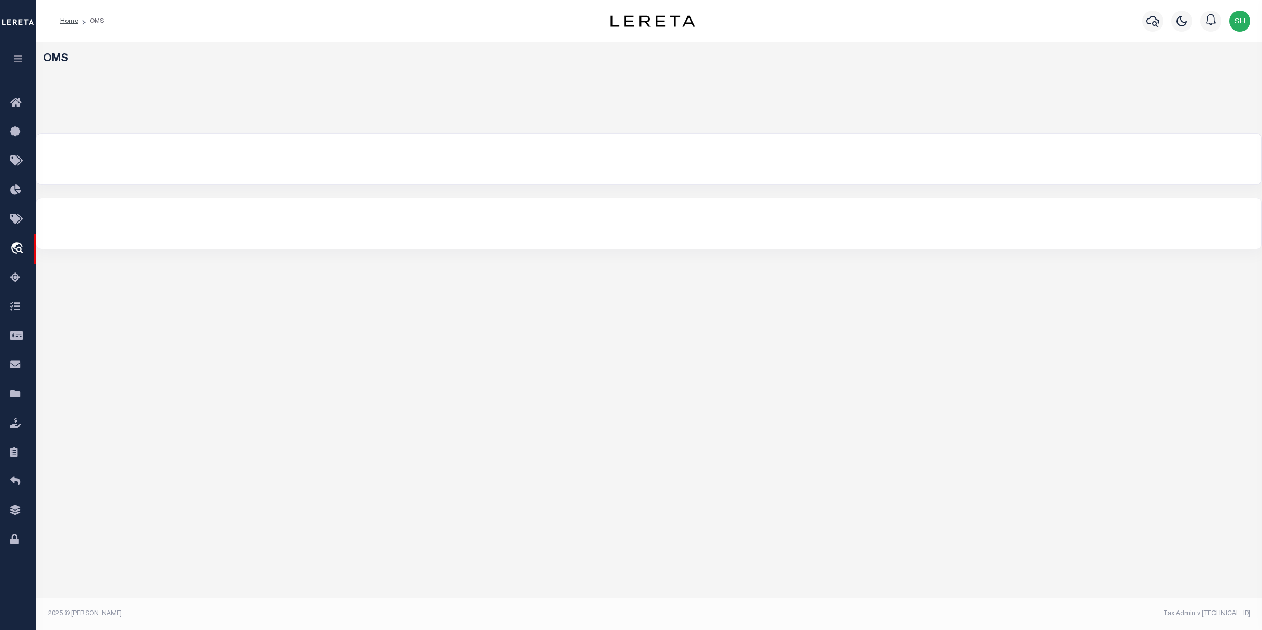
select select "200"
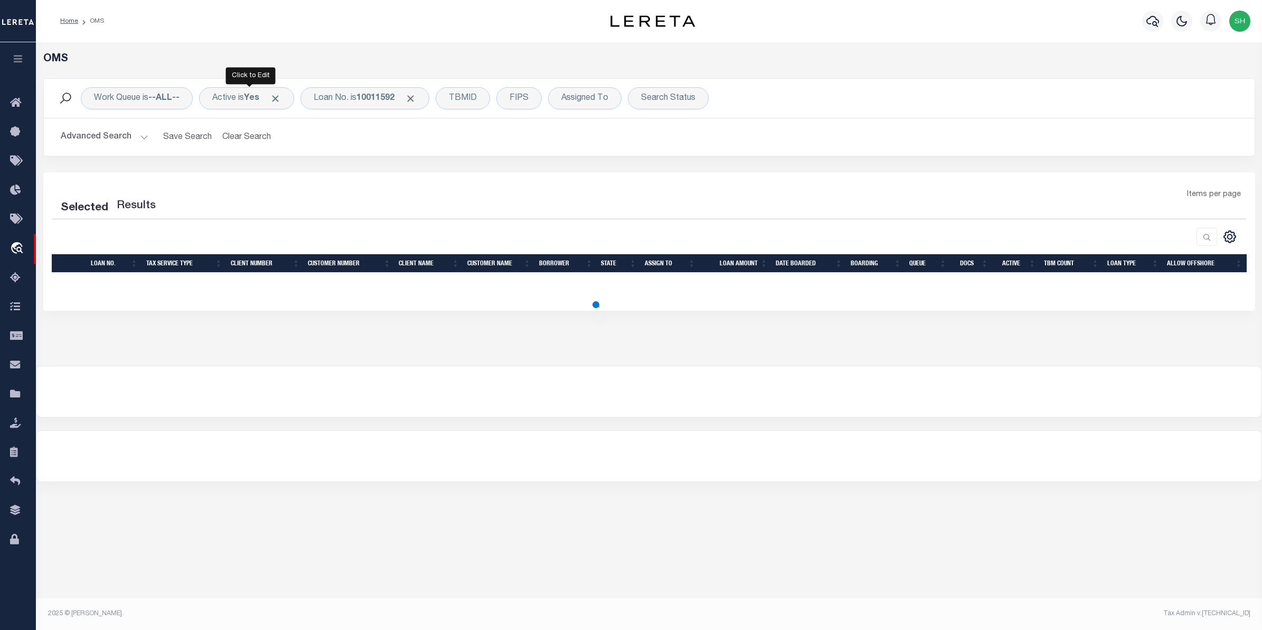
select select "200"
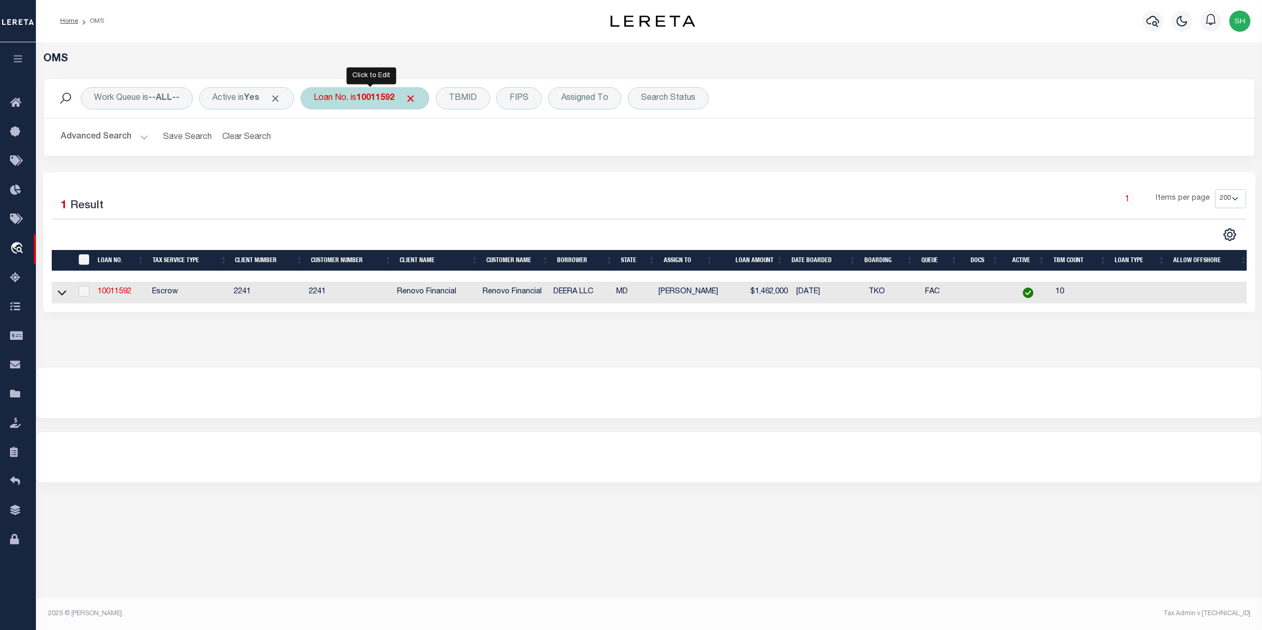
click at [383, 104] on div "Loan No. is 10011592" at bounding box center [365, 98] width 129 height 22
type input "10022897"
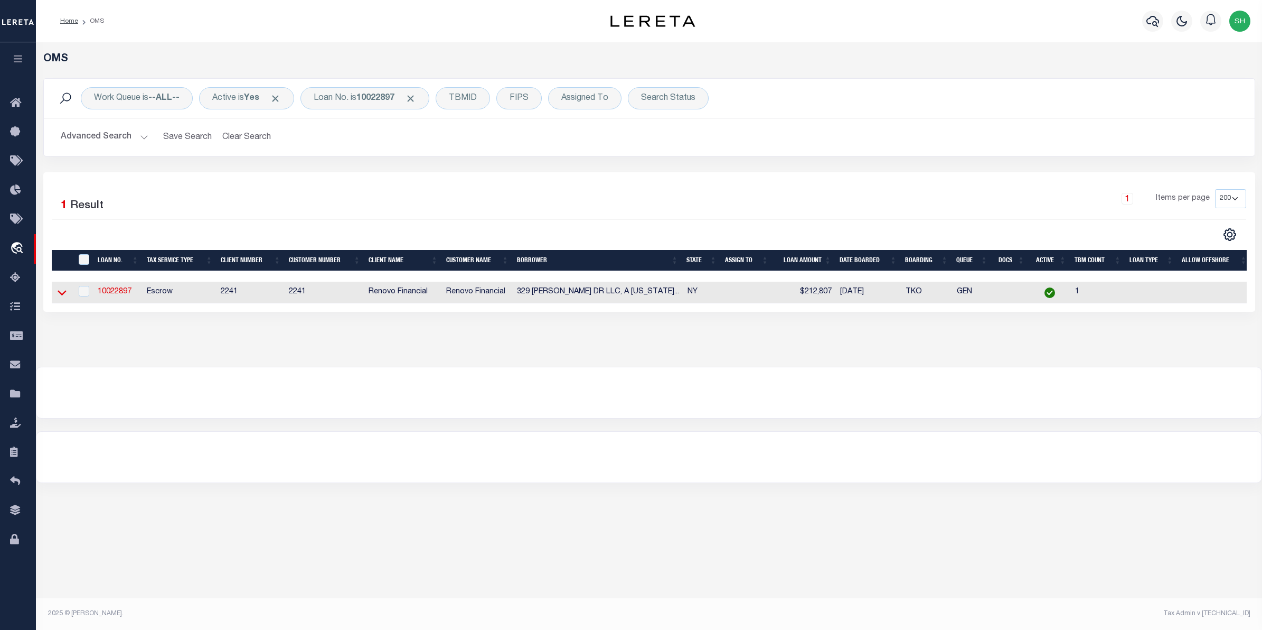
click at [61, 291] on icon at bounding box center [62, 292] width 9 height 11
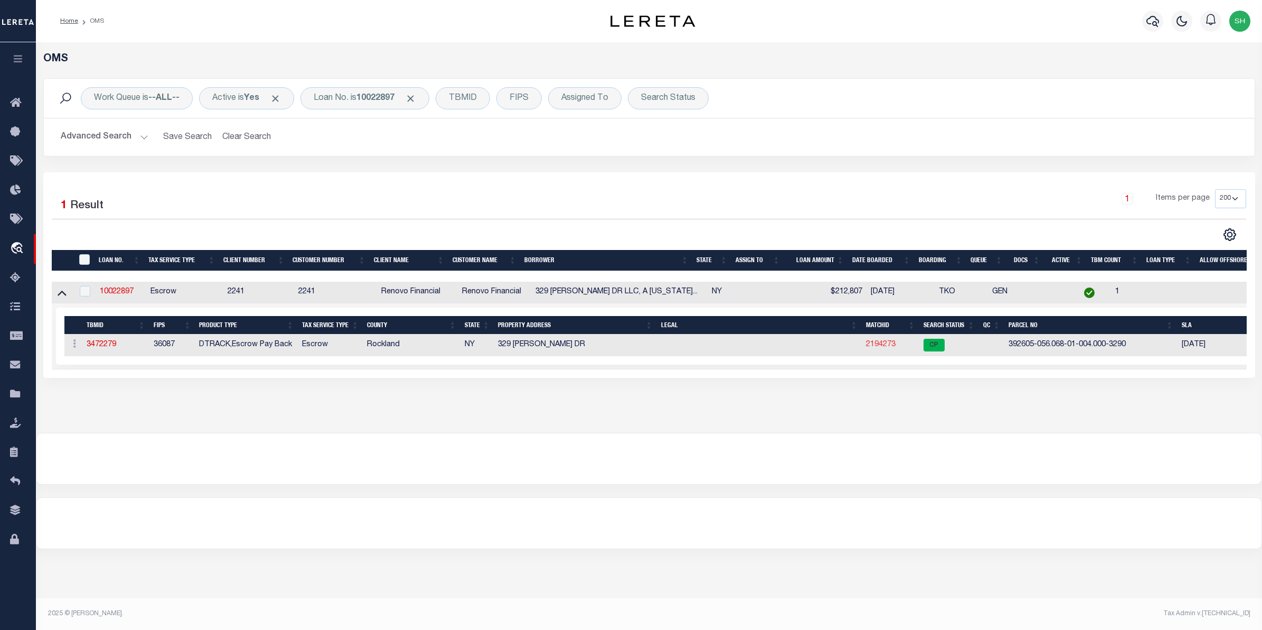
click at [878, 348] on link "2194273" at bounding box center [881, 344] width 30 height 7
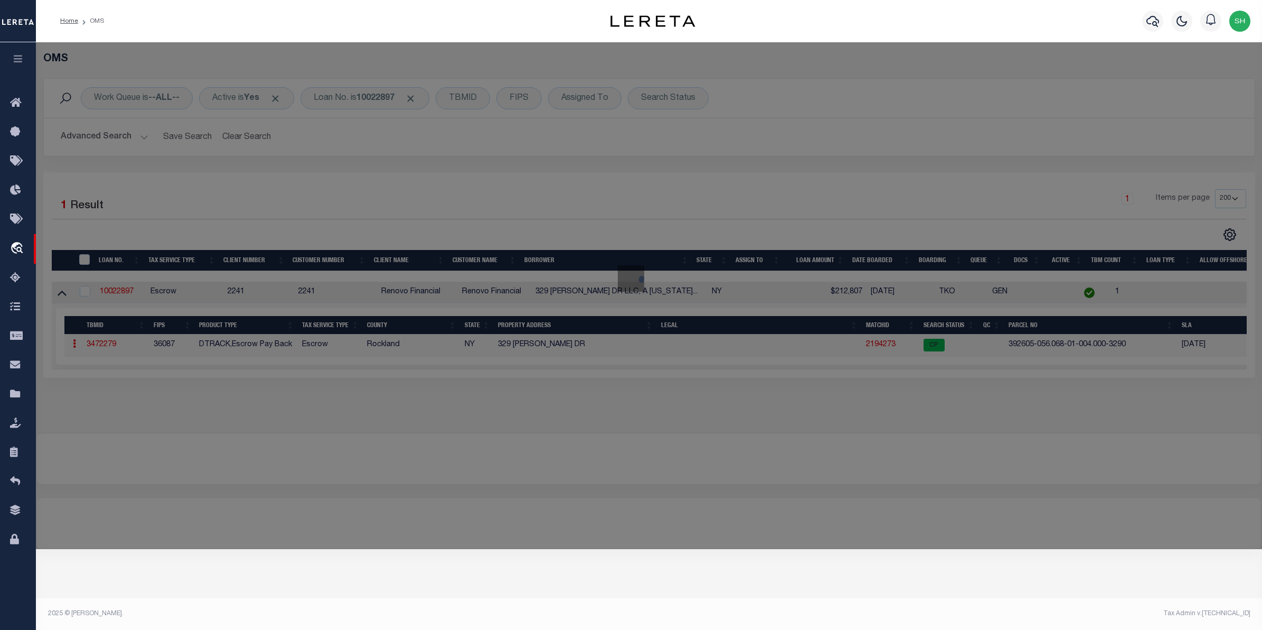
checkbox input "false"
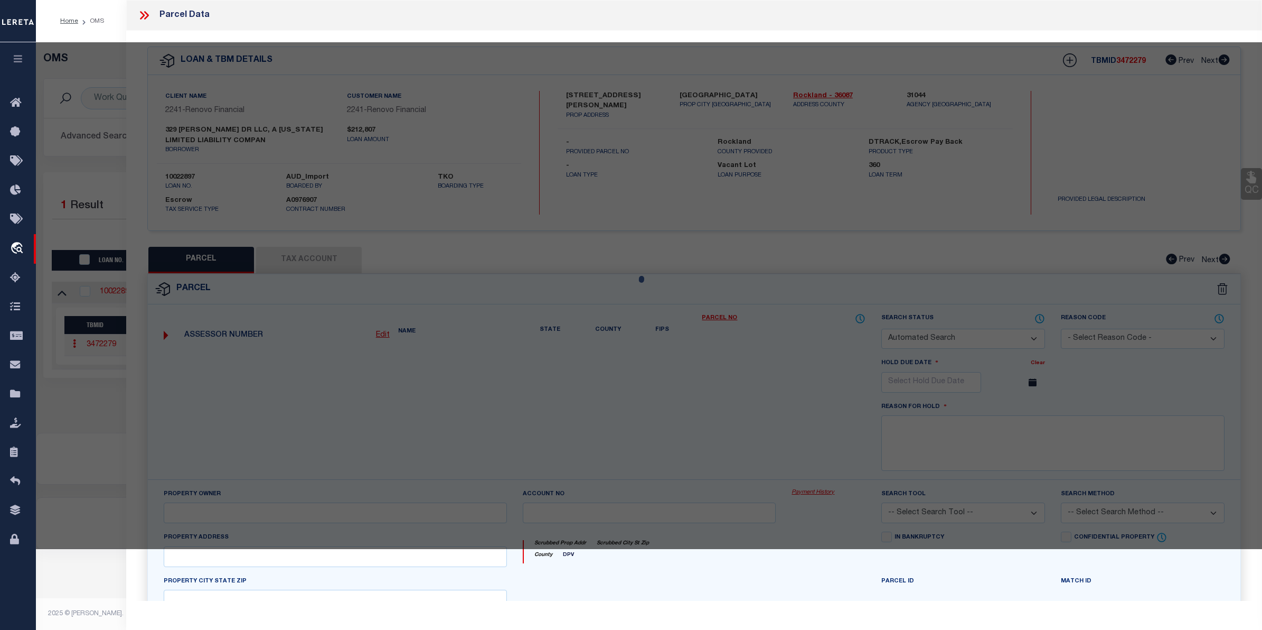
select select "CP"
type input "329 KENNEDY DR LLC"
select select "ATL"
select select "ADD"
type input "329 KENNEDY DR"
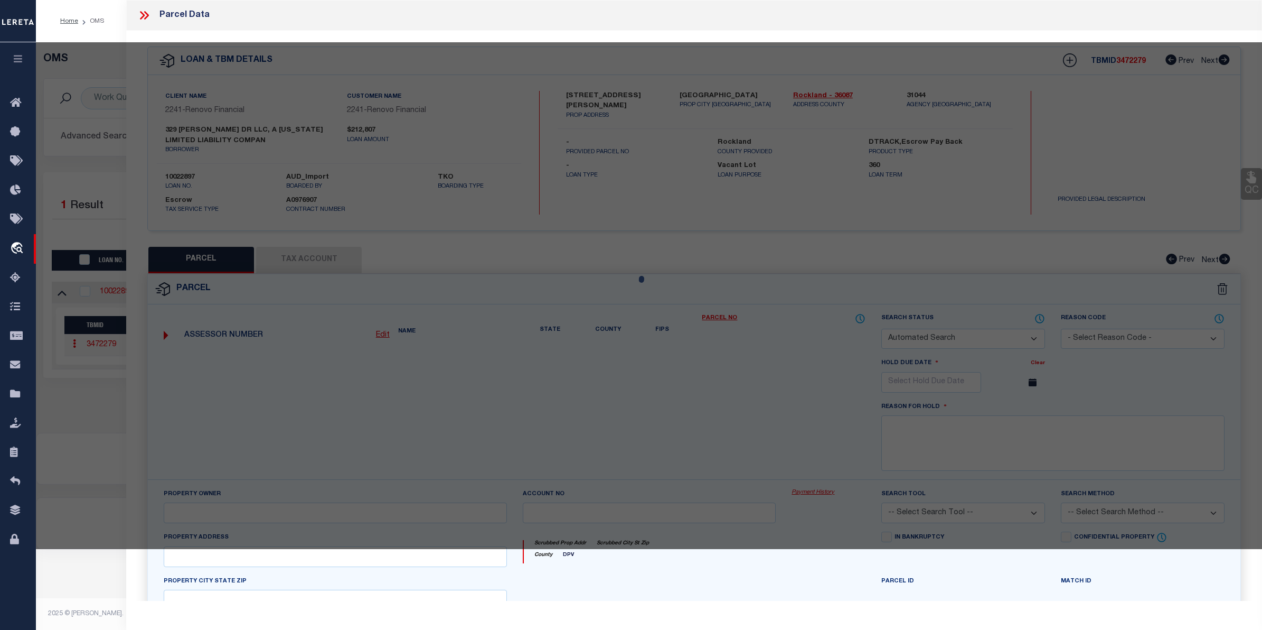
checkbox input "false"
type input "SPRING VALLEY, NY 10977"
type textarea "LOT:4.000 BLK:1 SEC:56.68 DIST:392605 CITY/[GEOGRAPHIC_DATA]/TWP:[GEOGRAPHIC_DA…"
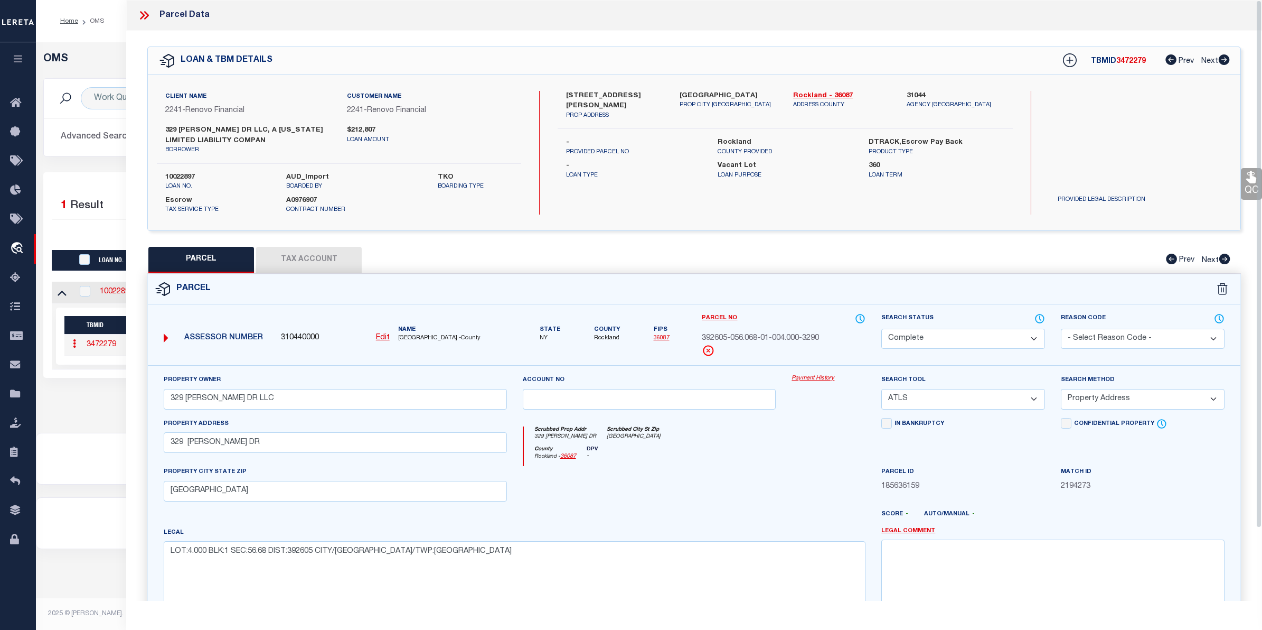
click at [795, 382] on link "Payment History" at bounding box center [829, 378] width 74 height 9
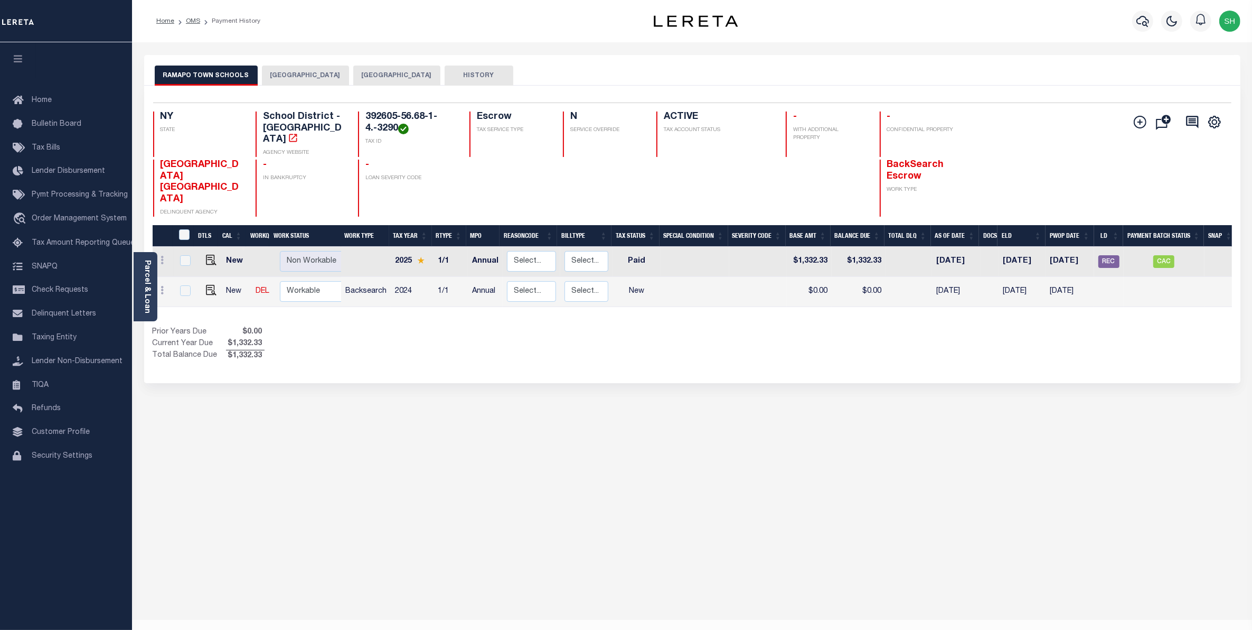
click at [387, 72] on button "[GEOGRAPHIC_DATA]" at bounding box center [396, 75] width 87 height 20
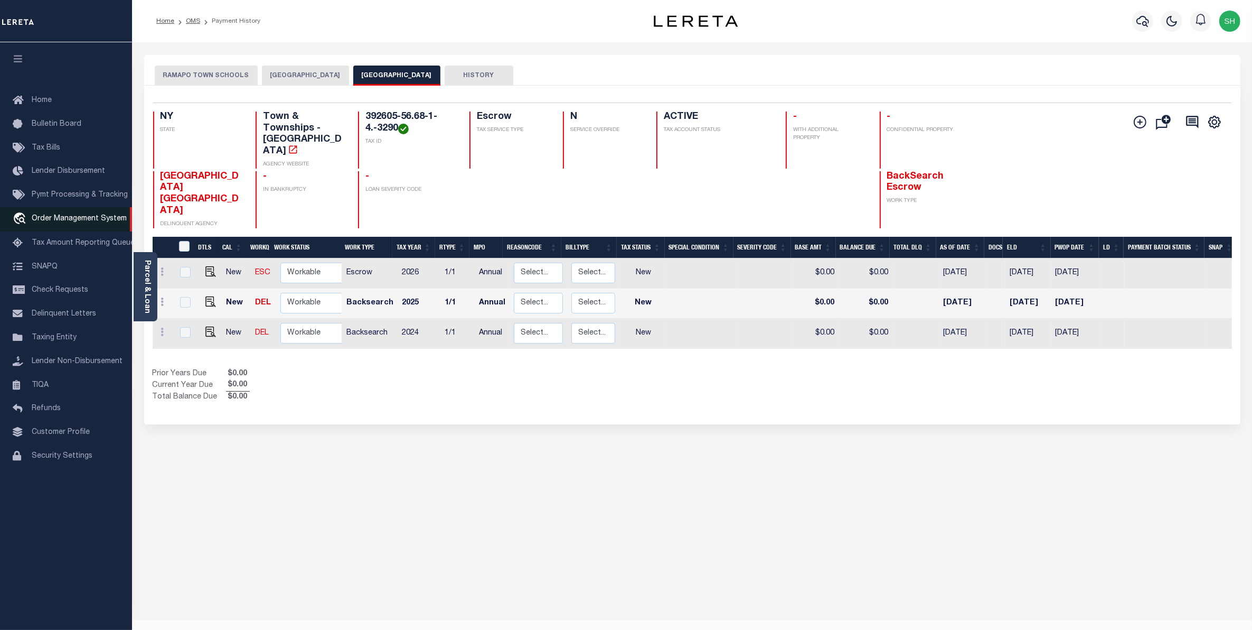
click at [64, 214] on link "travel_explore Order Management System" at bounding box center [66, 219] width 132 height 24
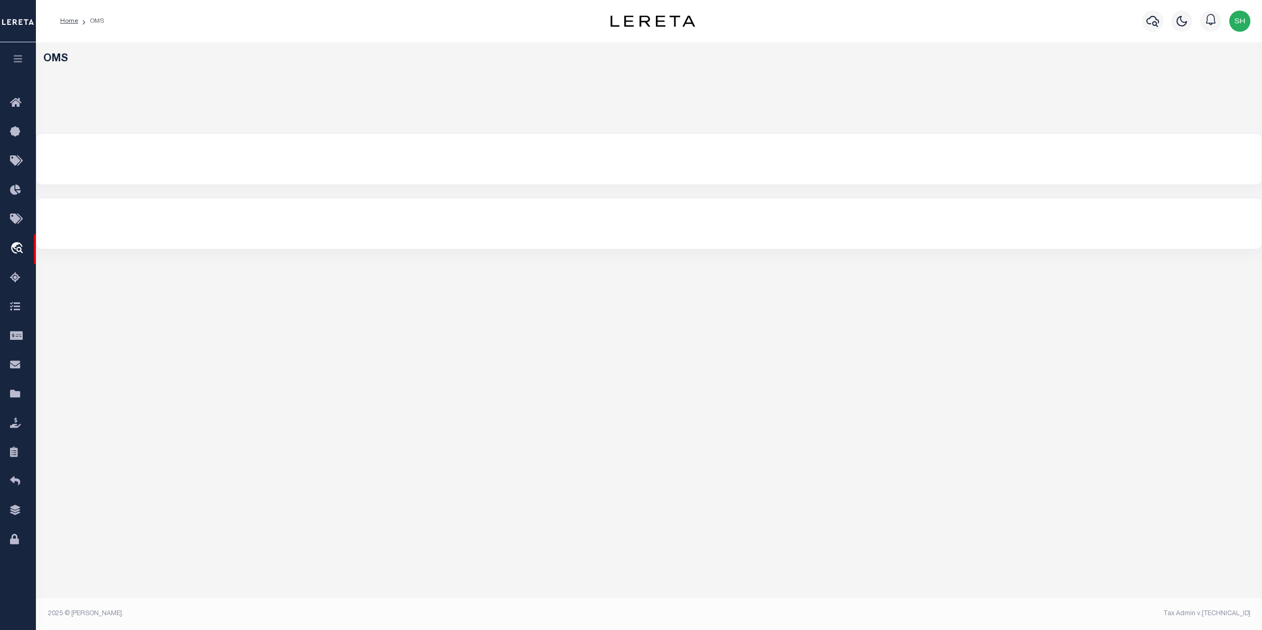
select select "200"
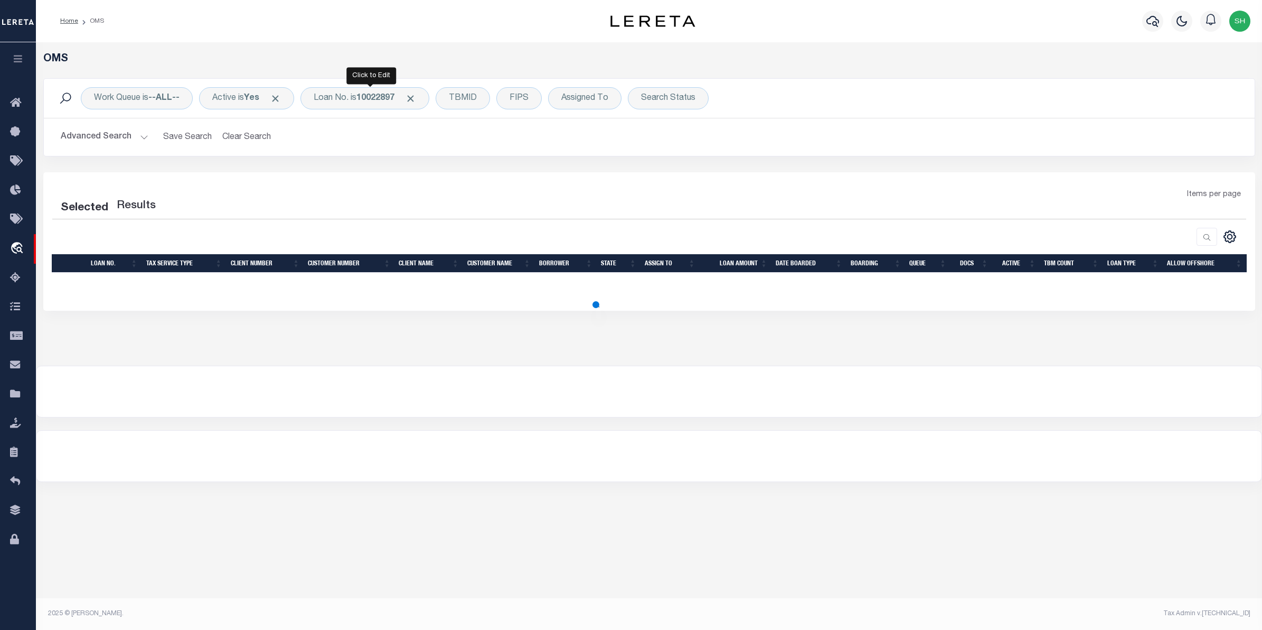
select select "200"
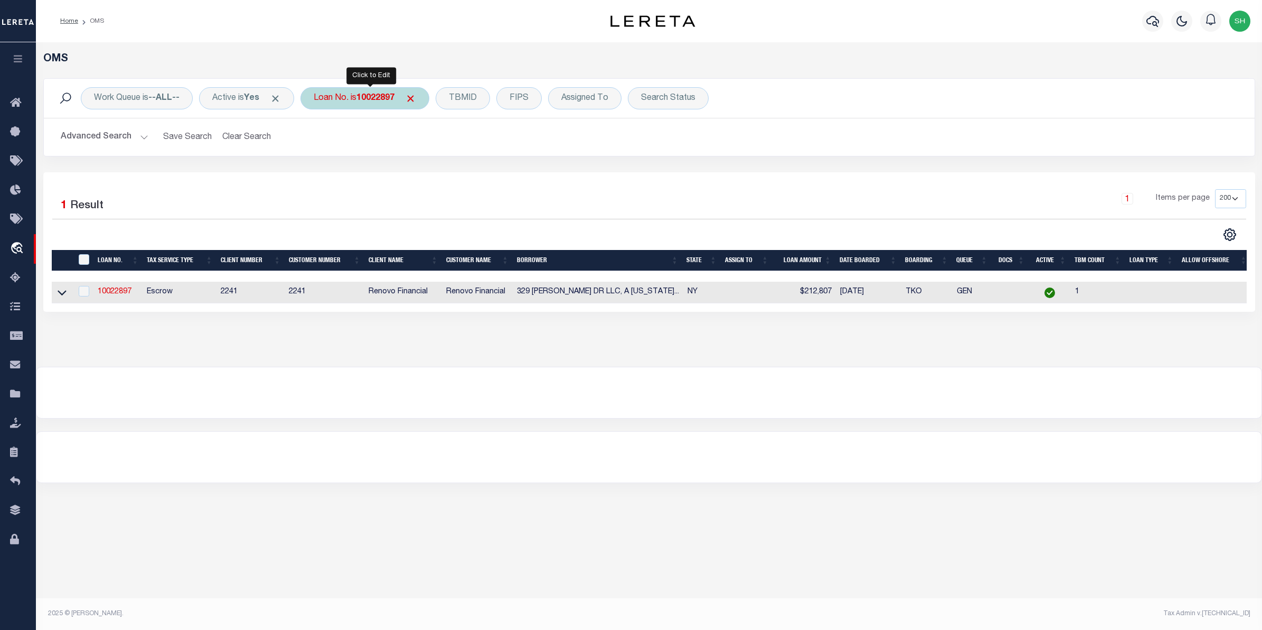
click at [364, 100] on b "10022897" at bounding box center [375, 98] width 38 height 8
type input "119103"
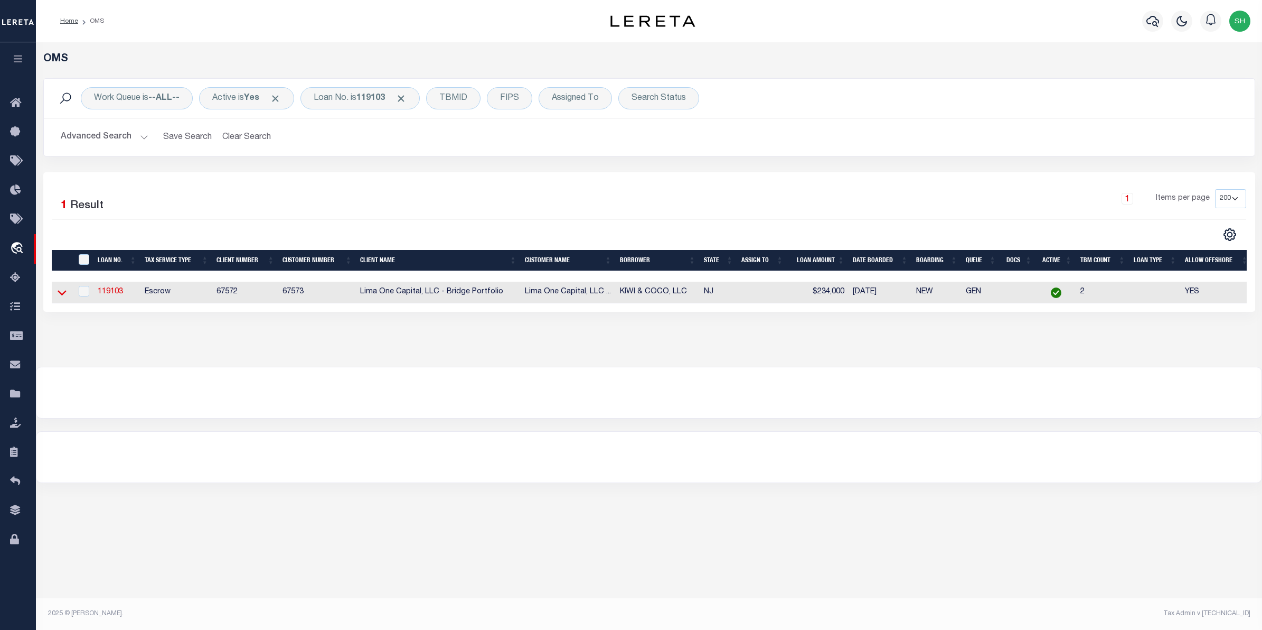
click at [61, 296] on icon at bounding box center [62, 292] width 9 height 11
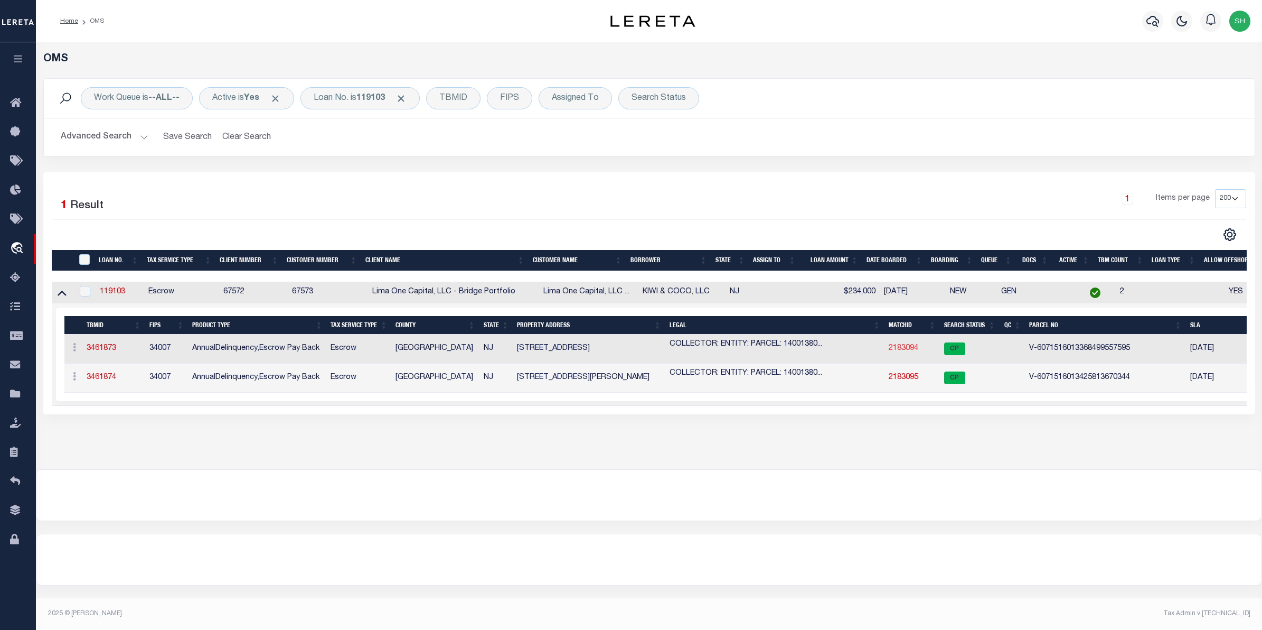
click at [902, 352] on link "2183094" at bounding box center [904, 347] width 30 height 7
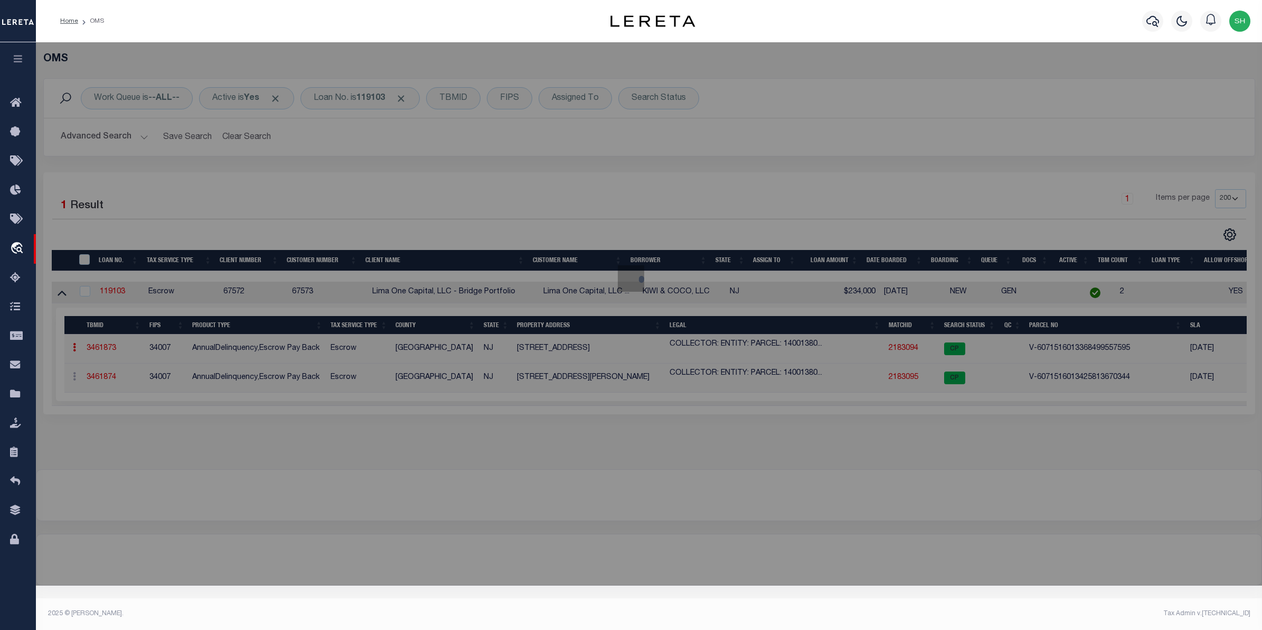
checkbox input "false"
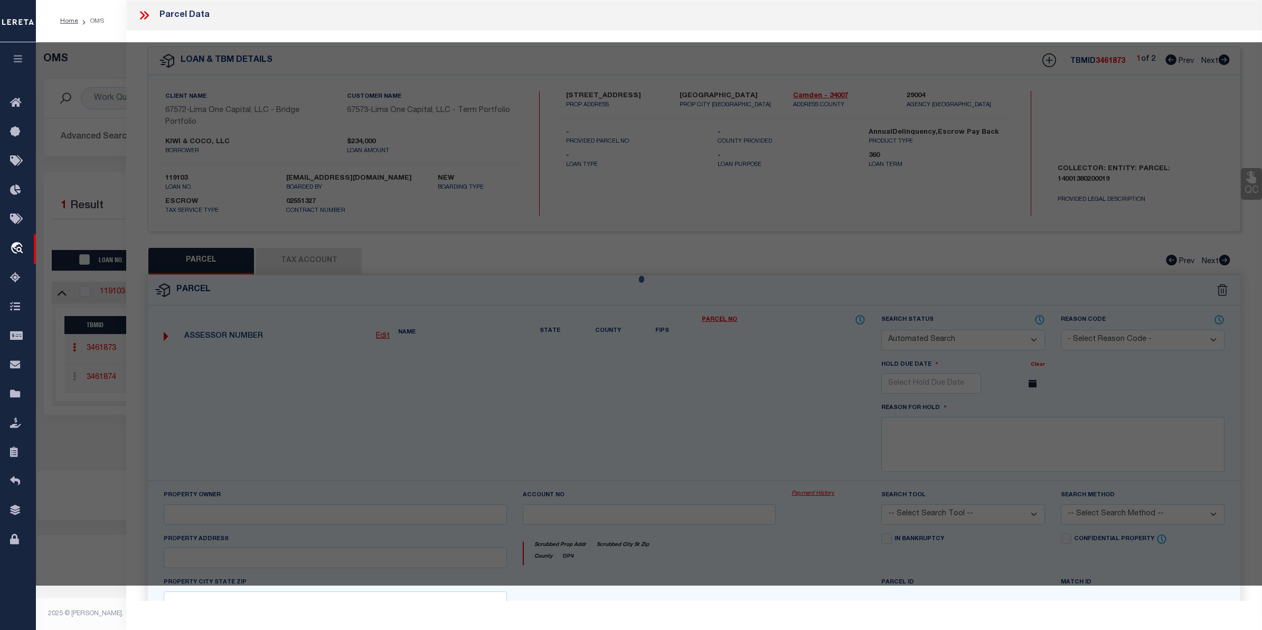
select select "CP"
select select "AGW"
select select
type input "[STREET_ADDRESS]"
checkbox input "false"
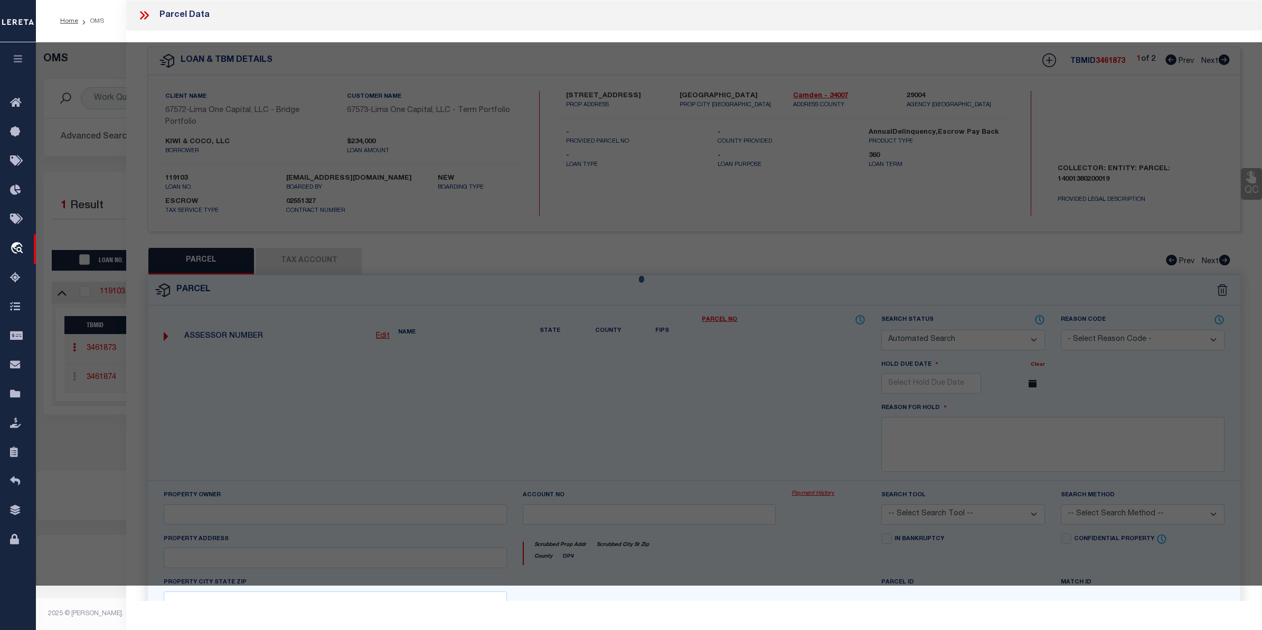
type input "[GEOGRAPHIC_DATA]"
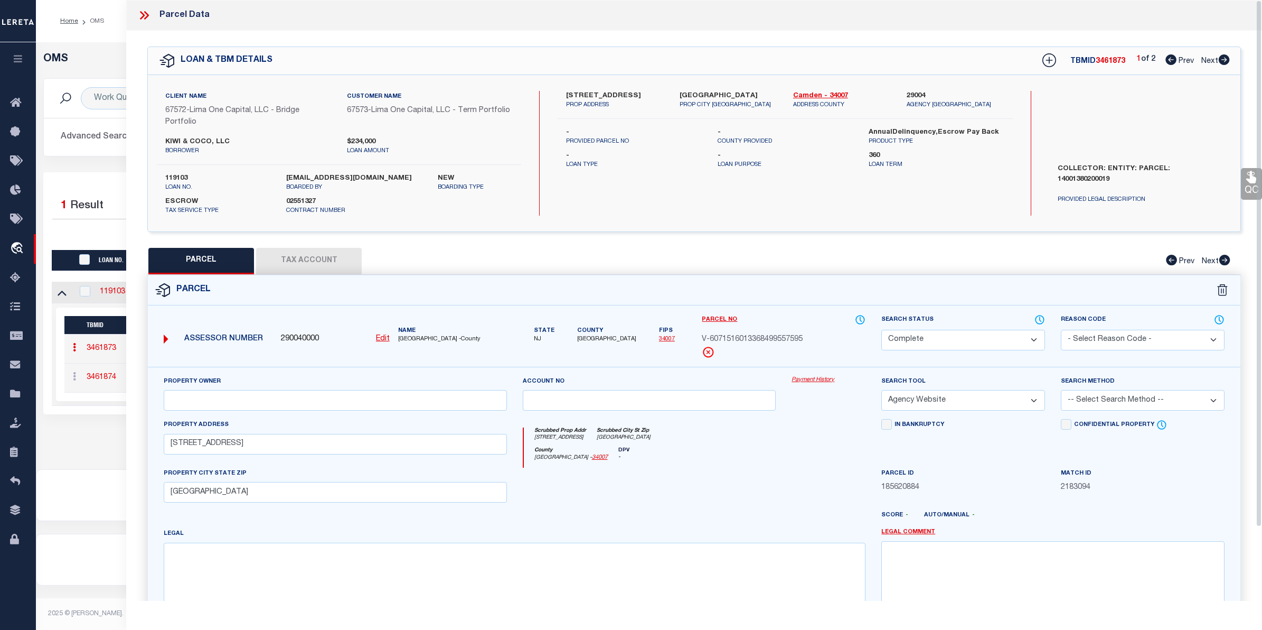
click at [816, 379] on link "Payment History" at bounding box center [829, 380] width 74 height 9
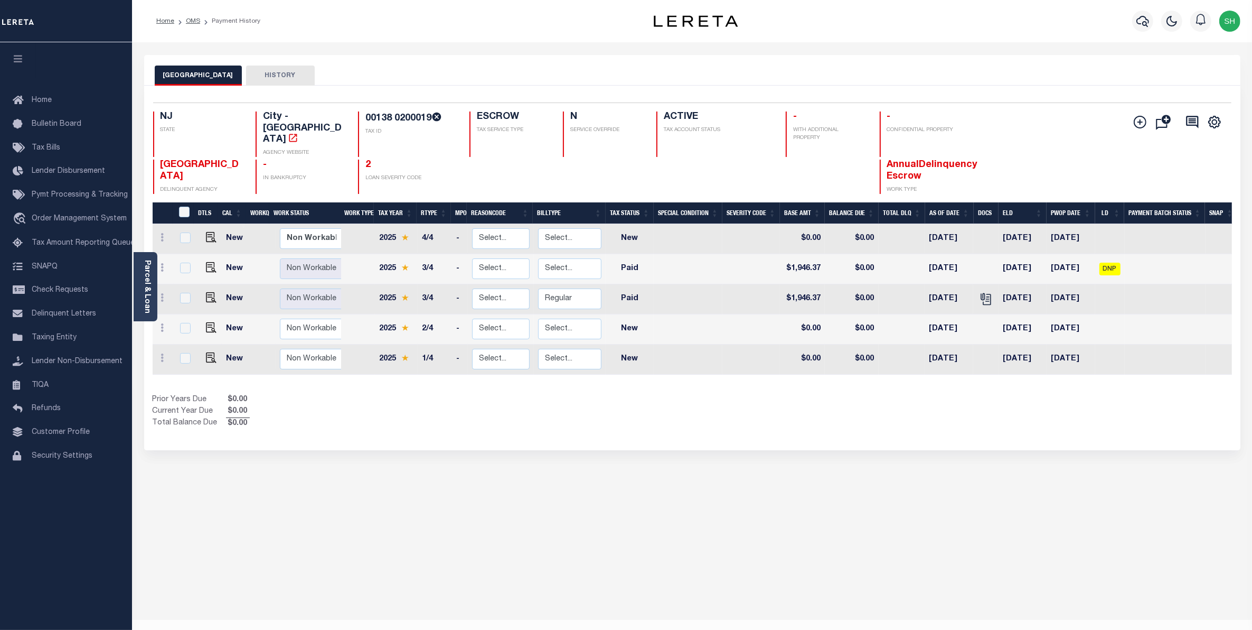
click at [280, 74] on button "HISTORY" at bounding box center [280, 75] width 69 height 20
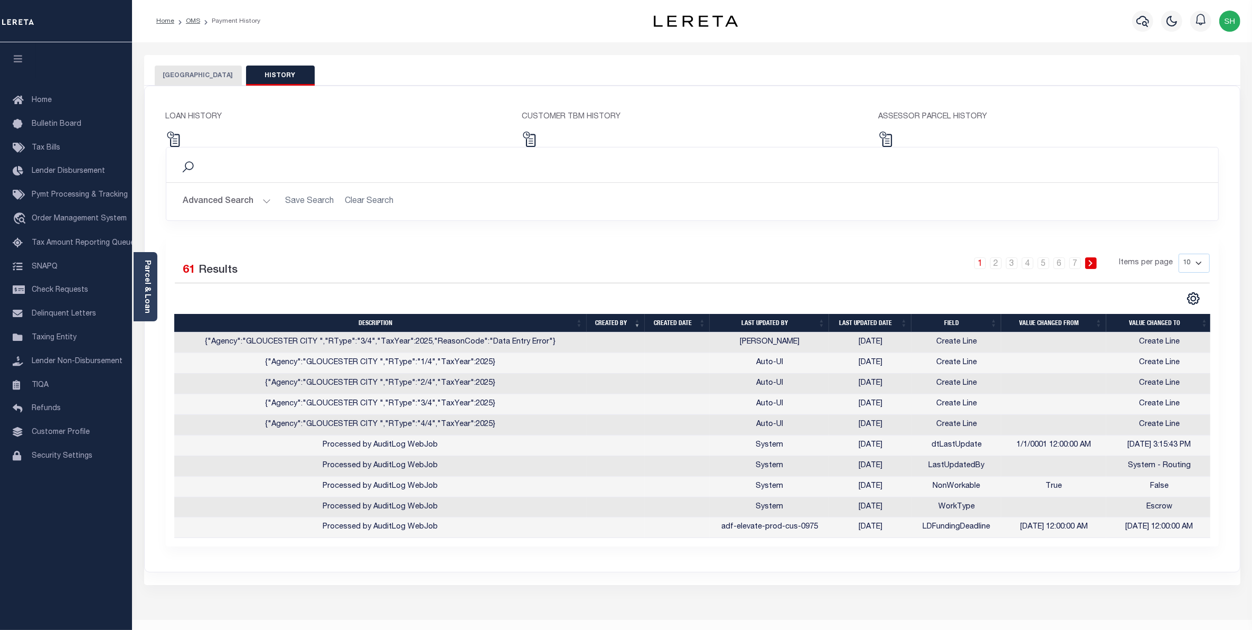
click at [178, 81] on button "GLOUCESTER CITY" at bounding box center [198, 75] width 87 height 20
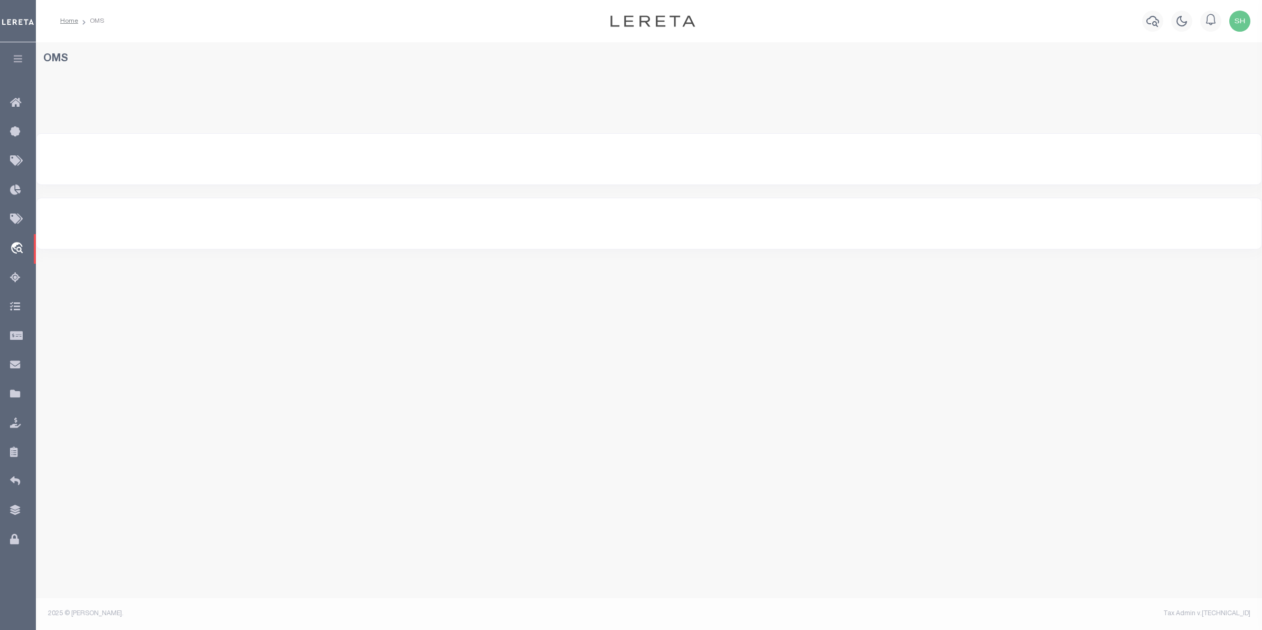
select select "200"
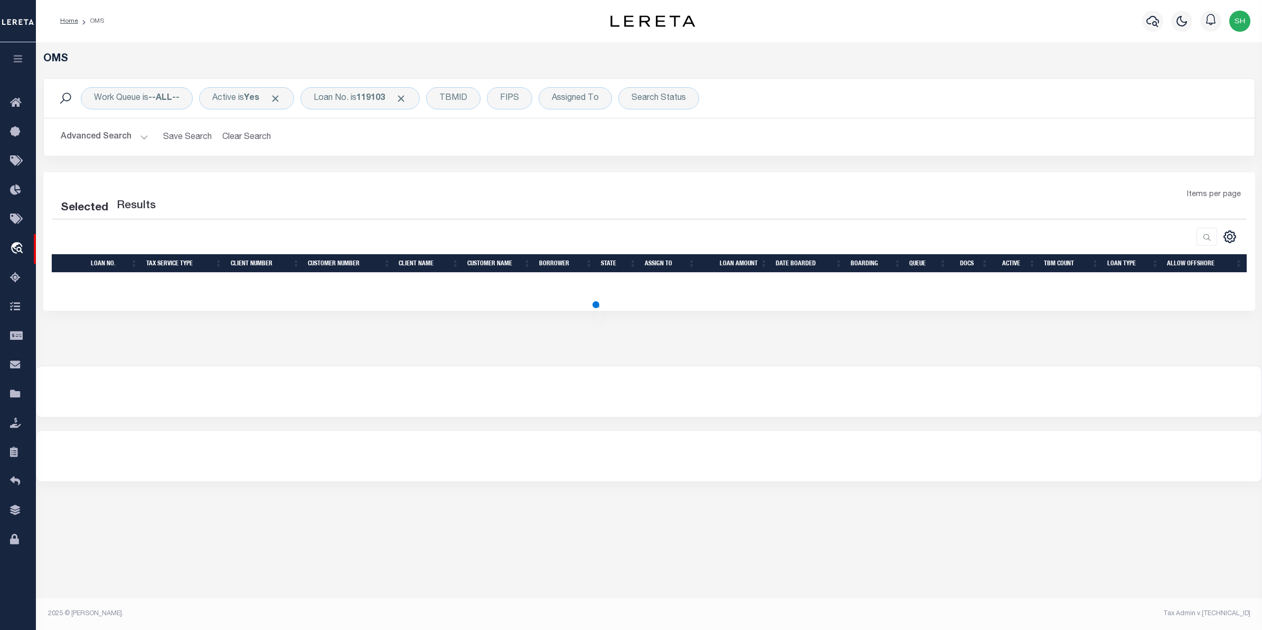
select select "200"
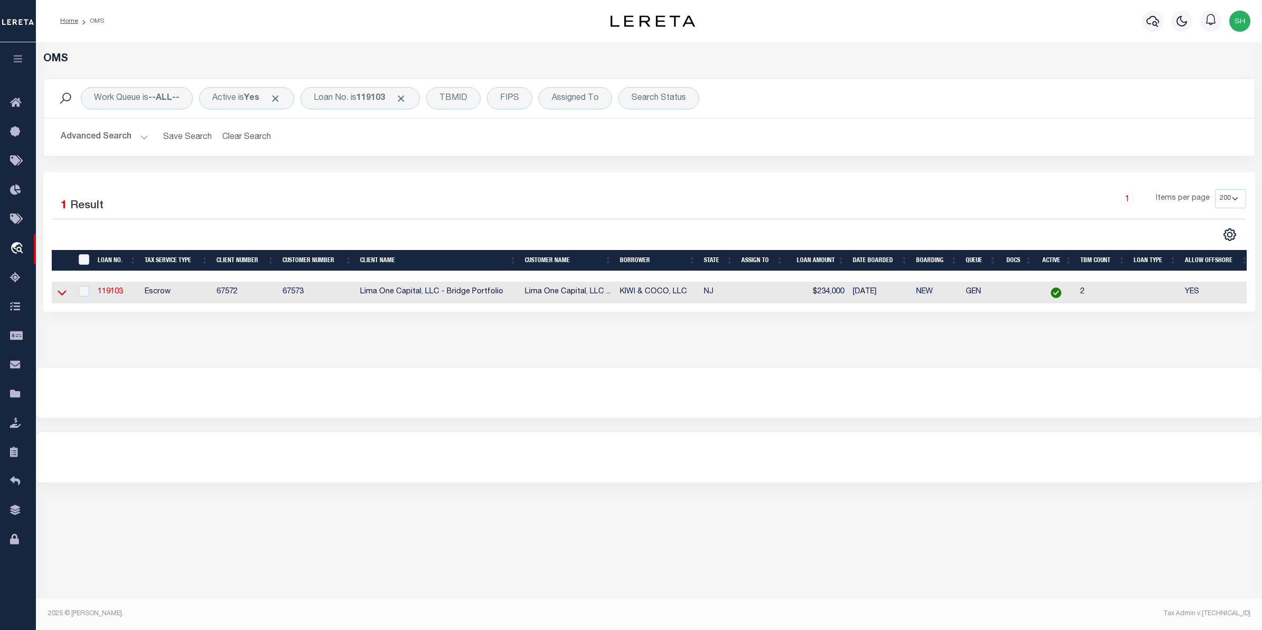
click at [61, 298] on icon at bounding box center [62, 292] width 9 height 11
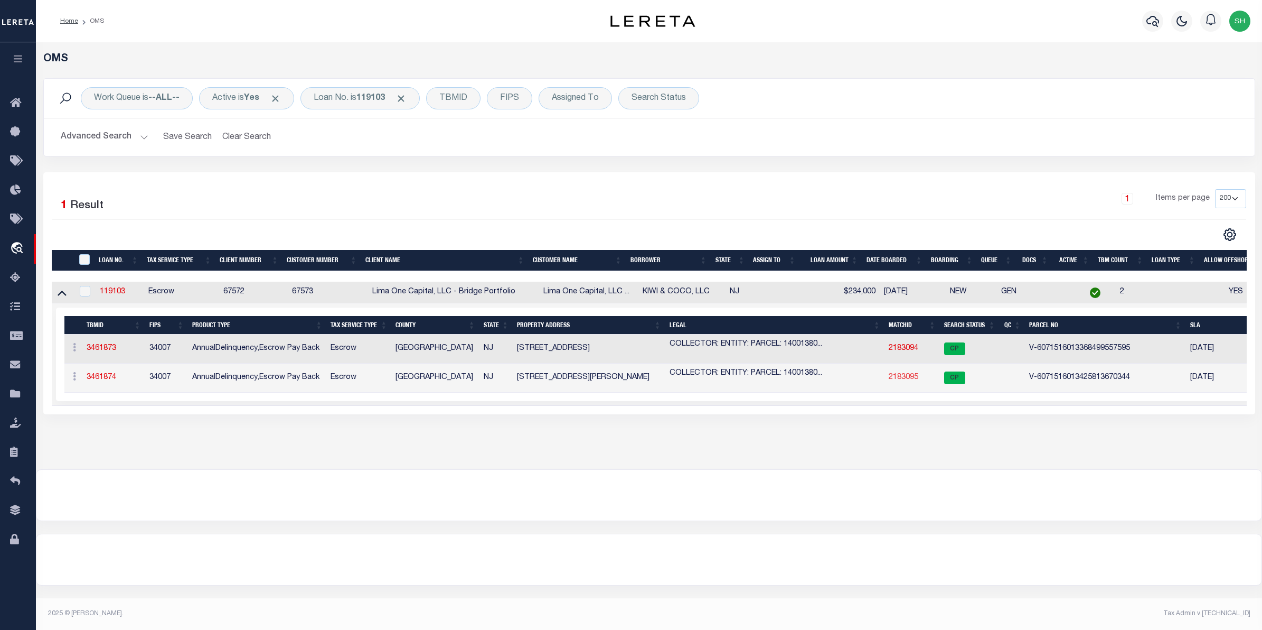
click at [905, 378] on link "2183095" at bounding box center [904, 376] width 30 height 7
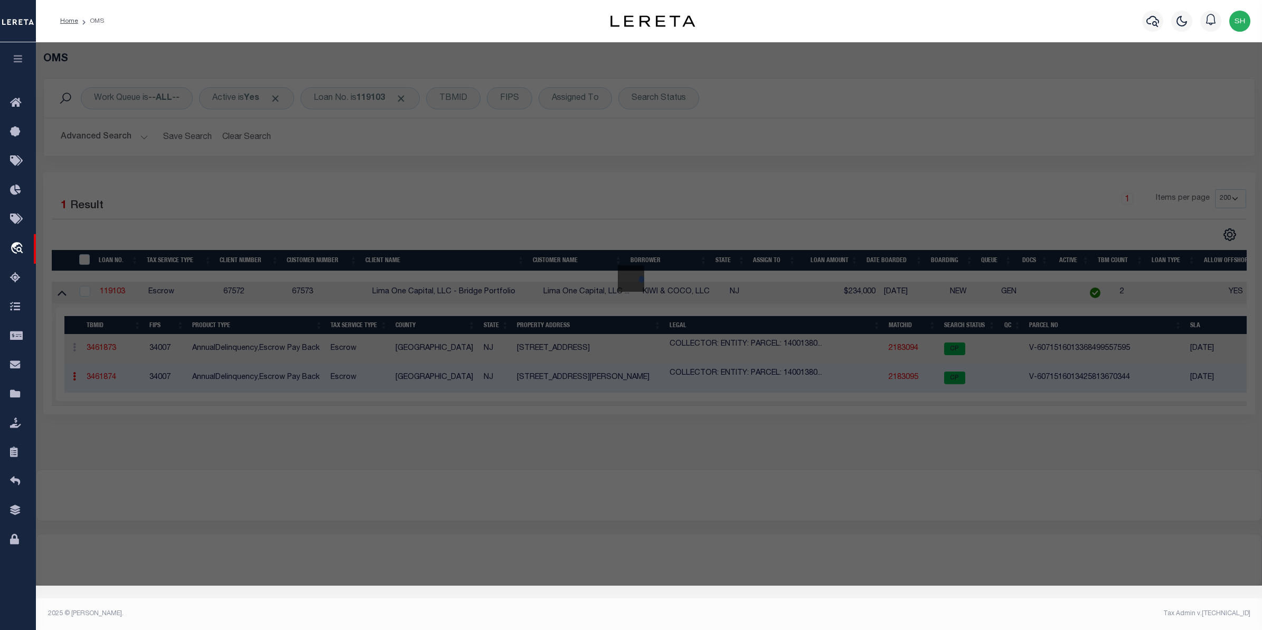
select select "AS"
select select
checkbox input "false"
select select "CP"
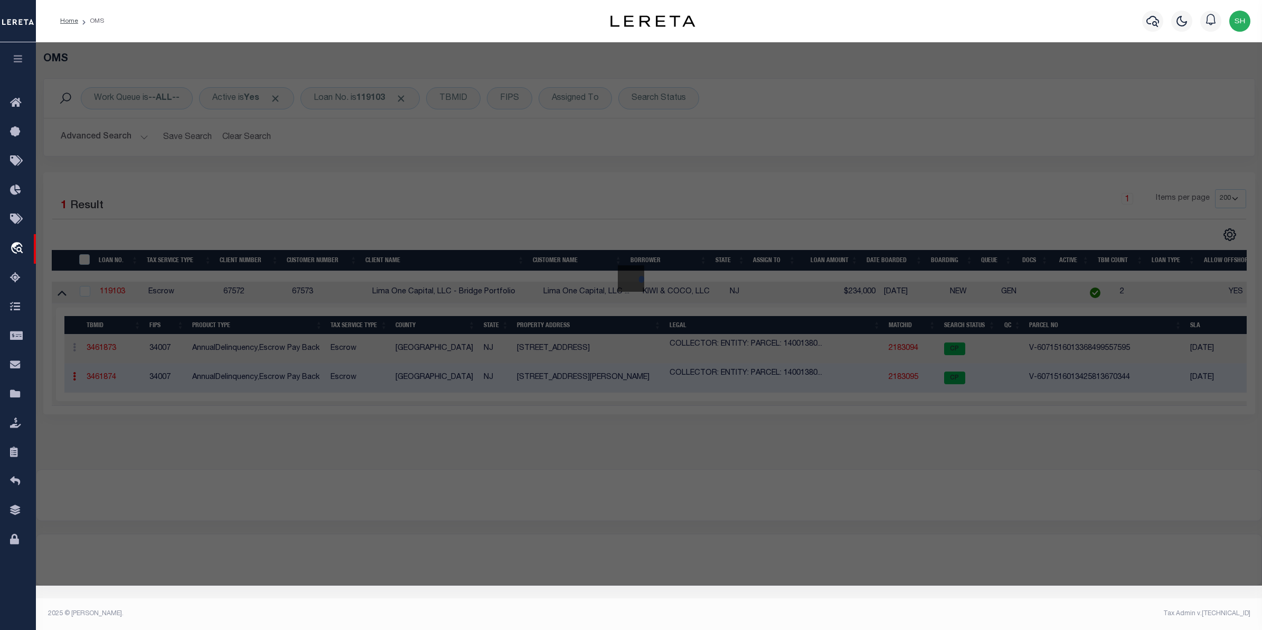
select select "AGW"
select select
type input "1 E THOMPSON AVE"
checkbox input "false"
type input "GLOUCESTER CITY NJ 08030"
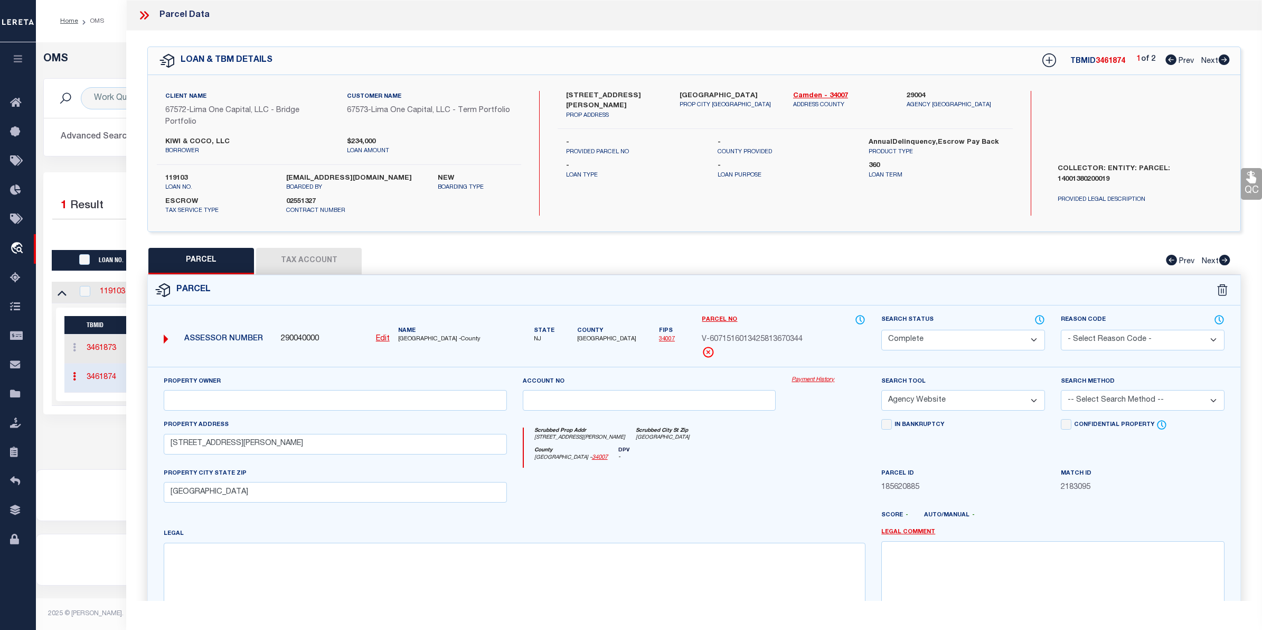
click at [820, 376] on link "Payment History" at bounding box center [829, 380] width 74 height 9
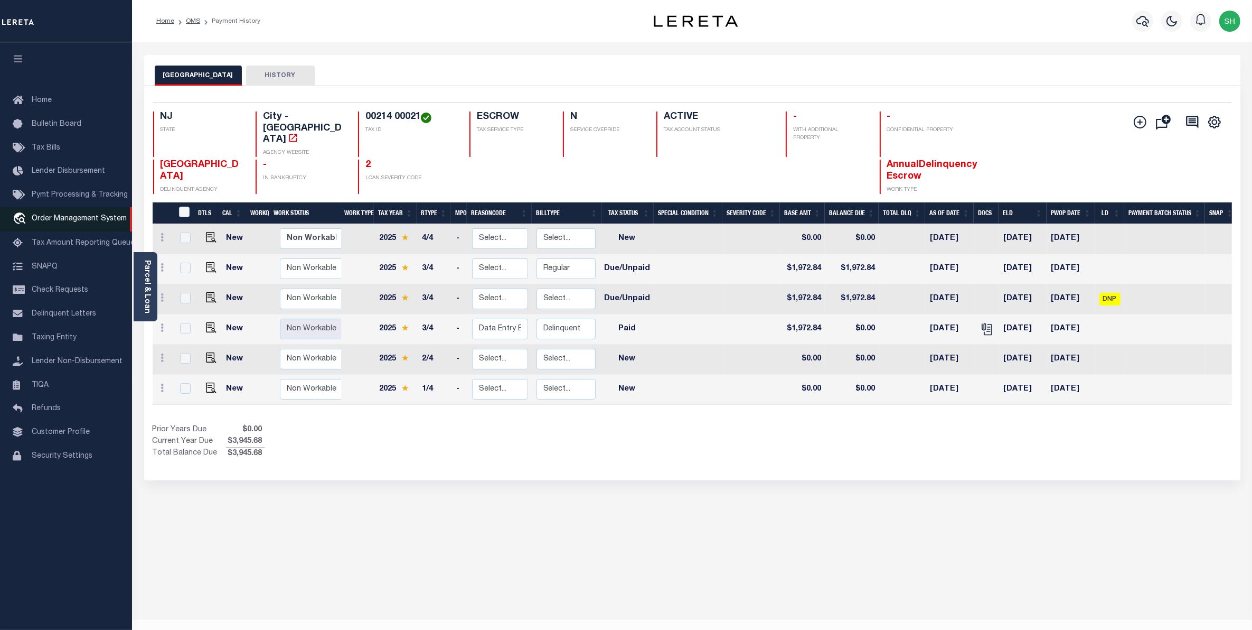
click at [59, 217] on span "Order Management System" at bounding box center [79, 218] width 95 height 7
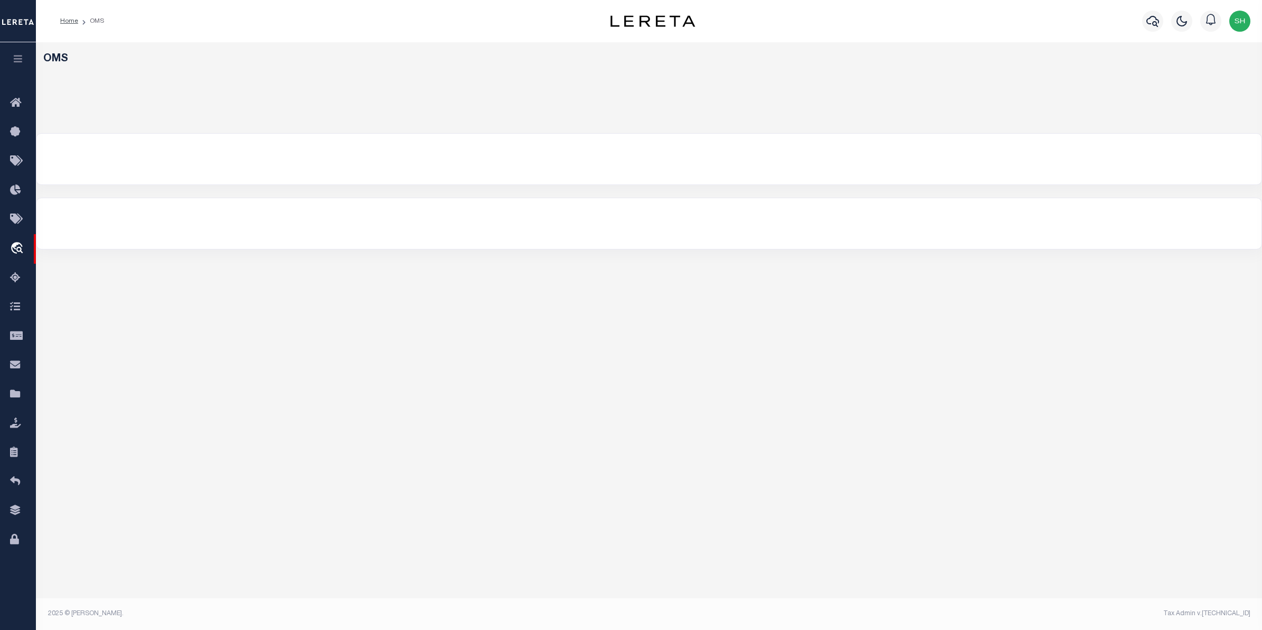
select select "200"
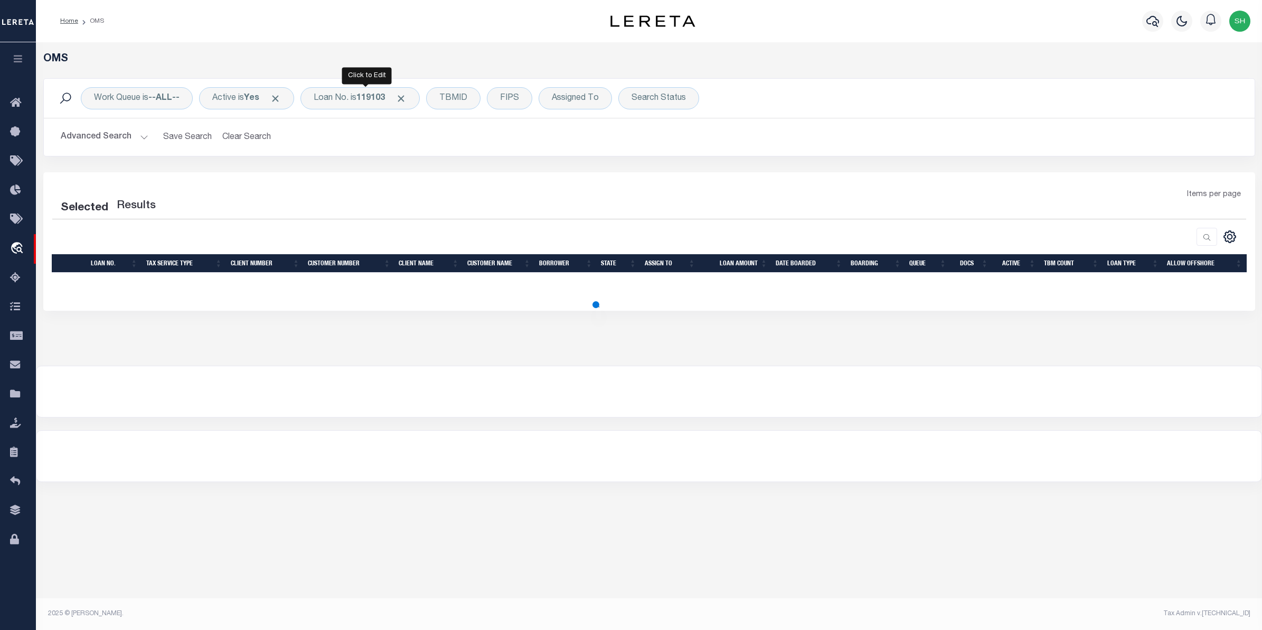
select select "200"
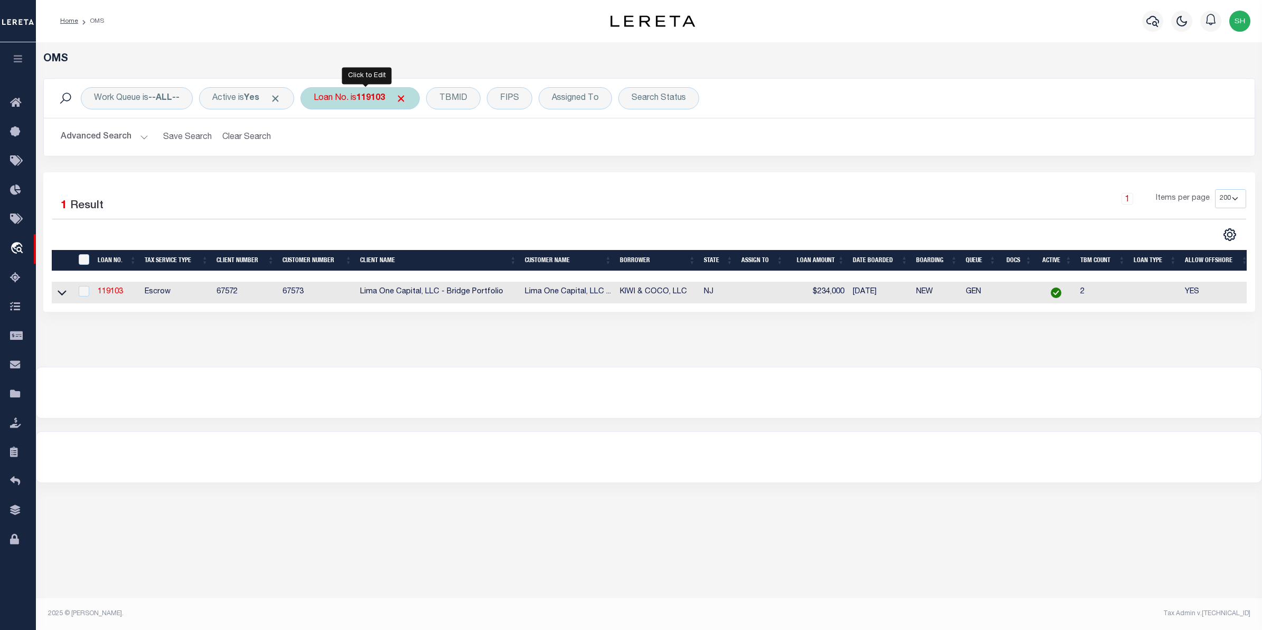
click at [387, 107] on div "Loan No. is 119103" at bounding box center [360, 98] width 119 height 22
type input "1747038020"
click at [455, 174] on input "Apply" at bounding box center [453, 172] width 31 height 17
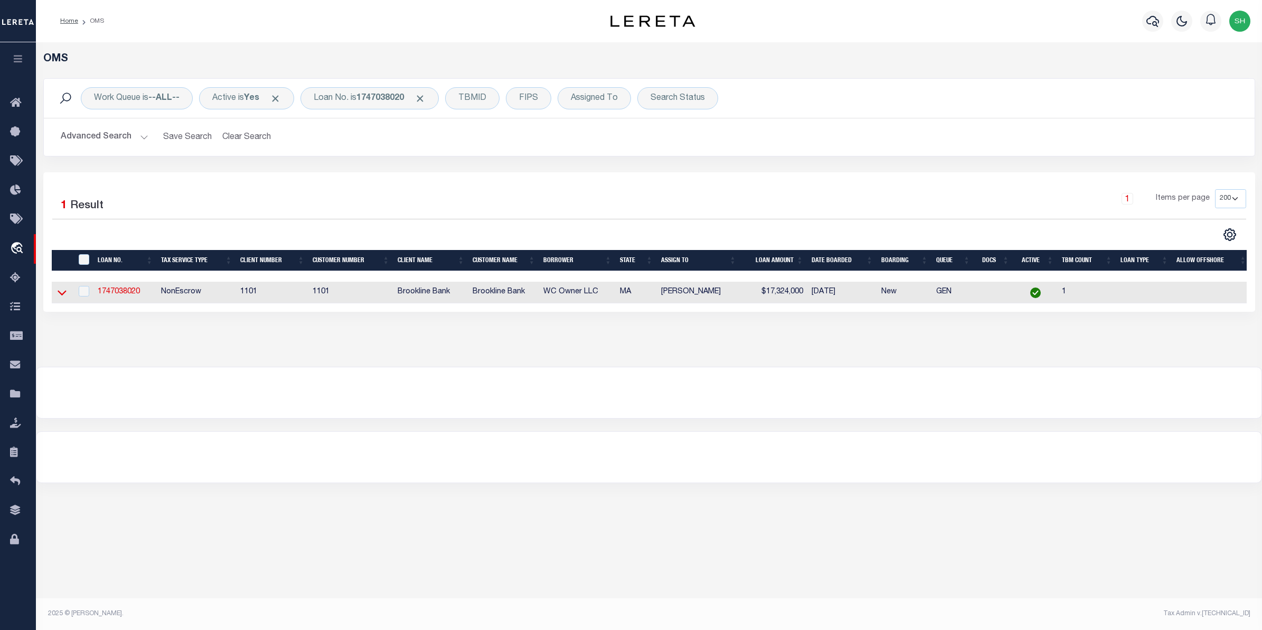
click at [59, 293] on icon at bounding box center [62, 292] width 9 height 11
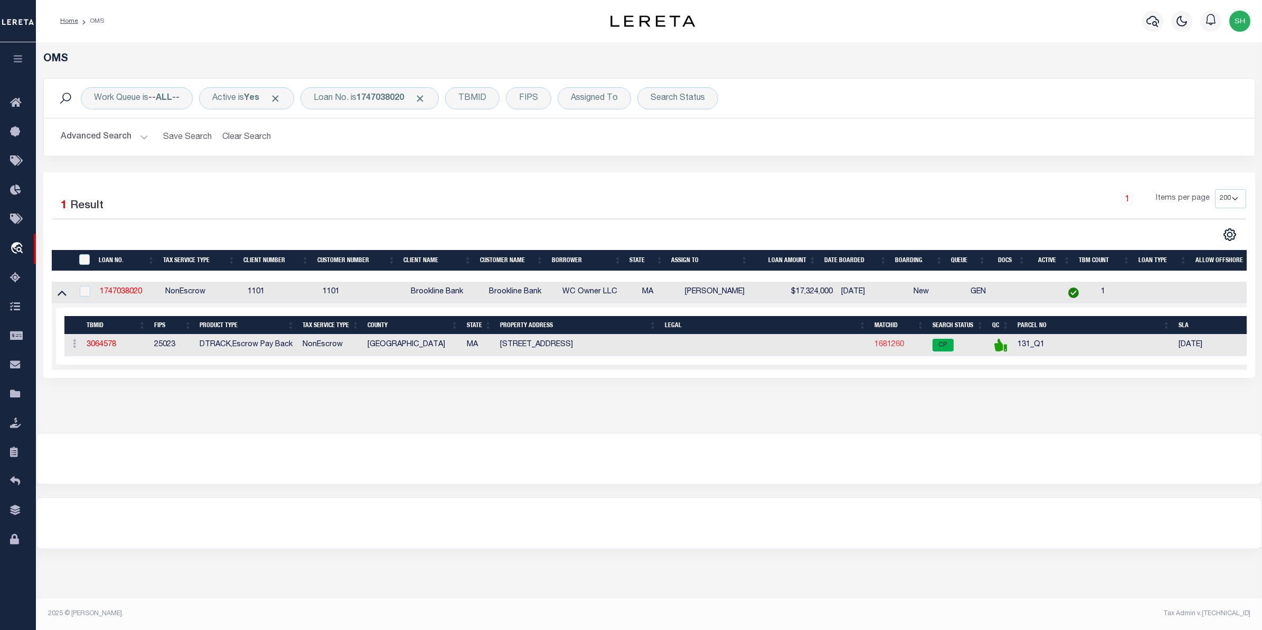
click at [886, 347] on link "1681260" at bounding box center [890, 344] width 30 height 7
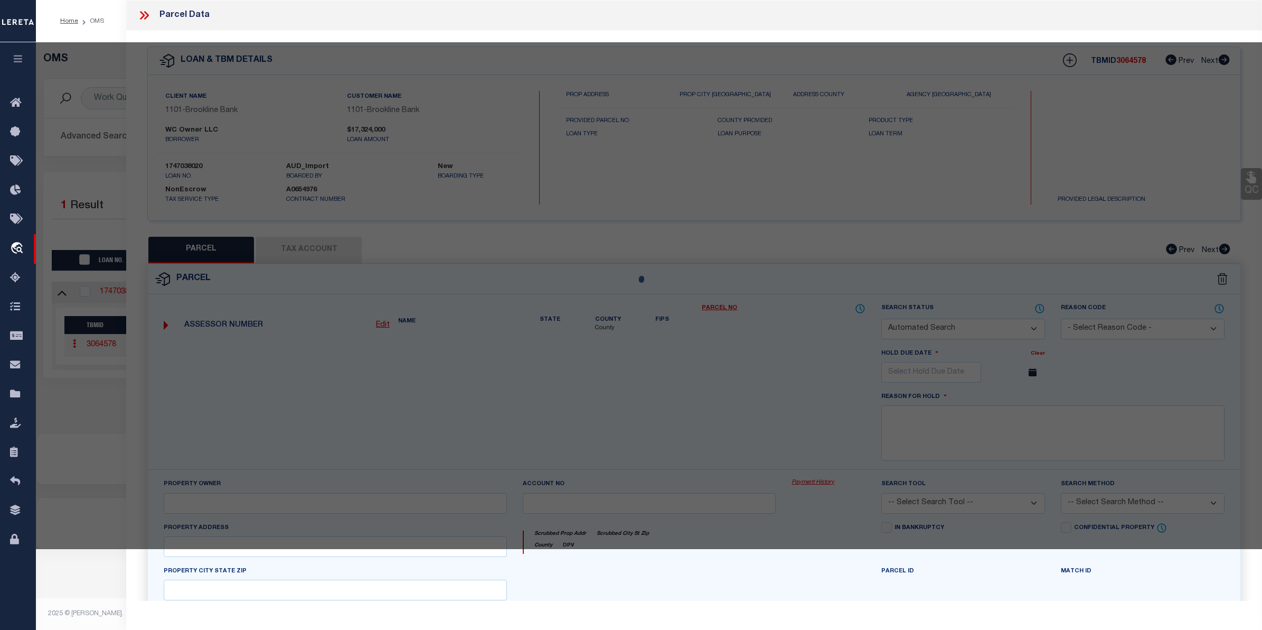
checkbox input "false"
select select "CP"
type input "BOSTON LAND GROUP LLC"
type input "131/ / Q1/ /"
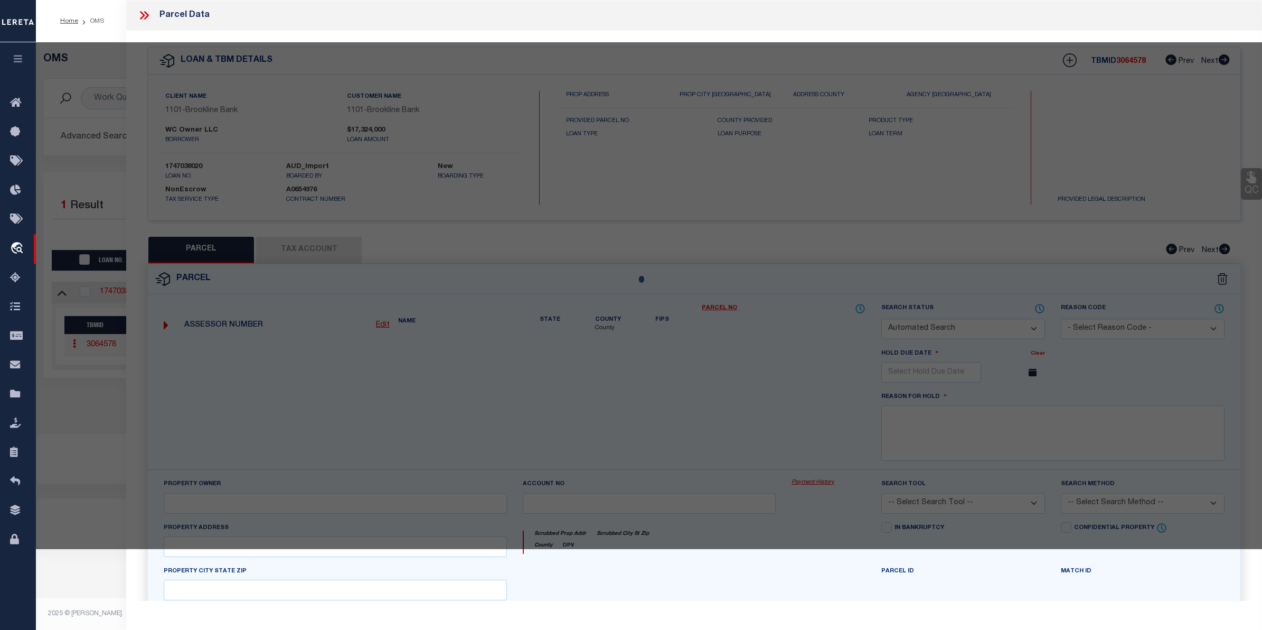
select select
type input "[STREET_ADDRESS]"
checkbox input "false"
type input "MA"
type textarea "Size (Acres) 8.63"
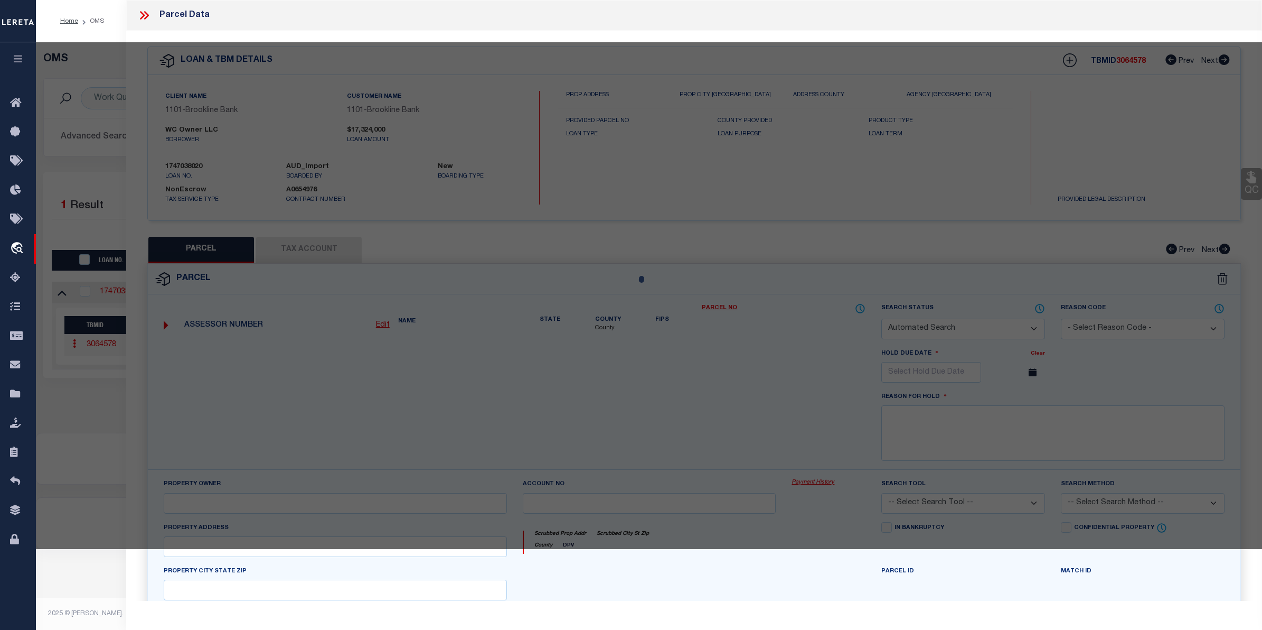
type textarea "Completed based on given text legals"
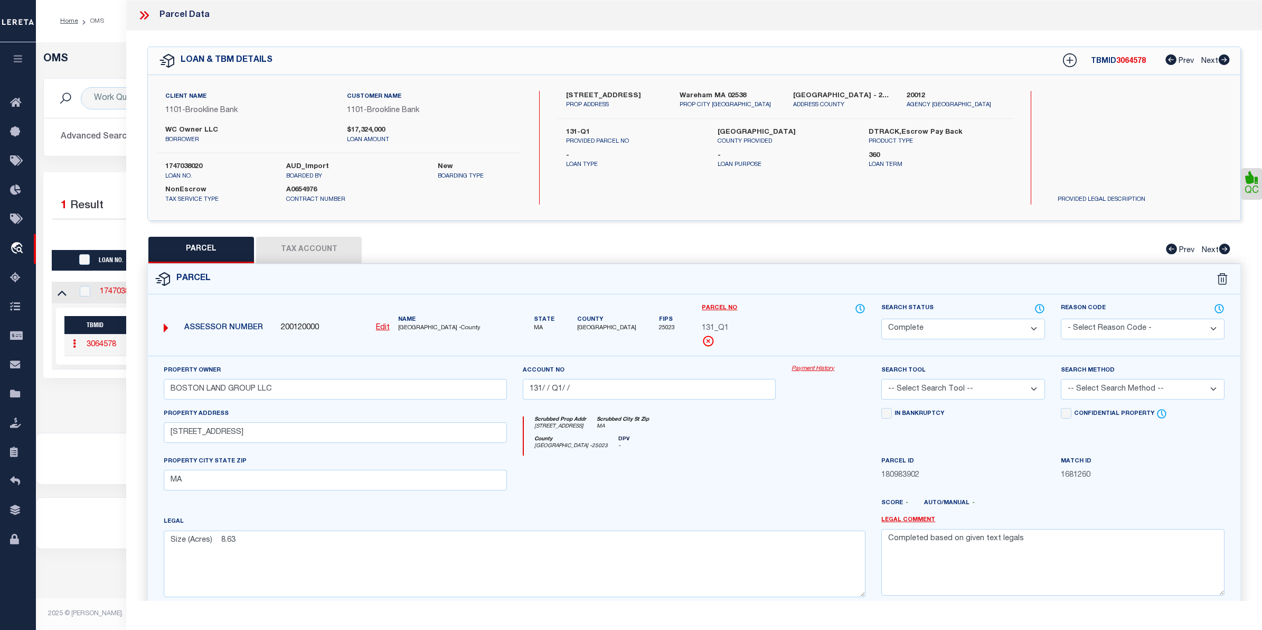
click at [819, 370] on link "Payment History" at bounding box center [829, 368] width 74 height 9
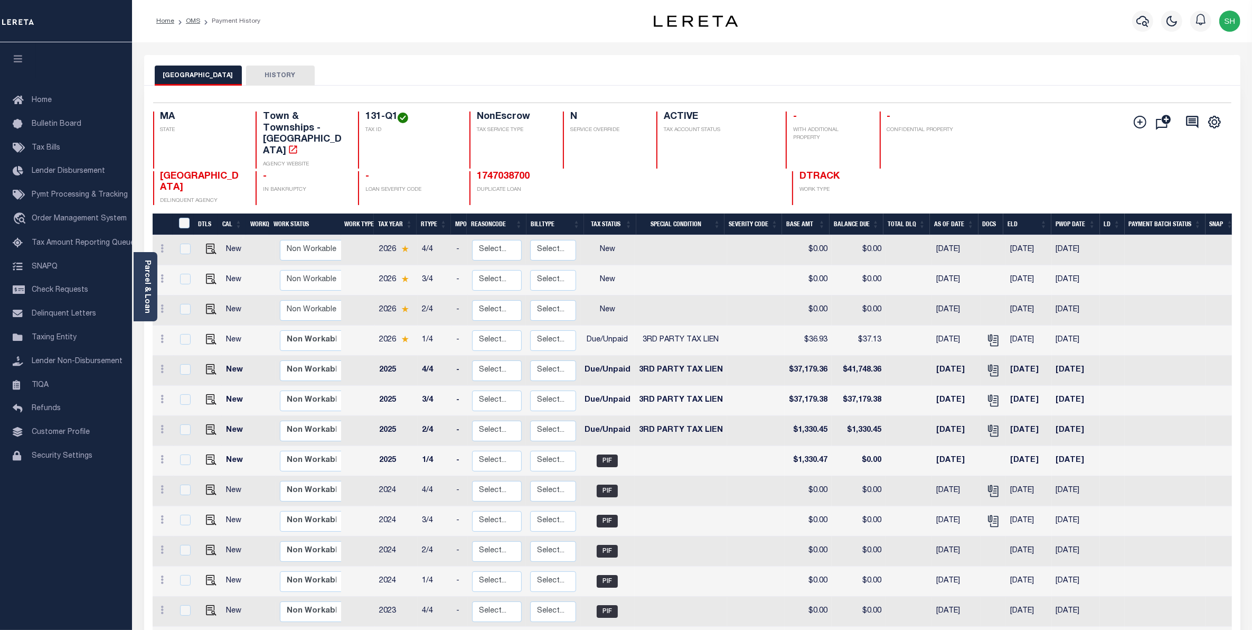
click at [1135, 169] on div "Add Installment Line Bad Parcel Request Check" at bounding box center [1174, 157] width 98 height 93
click at [35, 222] on span "Order Management System" at bounding box center [79, 218] width 95 height 7
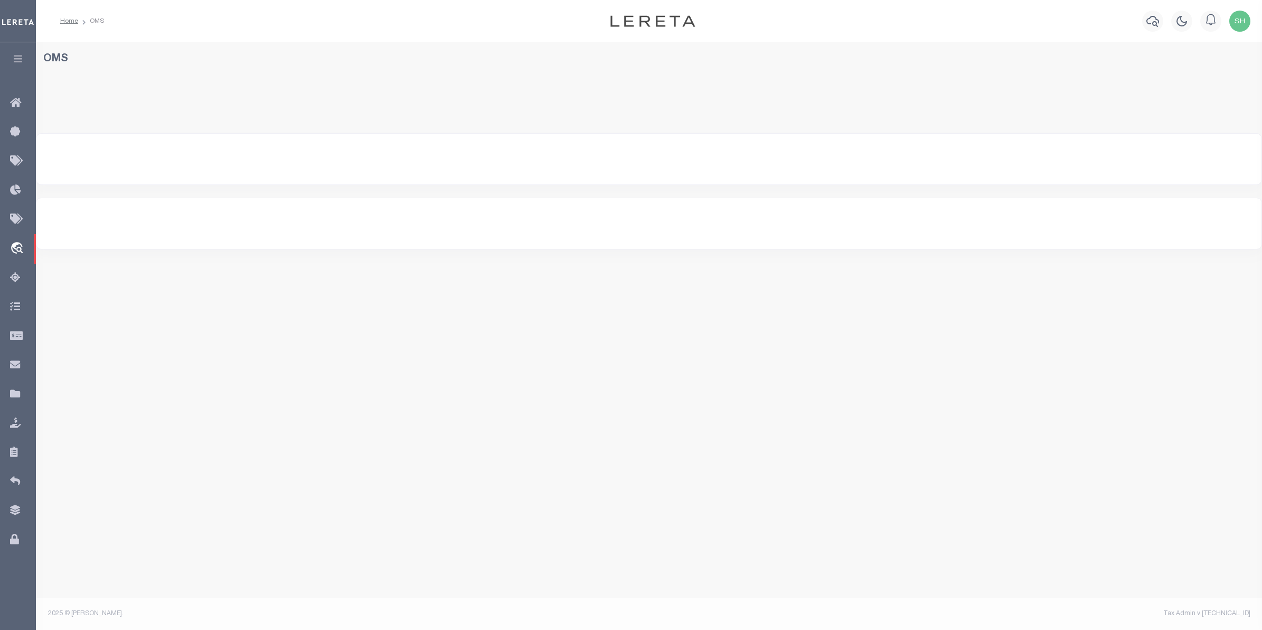
select select "200"
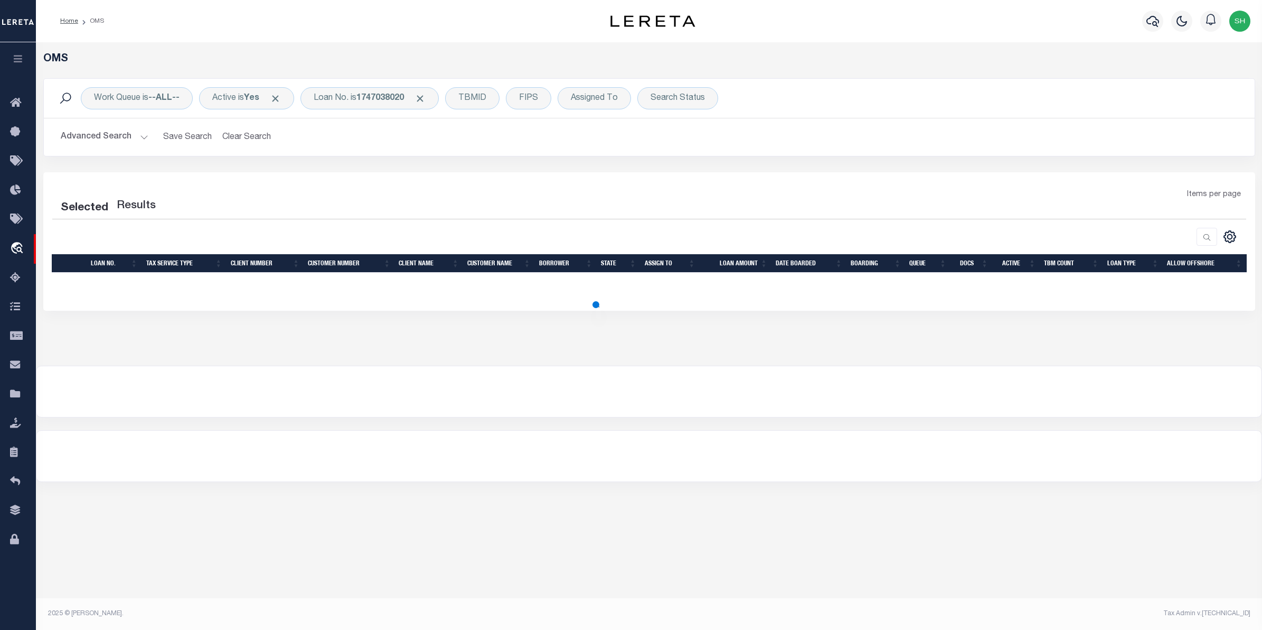
select select "200"
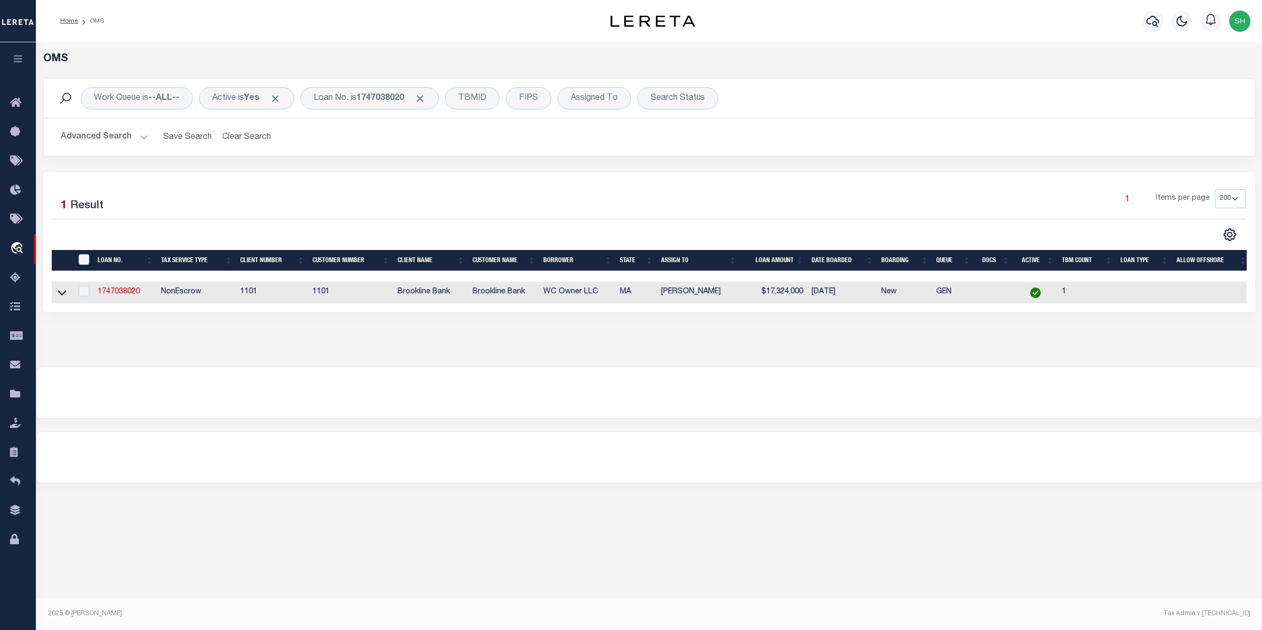
click at [68, 295] on td at bounding box center [62, 292] width 21 height 22
checkbox input "true"
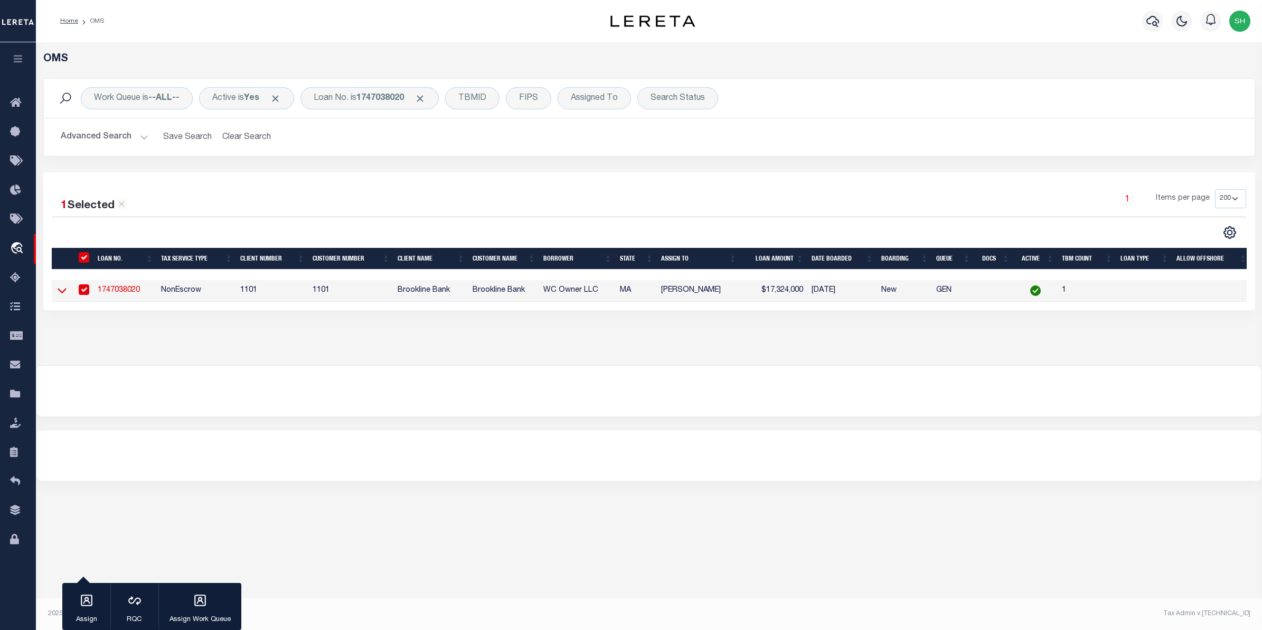
click at [61, 291] on icon at bounding box center [62, 290] width 9 height 11
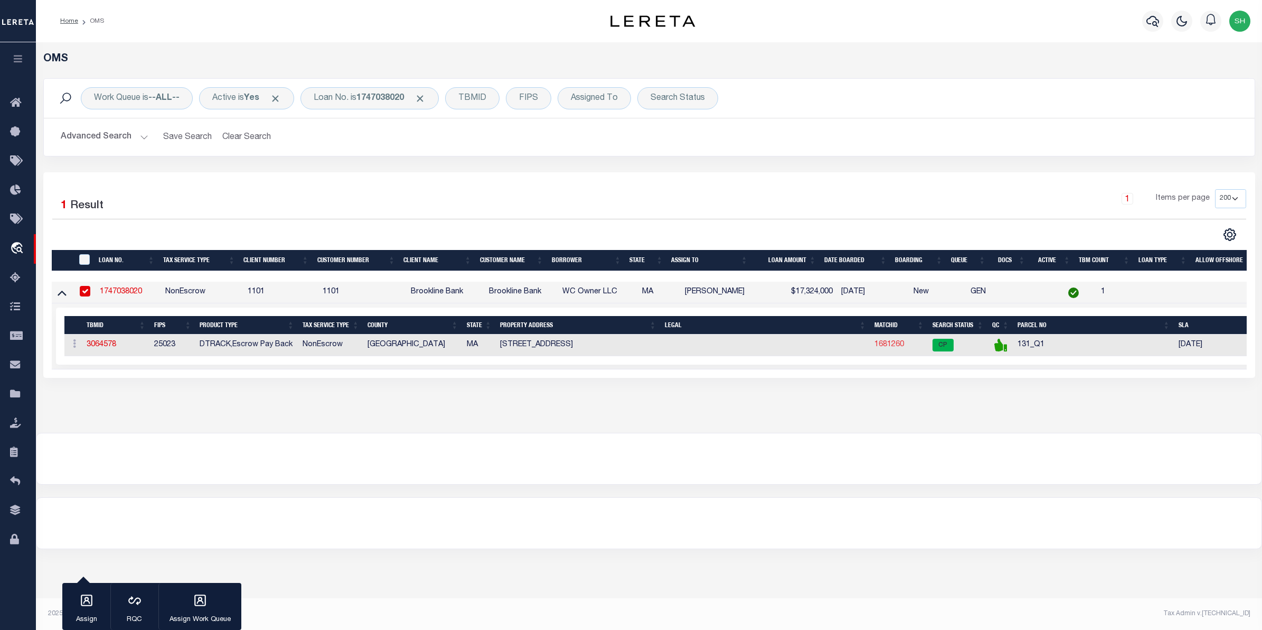
click at [902, 348] on link "1681260" at bounding box center [890, 344] width 30 height 7
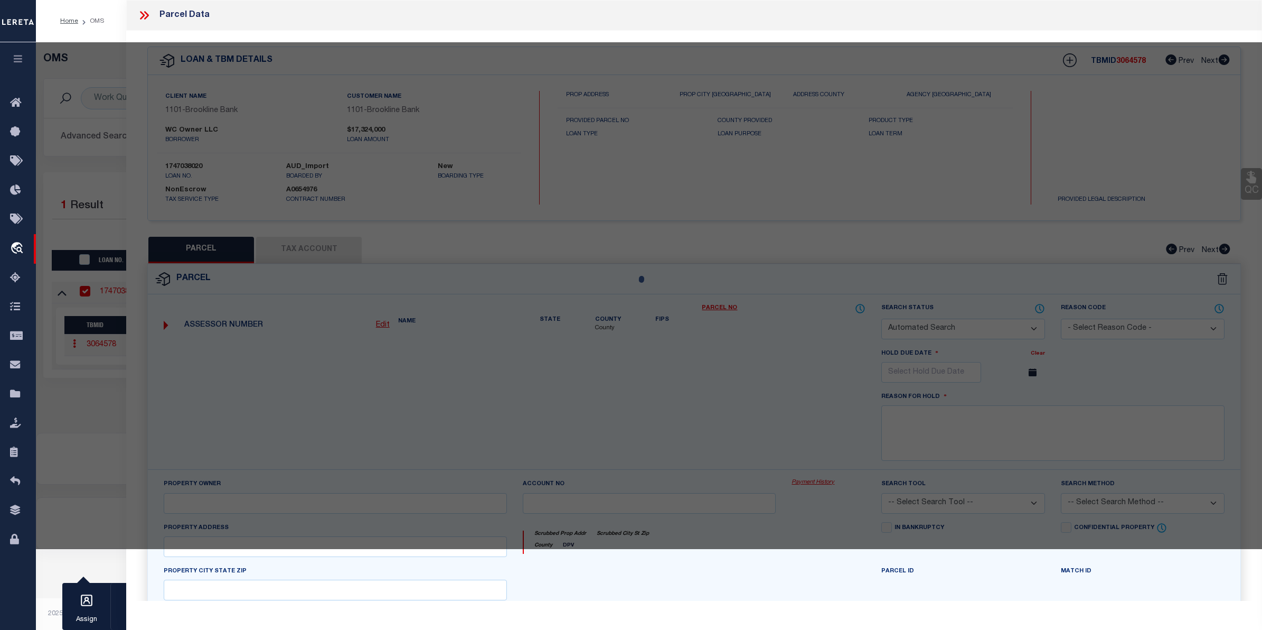
checkbox input "false"
select select "CP"
type input "BOSTON LAND GROUP LLC"
type input "131/ / Q1/ /"
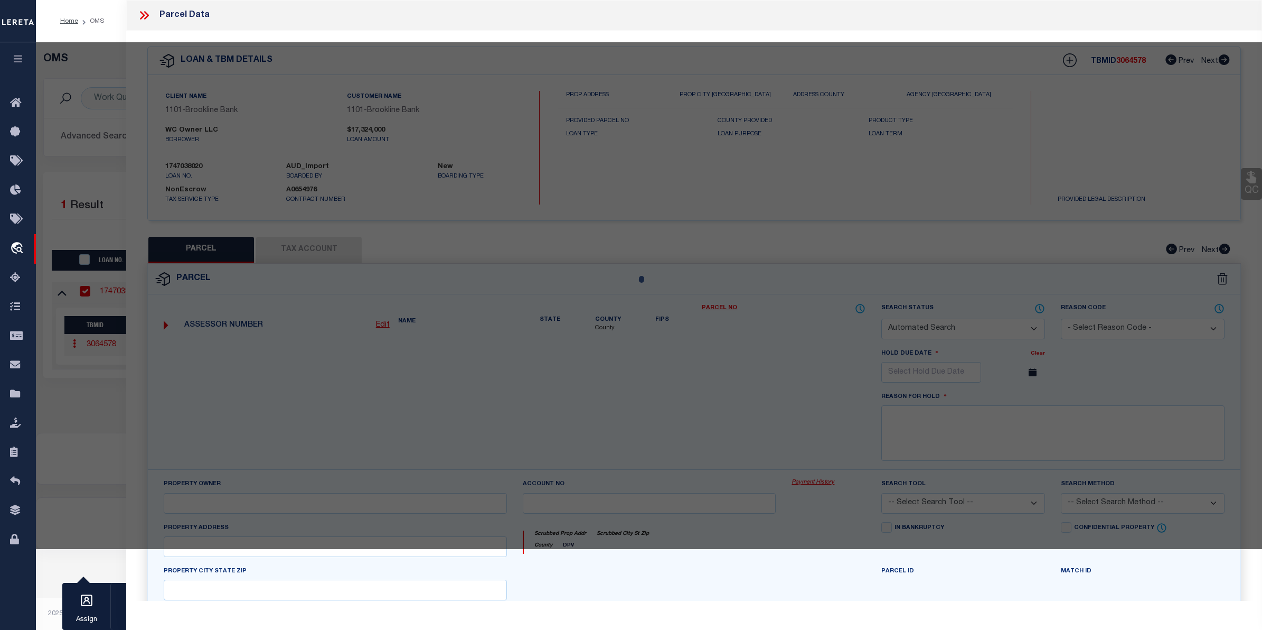
select select
type input "[STREET_ADDRESS]"
checkbox input "false"
type input "MA"
type textarea "Size (Acres) 8.63"
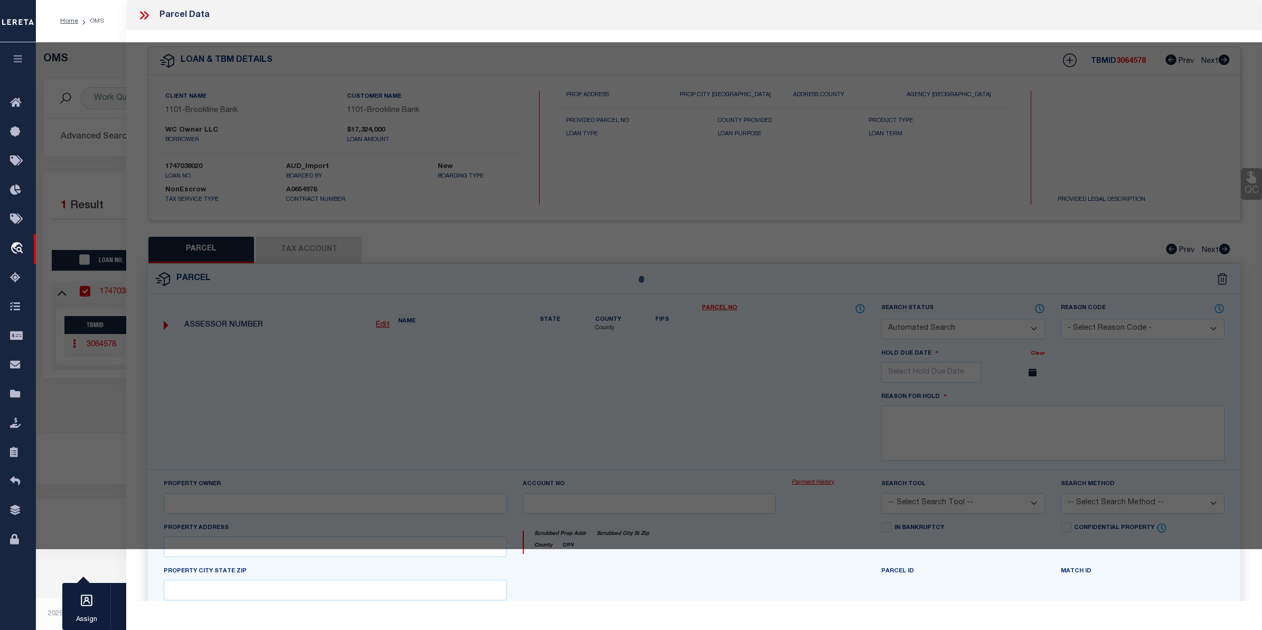
type textarea "Completed based on given text legals"
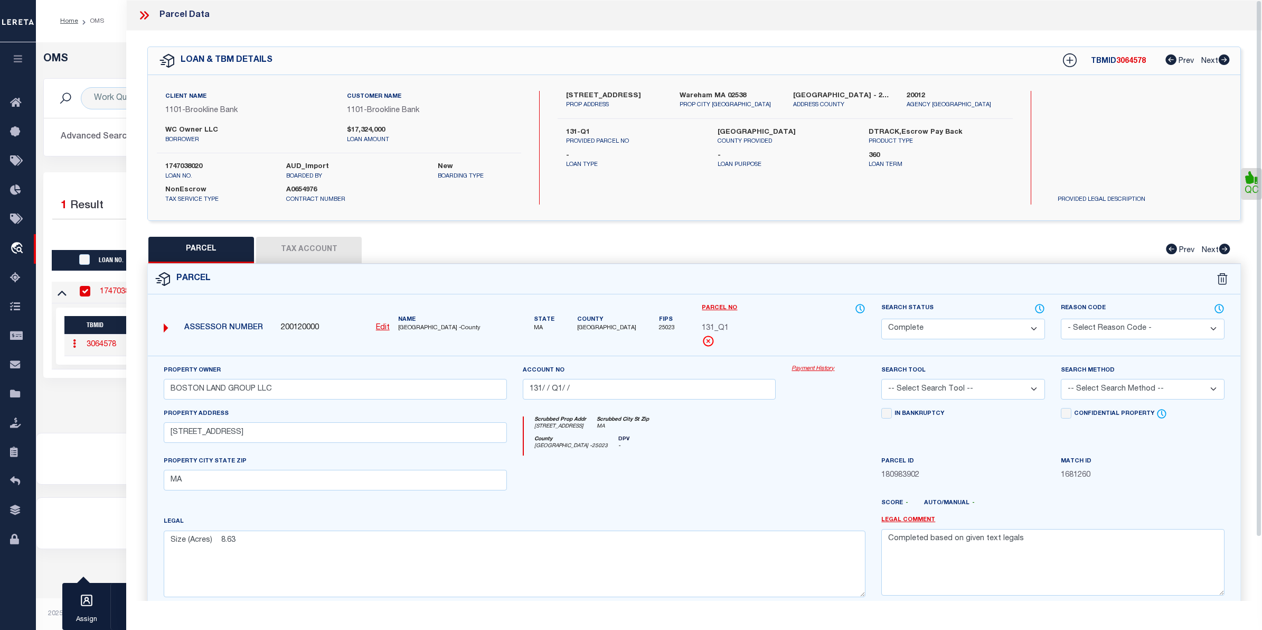
click at [828, 364] on div "Property Owner BOSTON LAND GROUP LLC Account no 131/ / Q1/ / Payment History Se…" at bounding box center [694, 493] width 1093 height 276
click at [811, 370] on link "Payment History" at bounding box center [829, 368] width 74 height 9
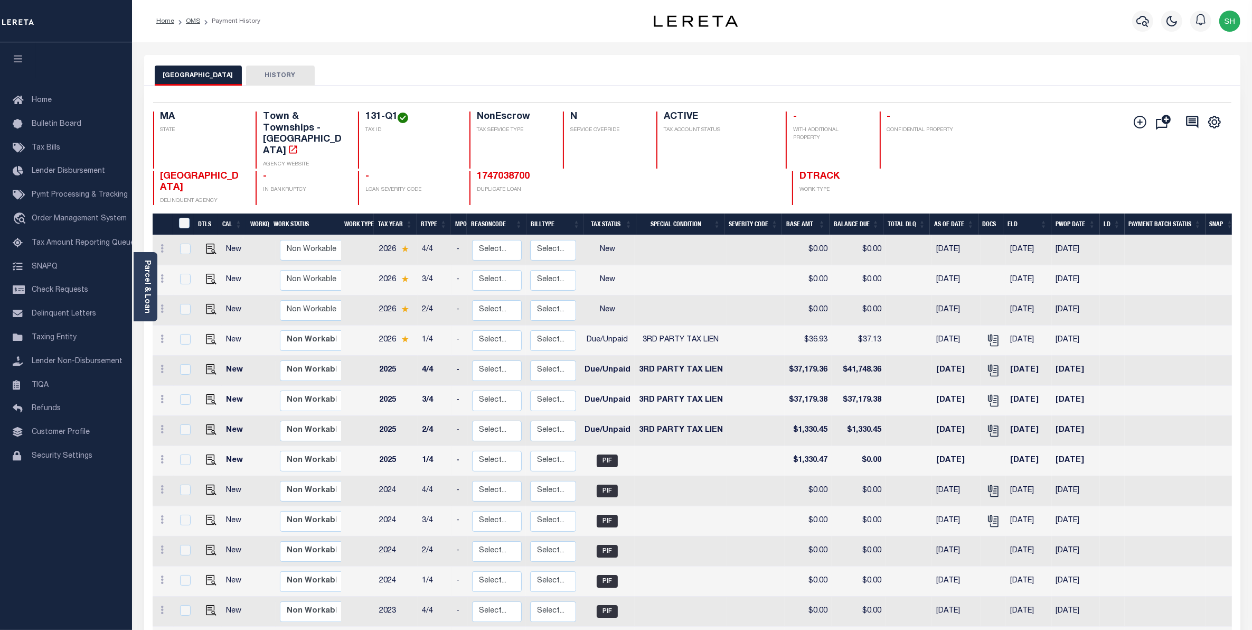
click at [568, 24] on div "Home OMS Payment History" at bounding box center [376, 21] width 457 height 22
click at [370, 37] on div "Home OMS Payment History Profile" at bounding box center [692, 21] width 1120 height 42
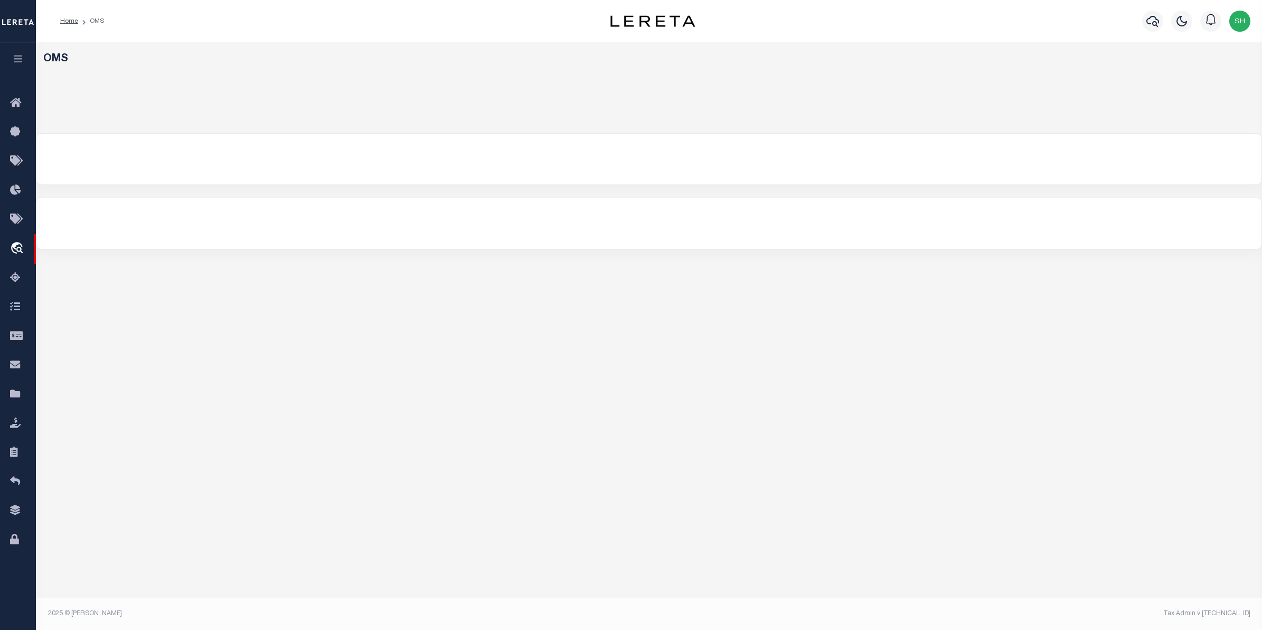
select select "200"
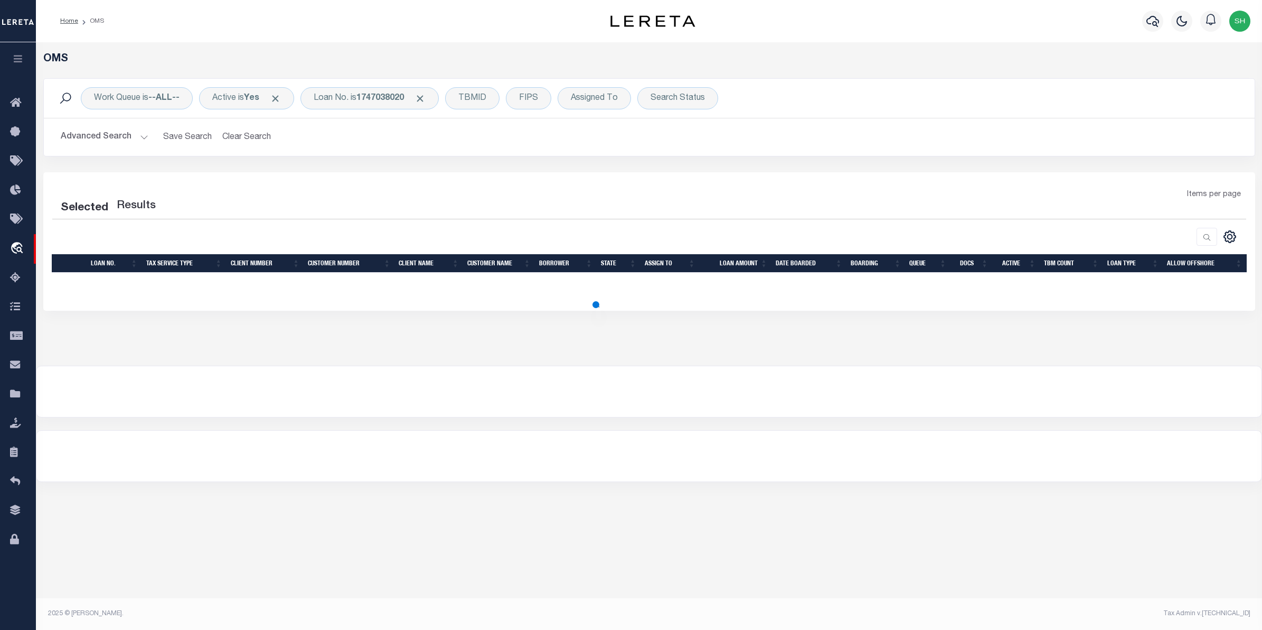
select select "200"
